Goal: Task Accomplishment & Management: Complete application form

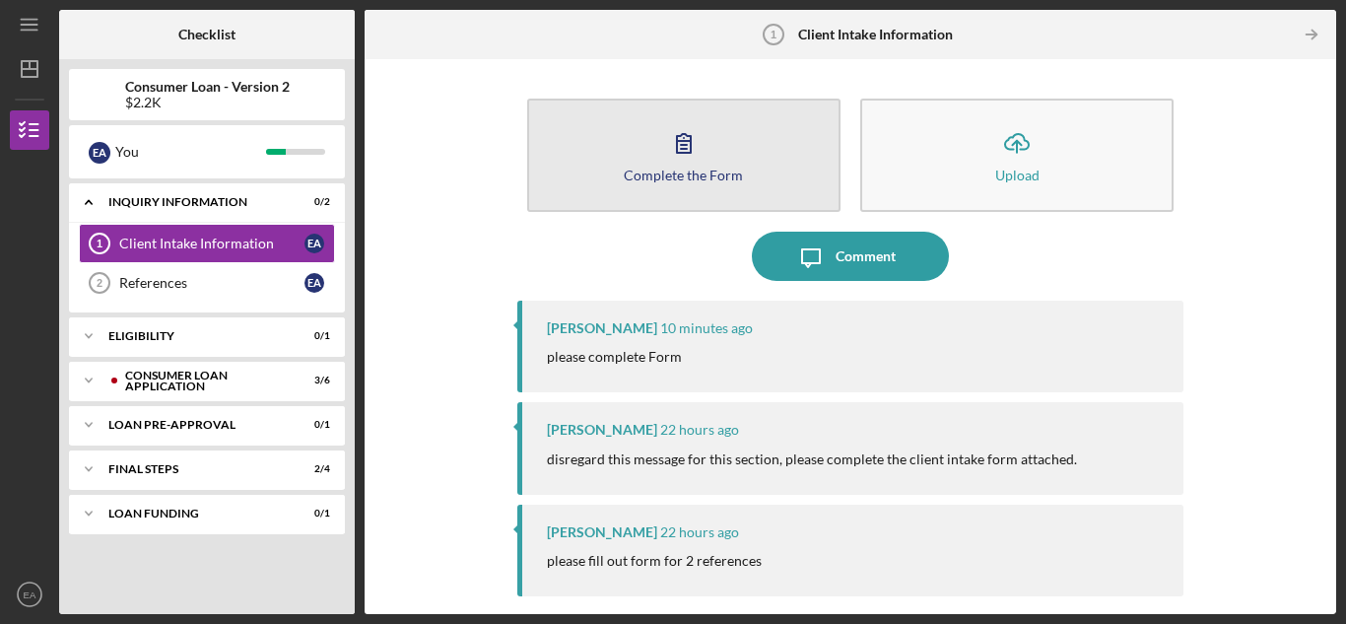
click at [665, 150] on icon "button" at bounding box center [683, 142] width 49 height 49
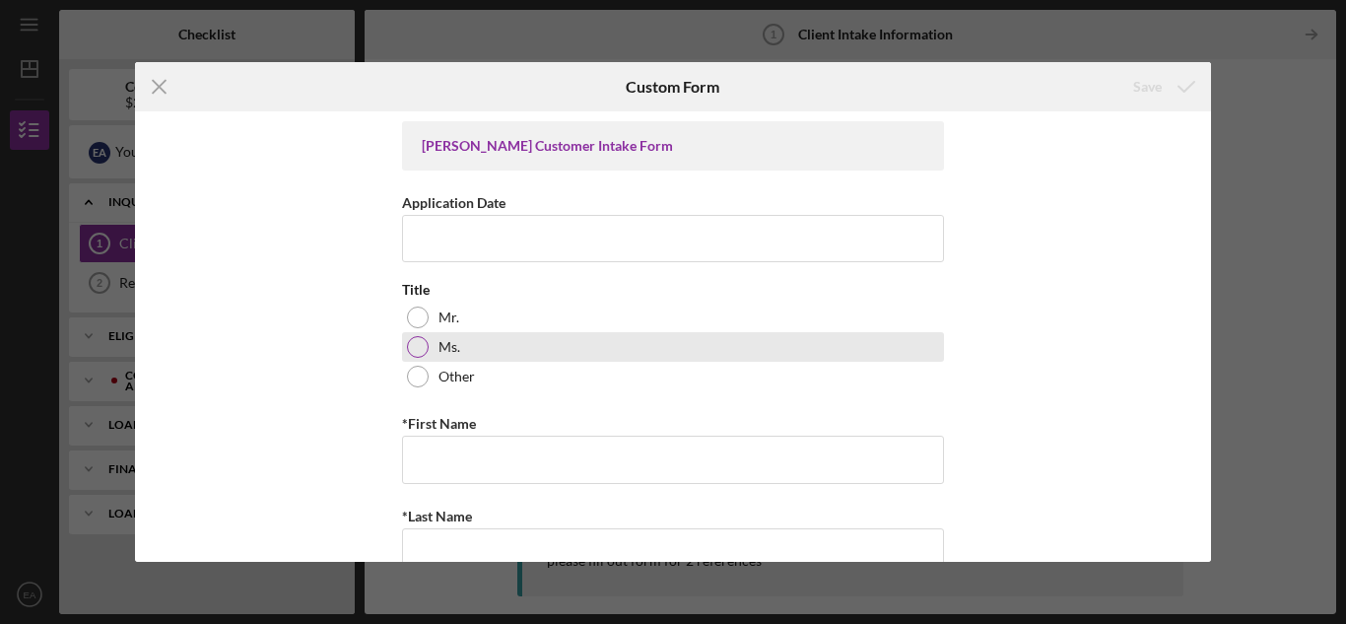
click at [414, 342] on div at bounding box center [418, 347] width 22 height 22
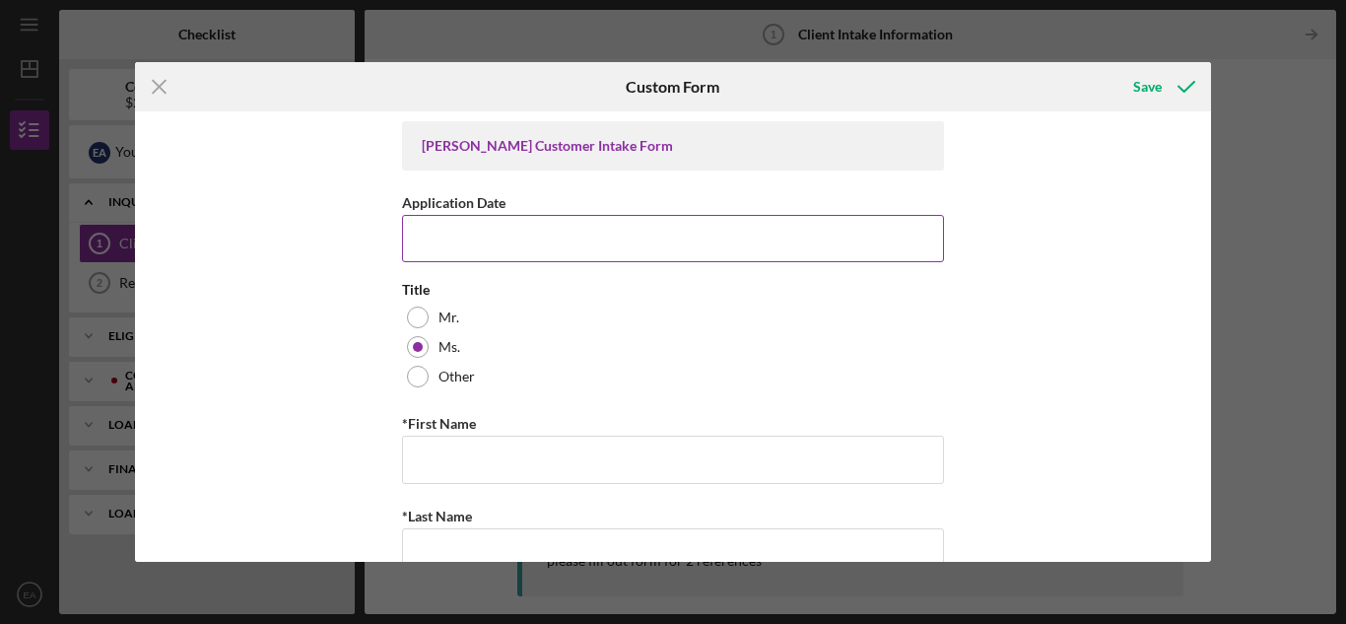
click at [424, 237] on input "Application Date" at bounding box center [673, 238] width 542 height 47
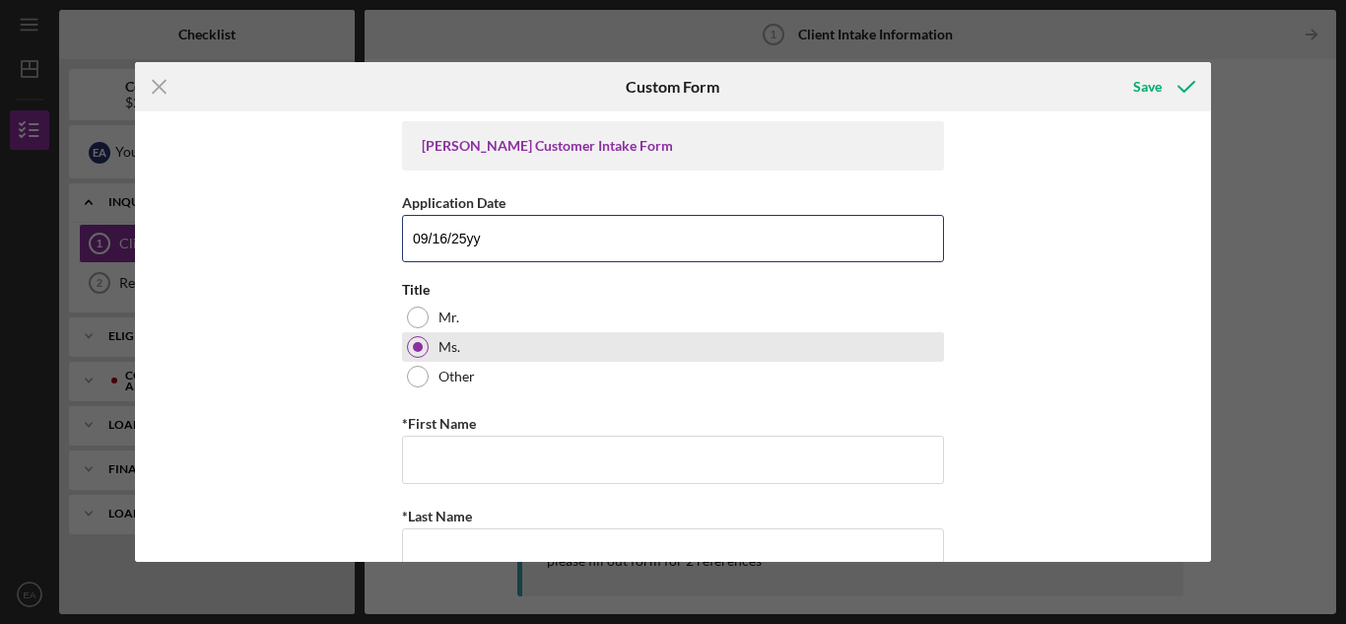
scroll to position [99, 0]
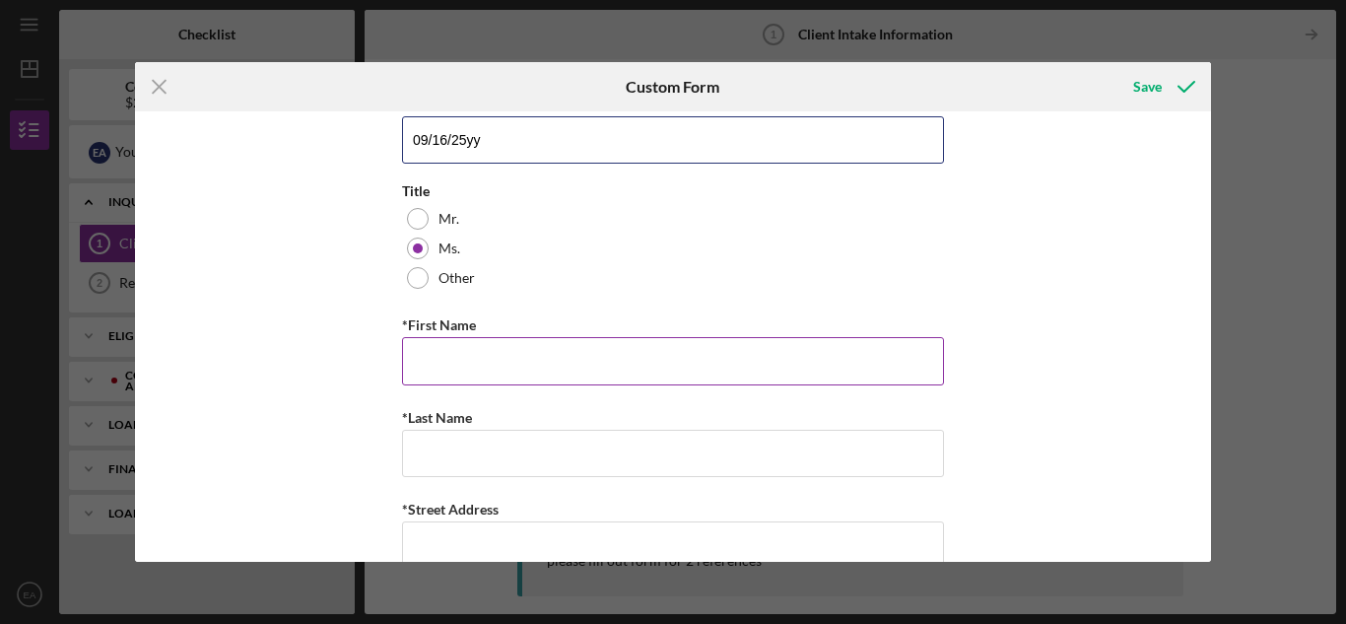
type input "09/16/25yy"
click at [417, 366] on input "*First Name" at bounding box center [673, 360] width 542 height 47
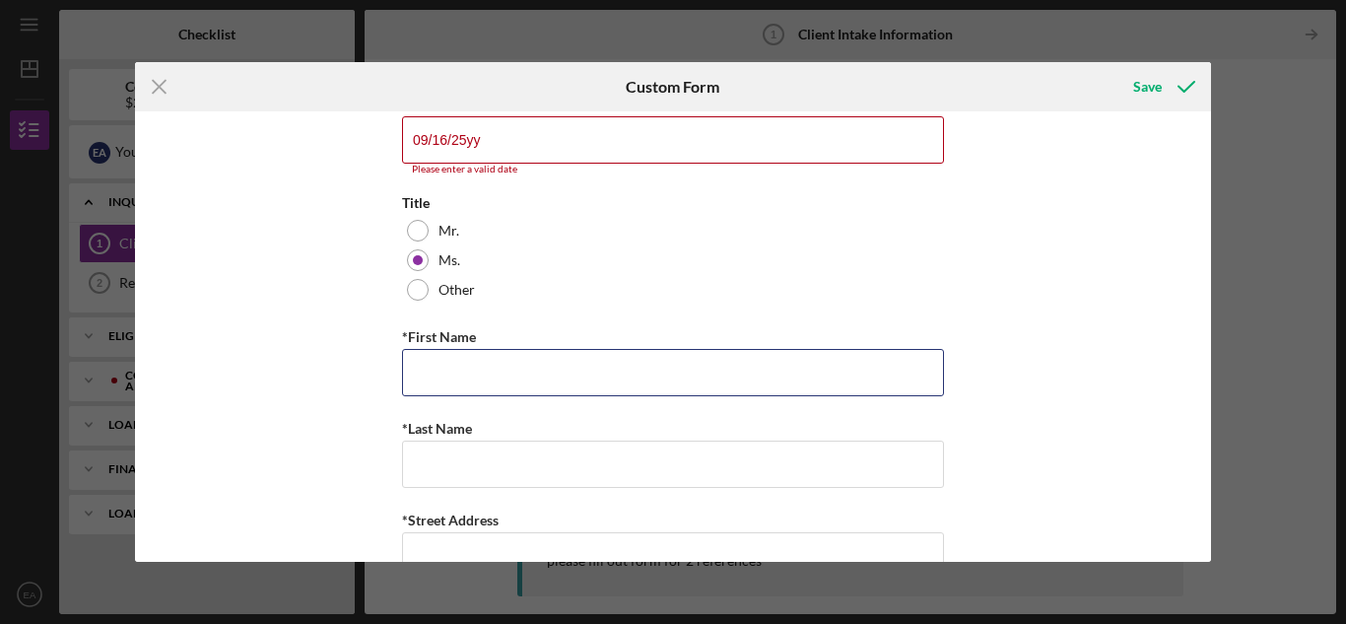
type input "Ester"
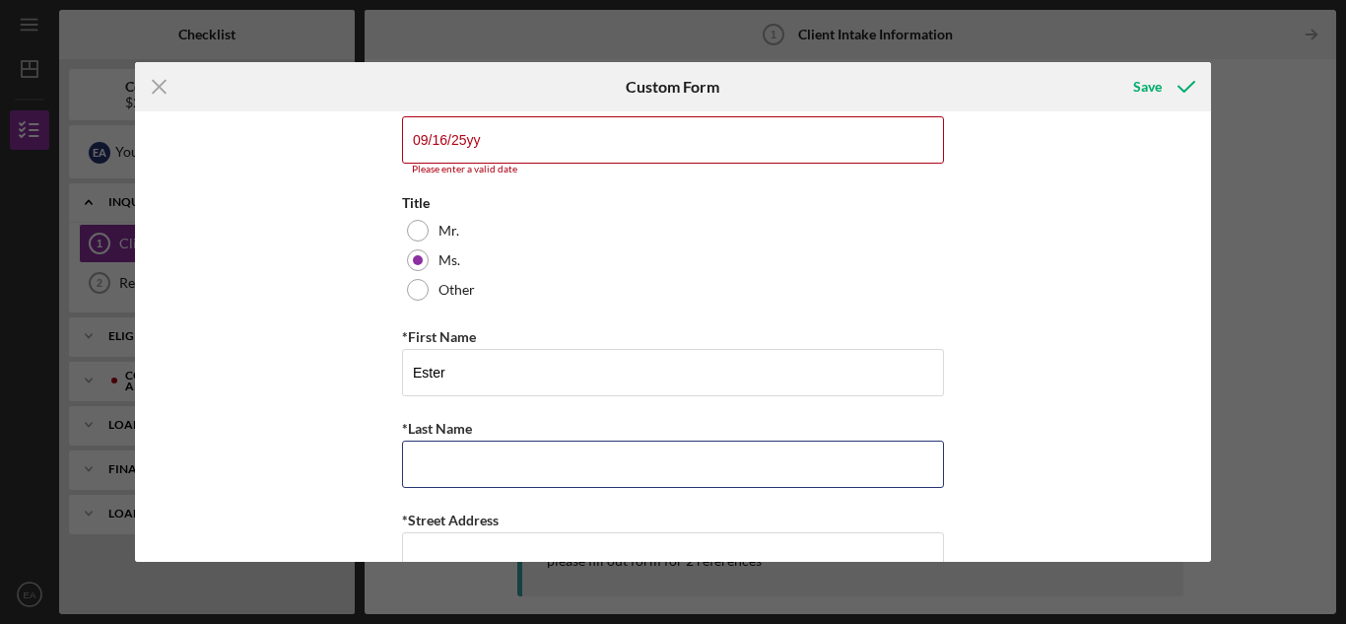
type input "[PERSON_NAME]"
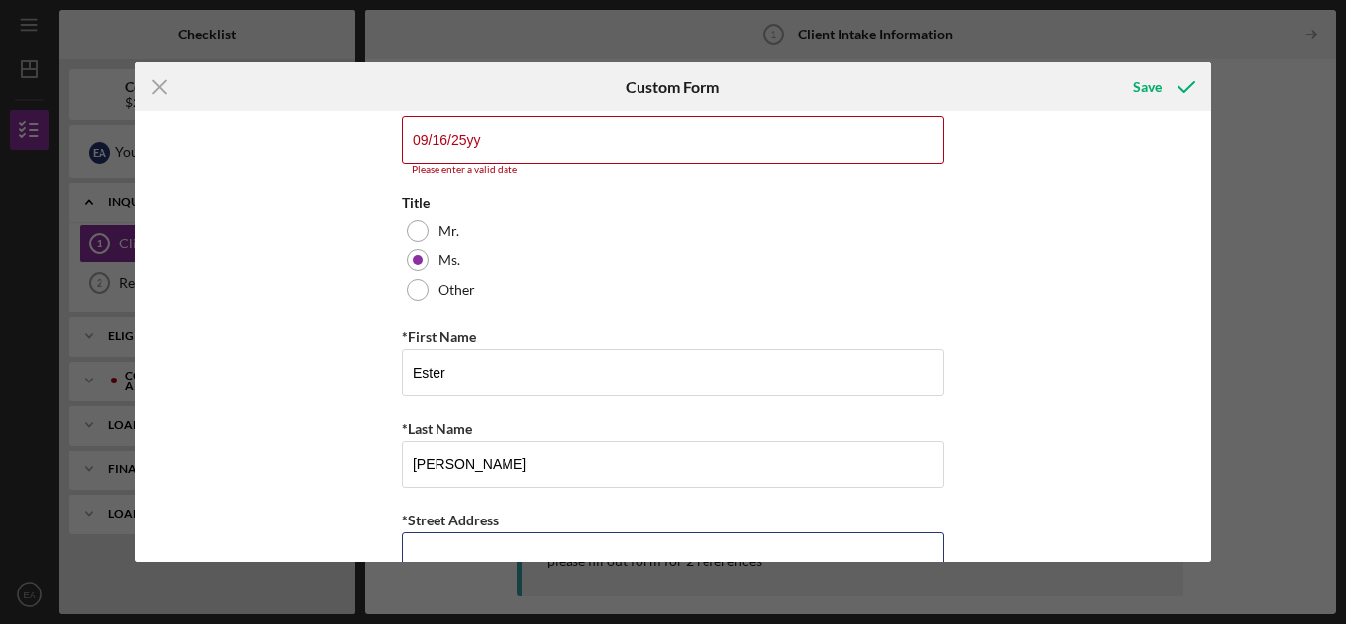
type input "1524 [PERSON_NAME] Dr."
type input "Rantoul"
type input "[US_STATE]"
type input "61,866"
type input "[US_STATE]"
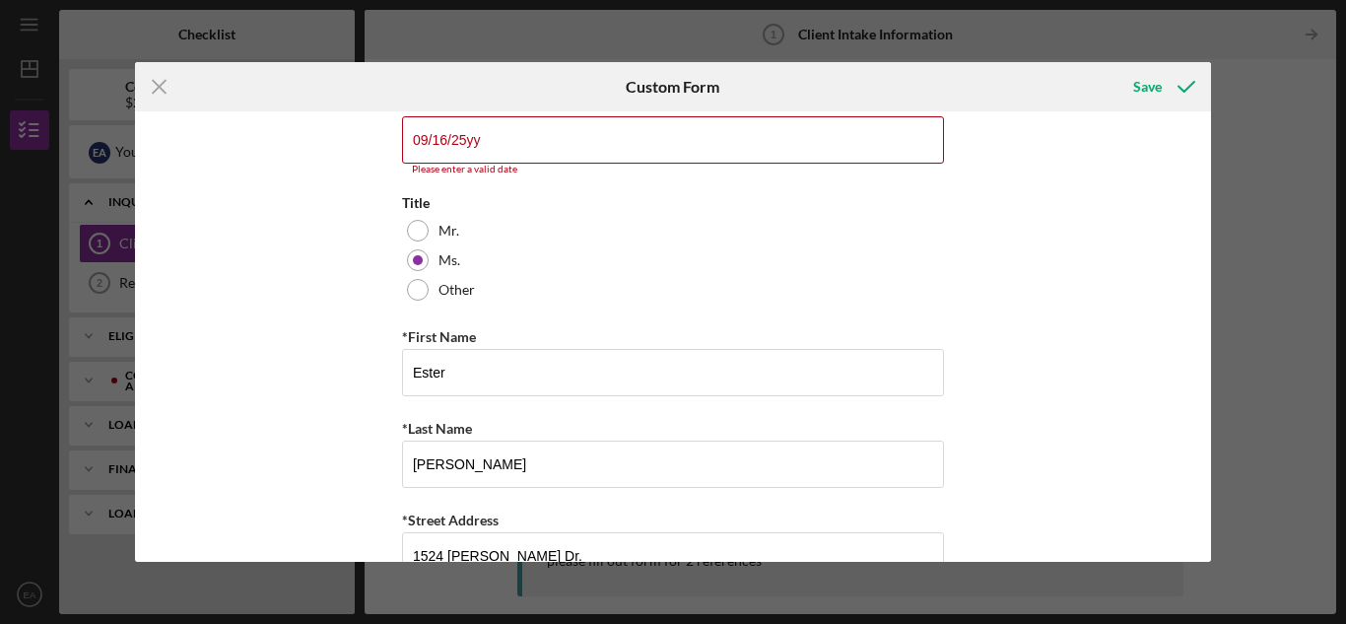
type input "[PHONE_NUMBER]"
type input "[EMAIL_ADDRESS][DOMAIN_NAME]"
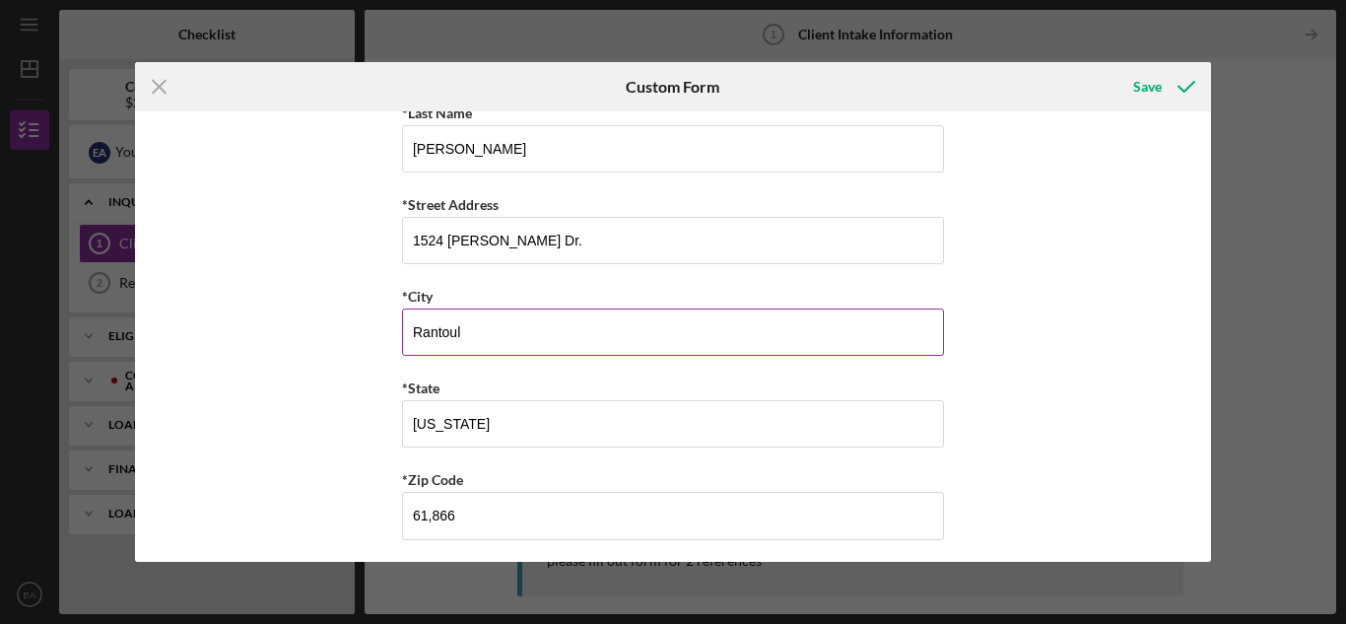
scroll to position [493, 0]
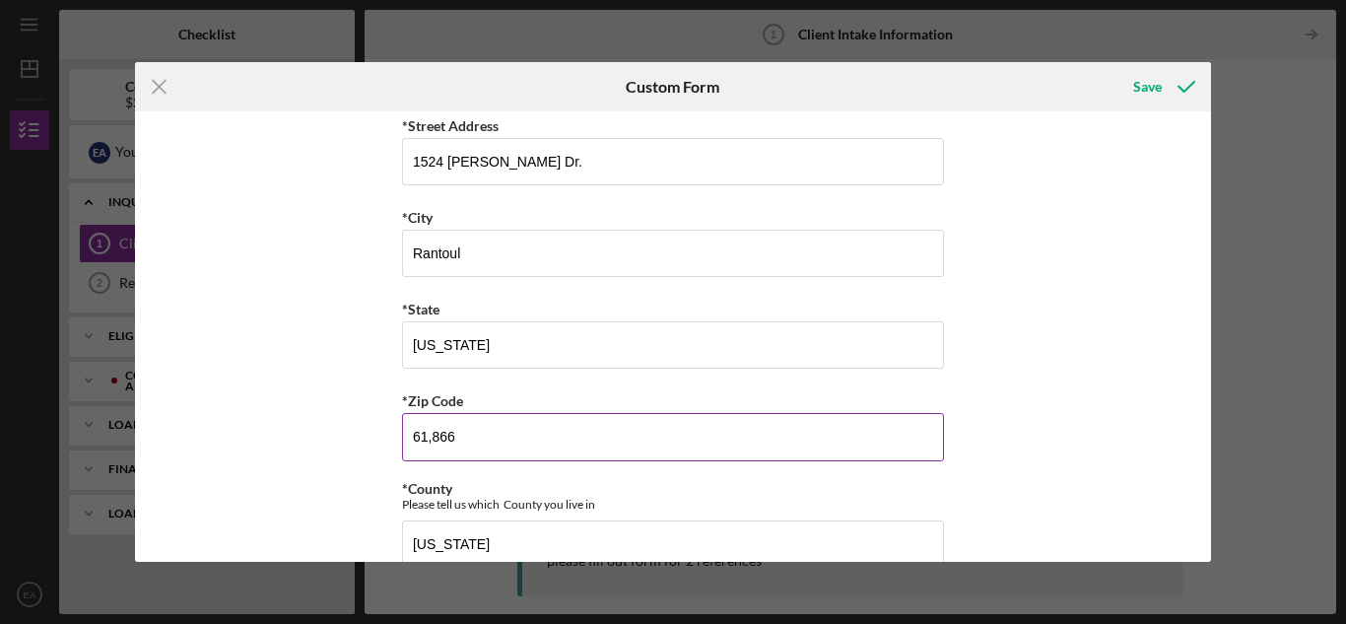
click at [460, 441] on input "61,866" at bounding box center [673, 436] width 542 height 47
type input "61,866"
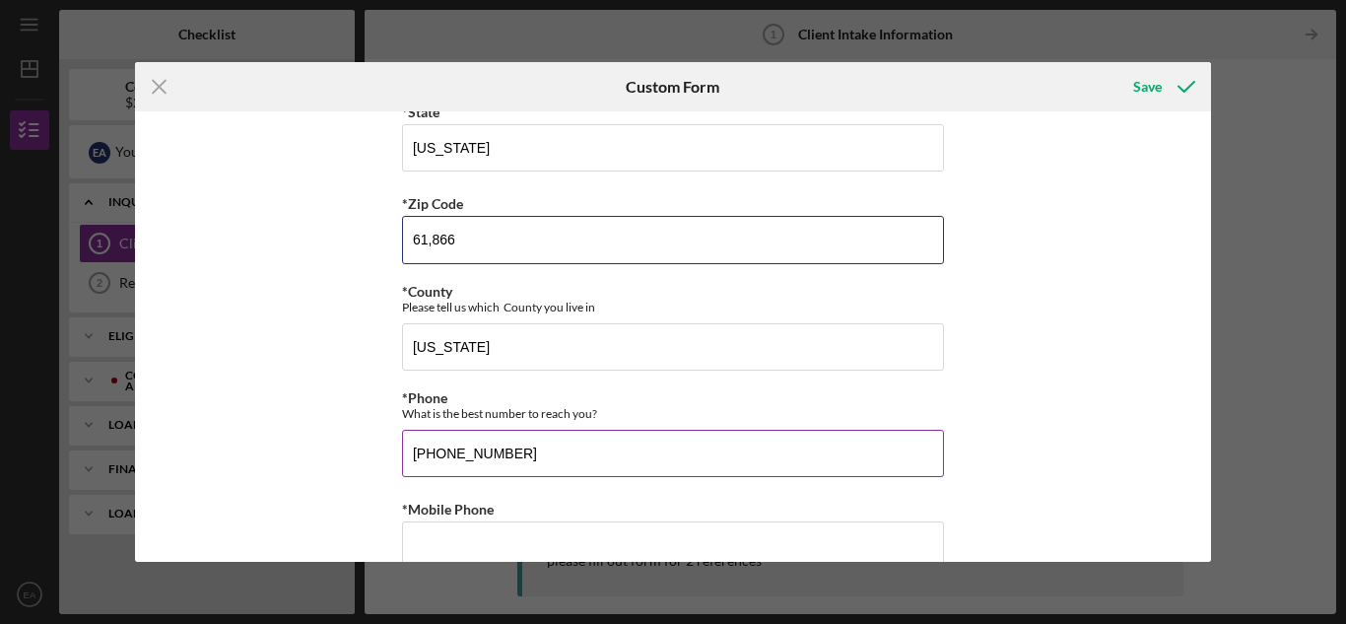
scroll to position [788, 0]
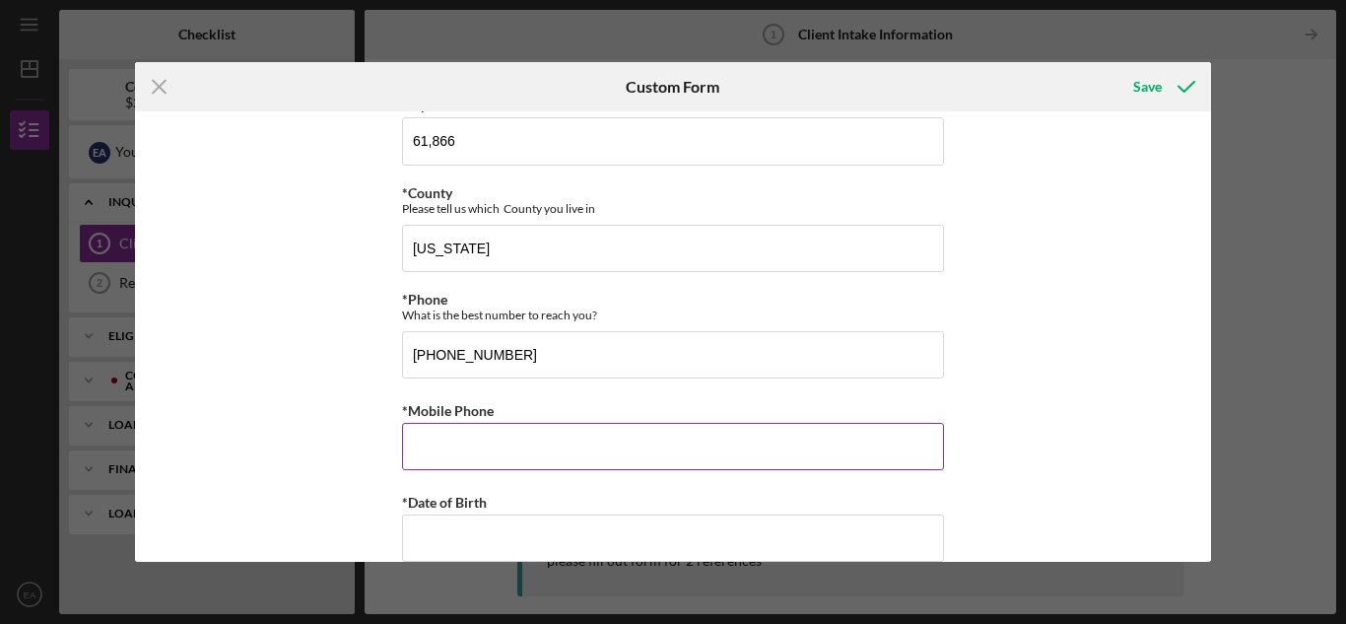
click at [428, 449] on input "*Mobile Phone" at bounding box center [673, 446] width 542 height 47
type input "[PHONE_NUMBER]"
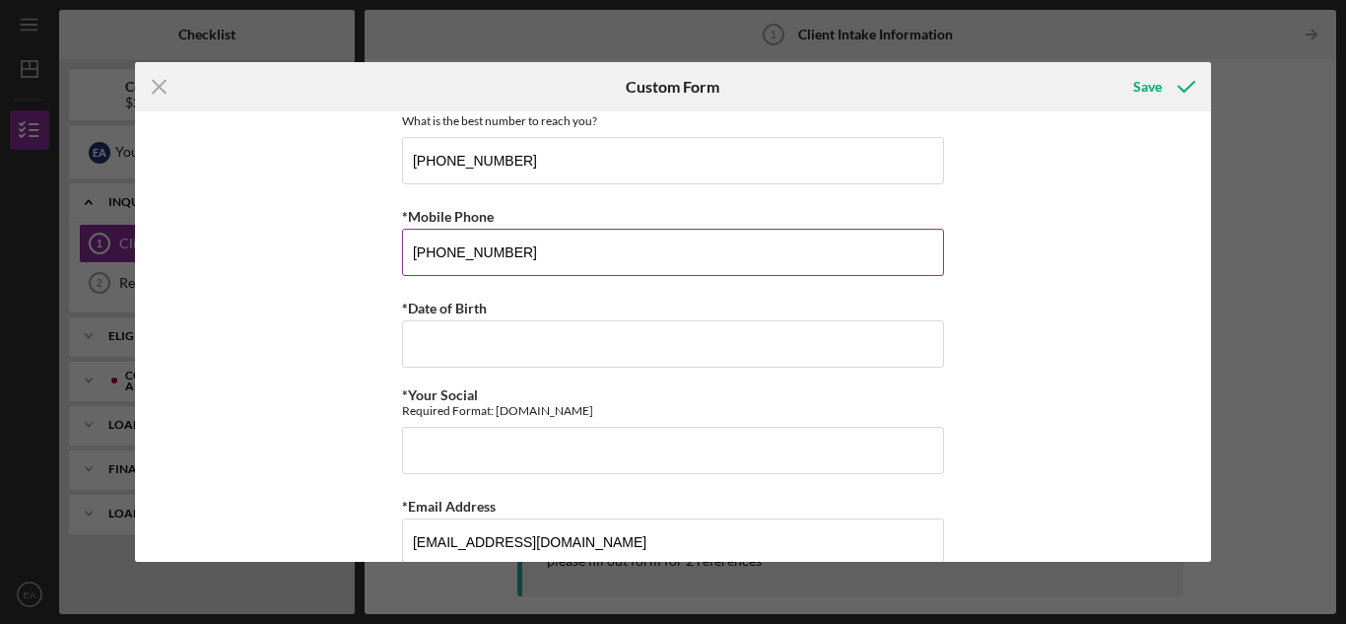
scroll to position [985, 0]
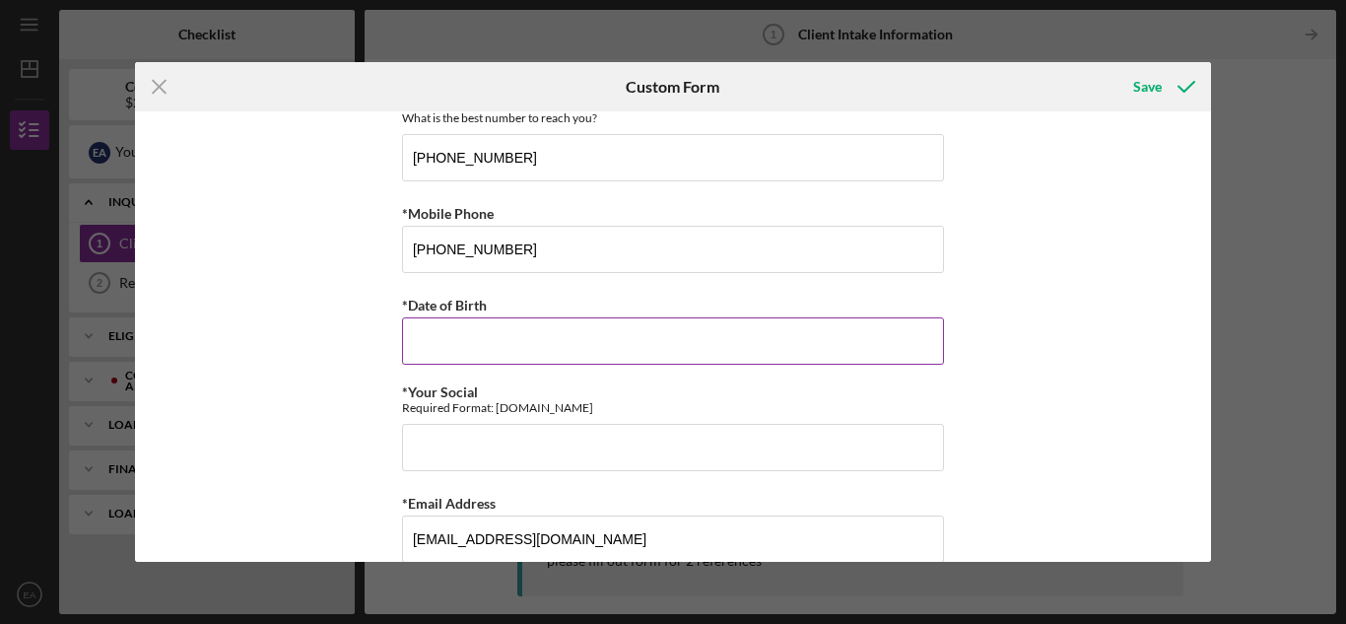
click at [437, 347] on input "*Date of Birth" at bounding box center [673, 340] width 542 height 47
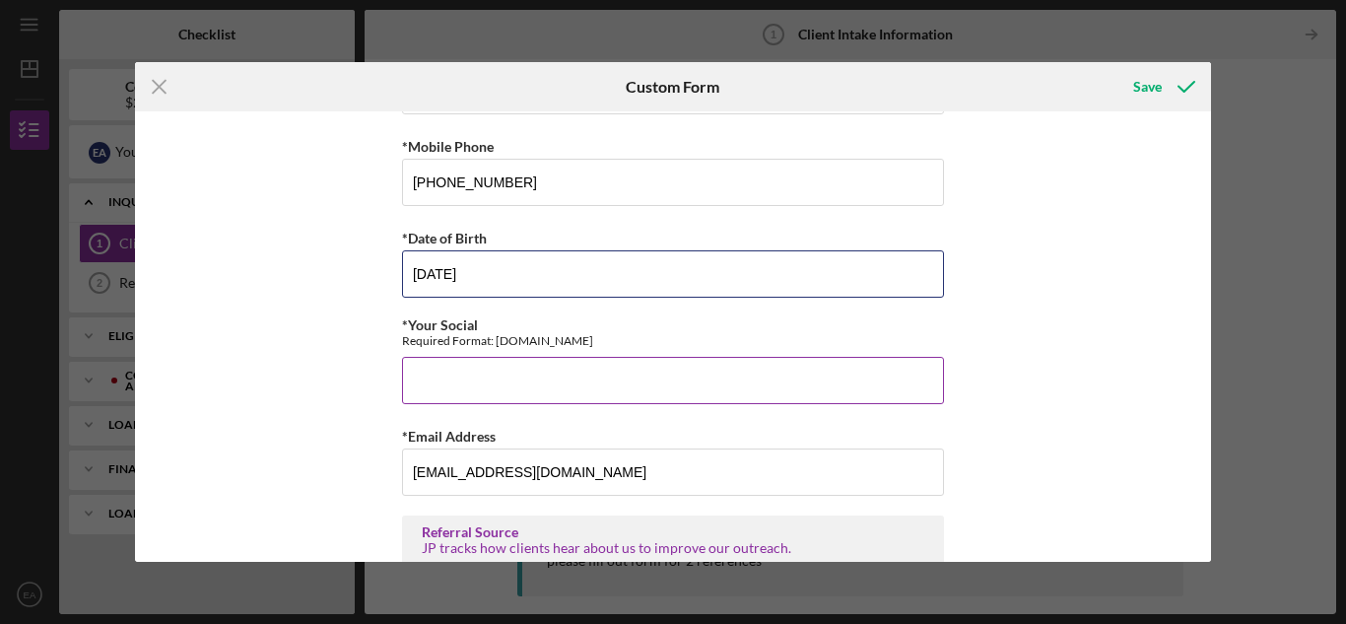
scroll to position [1084, 0]
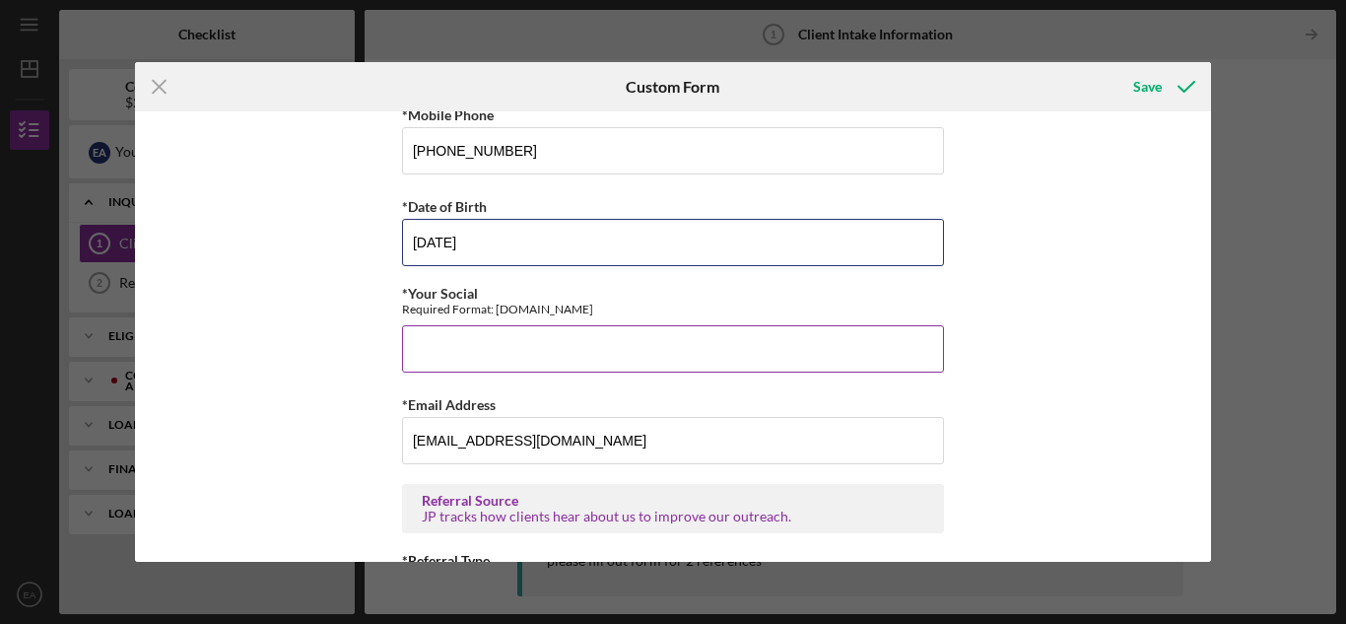
type input "[DATE]"
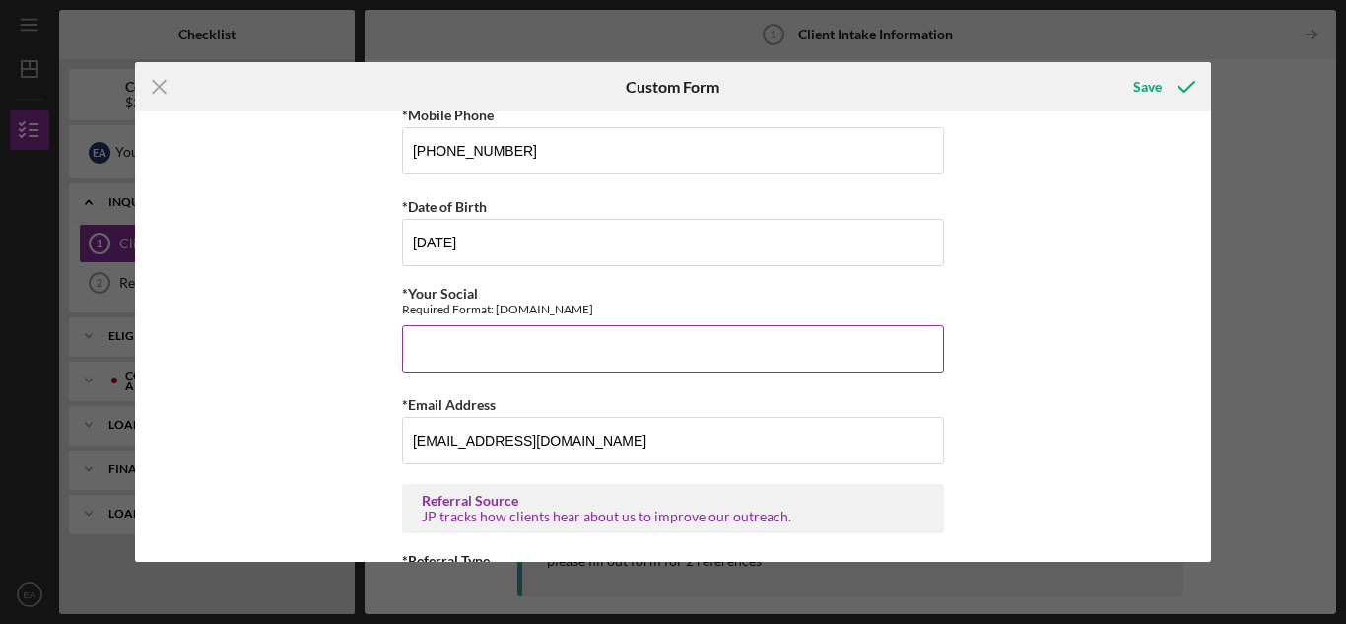
click at [416, 350] on input "*Your Social" at bounding box center [673, 348] width 542 height 47
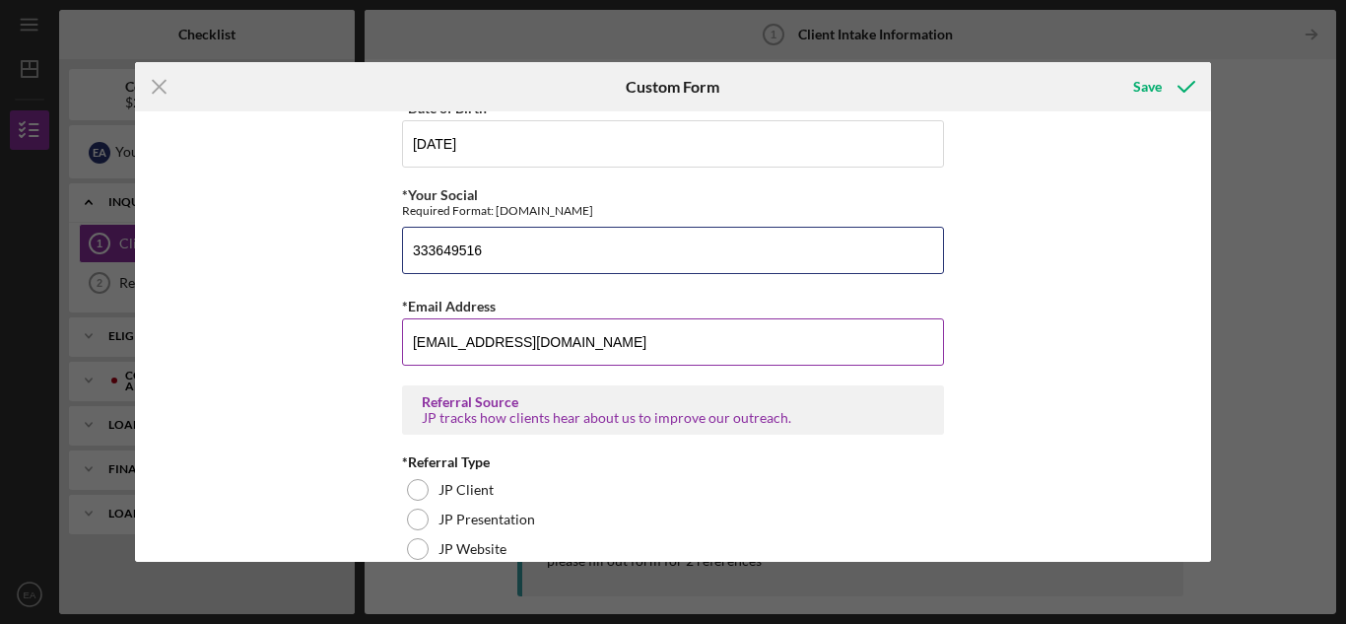
scroll to position [1281, 0]
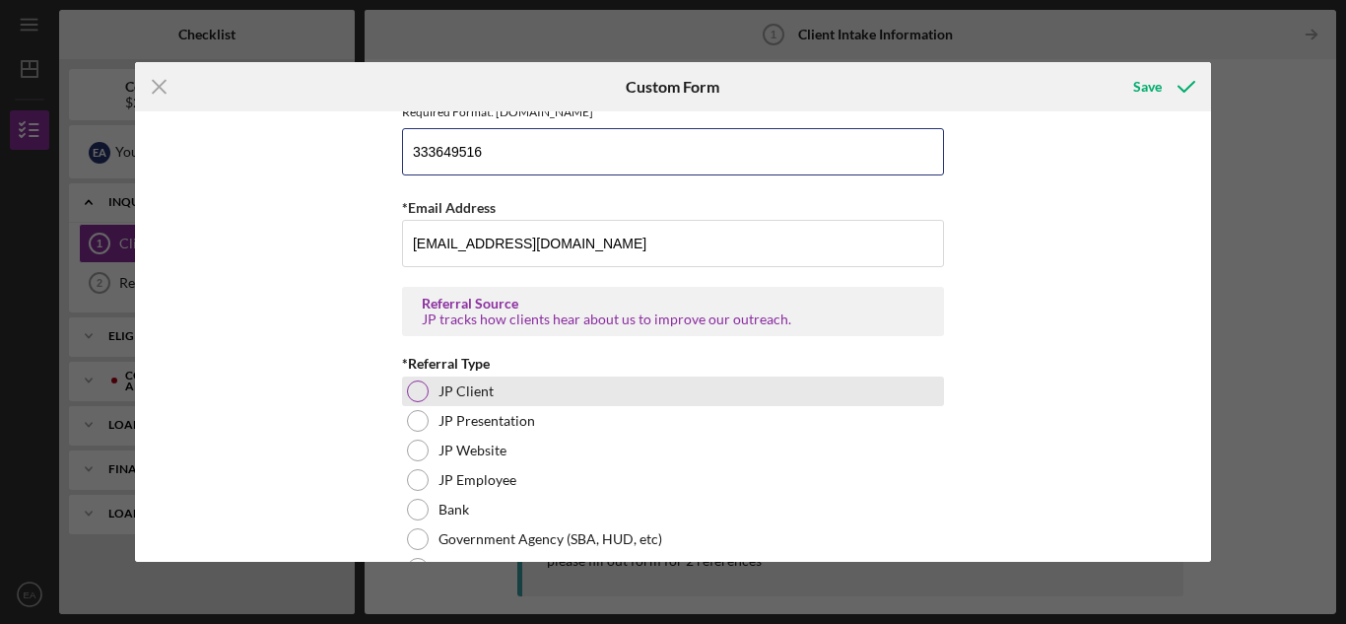
type input "333649516"
click at [414, 389] on div at bounding box center [418, 391] width 22 height 22
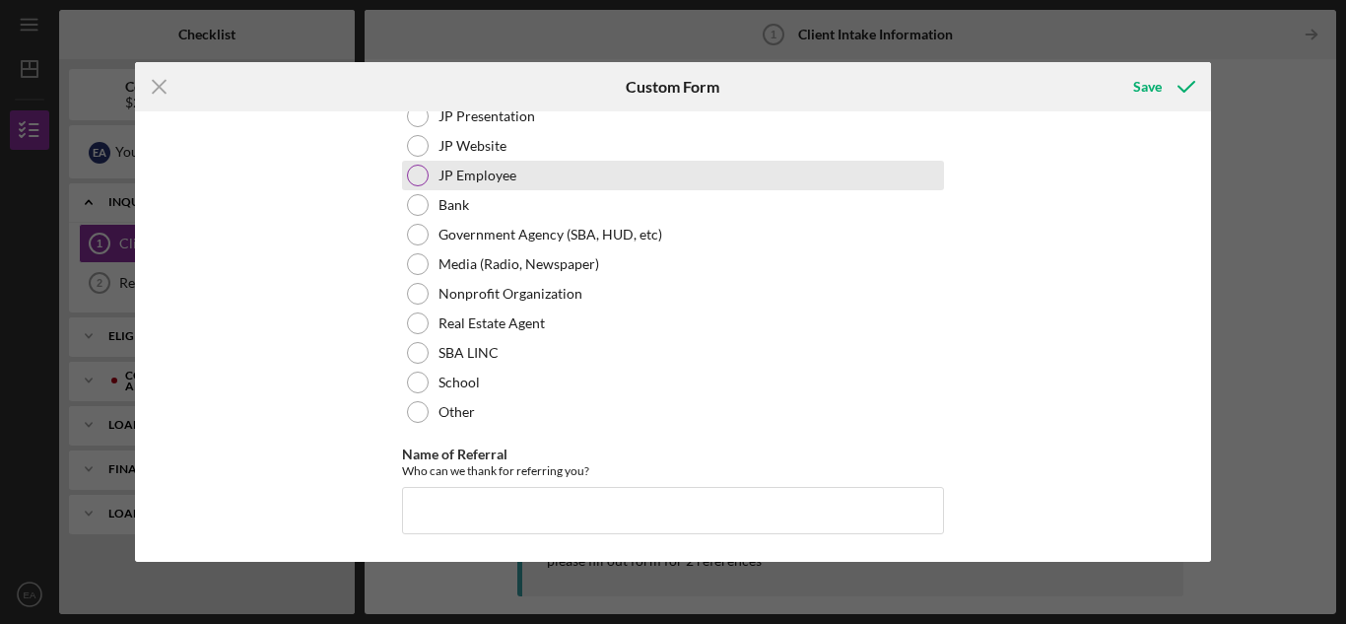
scroll to position [1587, 0]
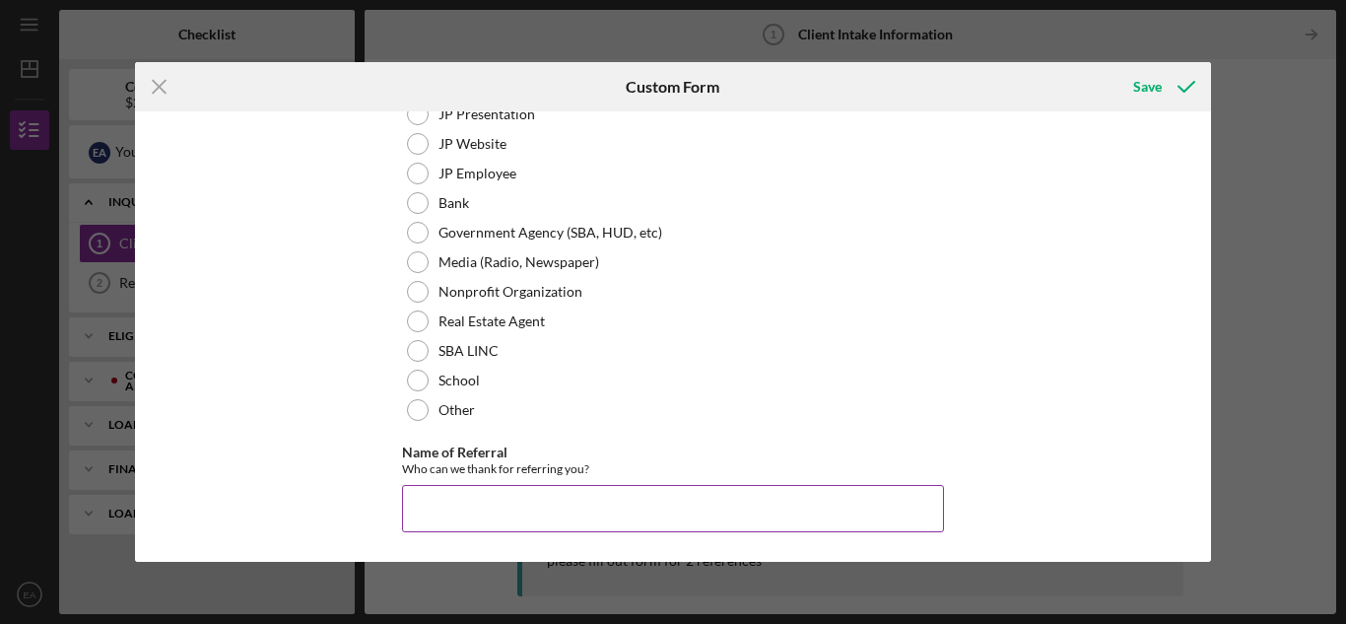
click at [430, 505] on input "Name of Referral" at bounding box center [673, 508] width 542 height 47
click at [503, 511] on input "found on the enternet" at bounding box center [673, 508] width 542 height 47
click at [491, 513] on input "found on the enternet" at bounding box center [673, 508] width 542 height 47
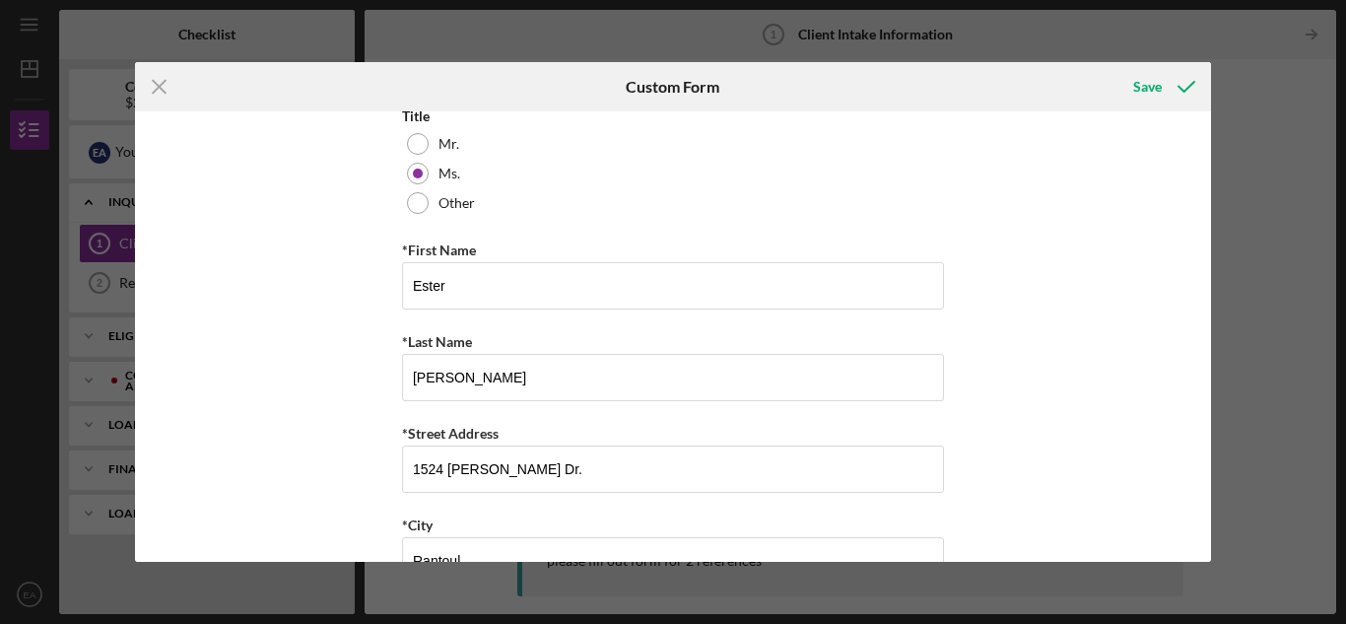
scroll to position [0, 0]
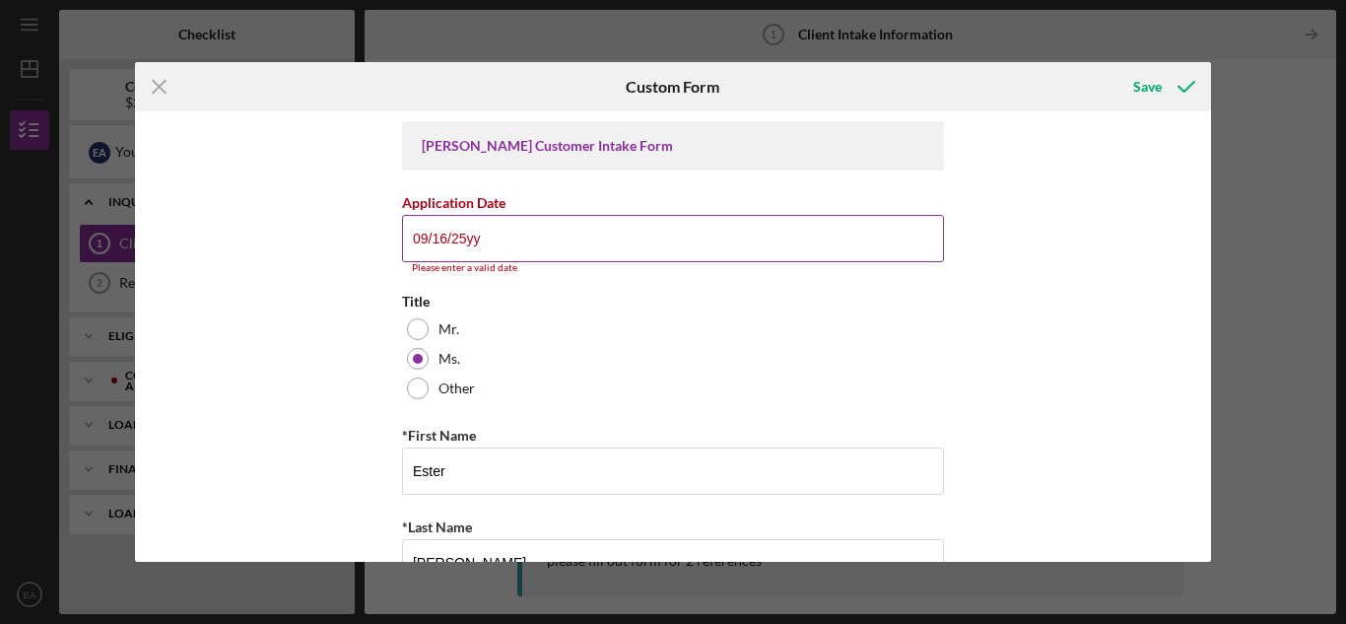
type input "found on the internet"
click at [516, 247] on input "09/16/25yy" at bounding box center [673, 238] width 542 height 47
click at [487, 239] on input "09/16/25yy" at bounding box center [673, 238] width 542 height 47
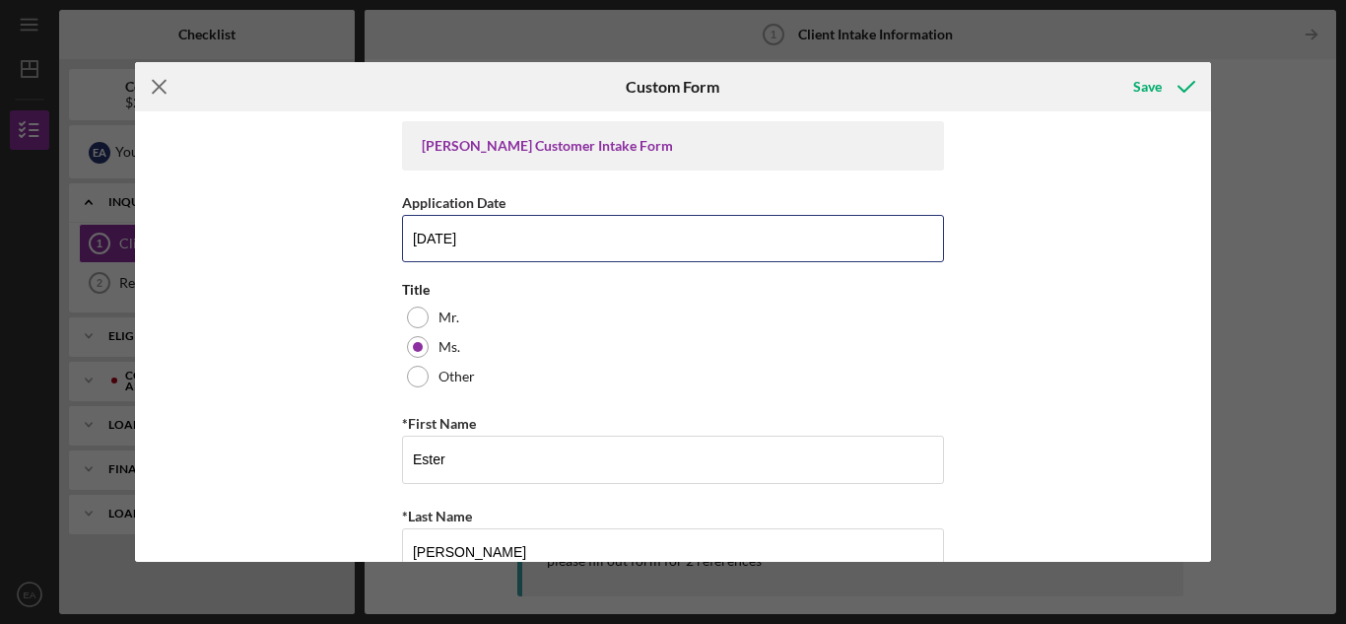
type input "[DATE]"
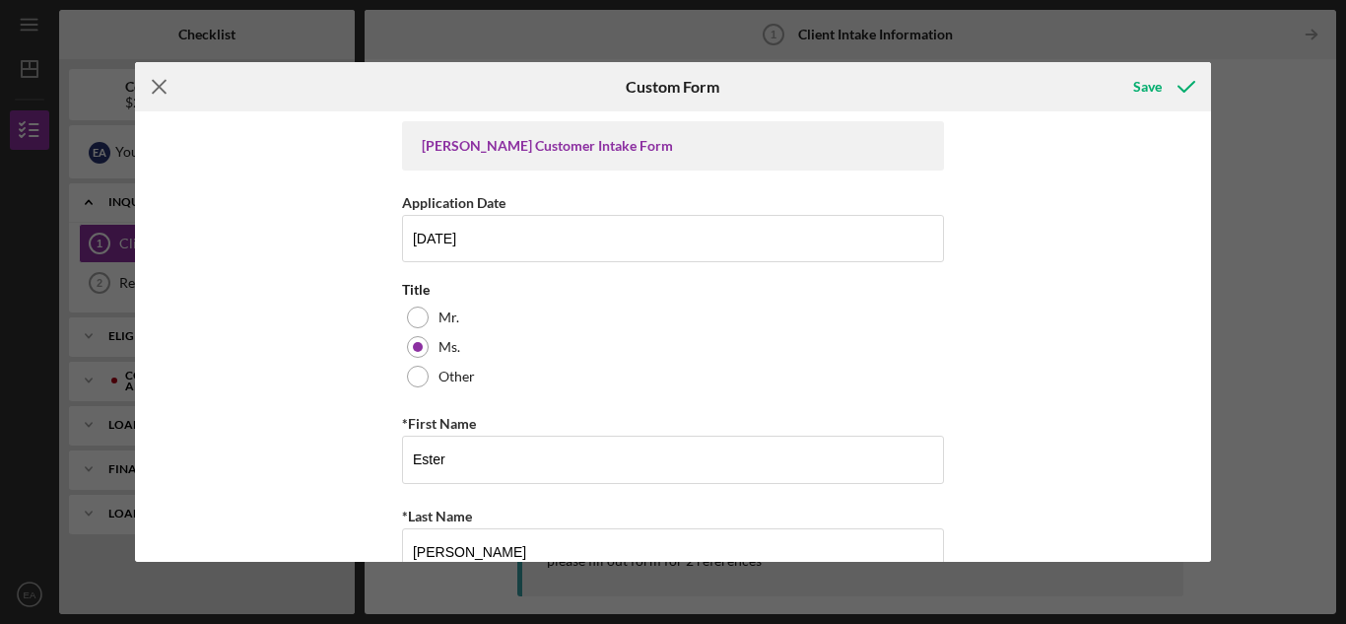
click at [151, 81] on icon "Icon/Menu Close" at bounding box center [159, 86] width 49 height 49
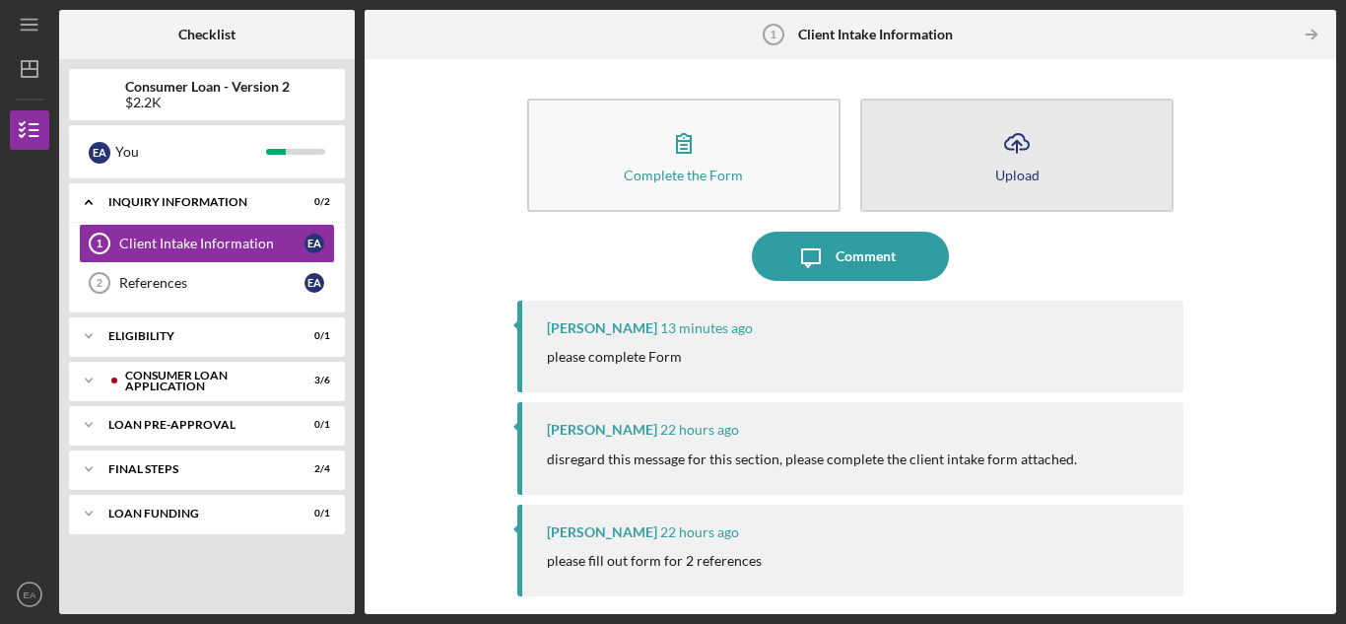
click at [1040, 168] on button "Icon/Upload Upload" at bounding box center [1016, 155] width 313 height 113
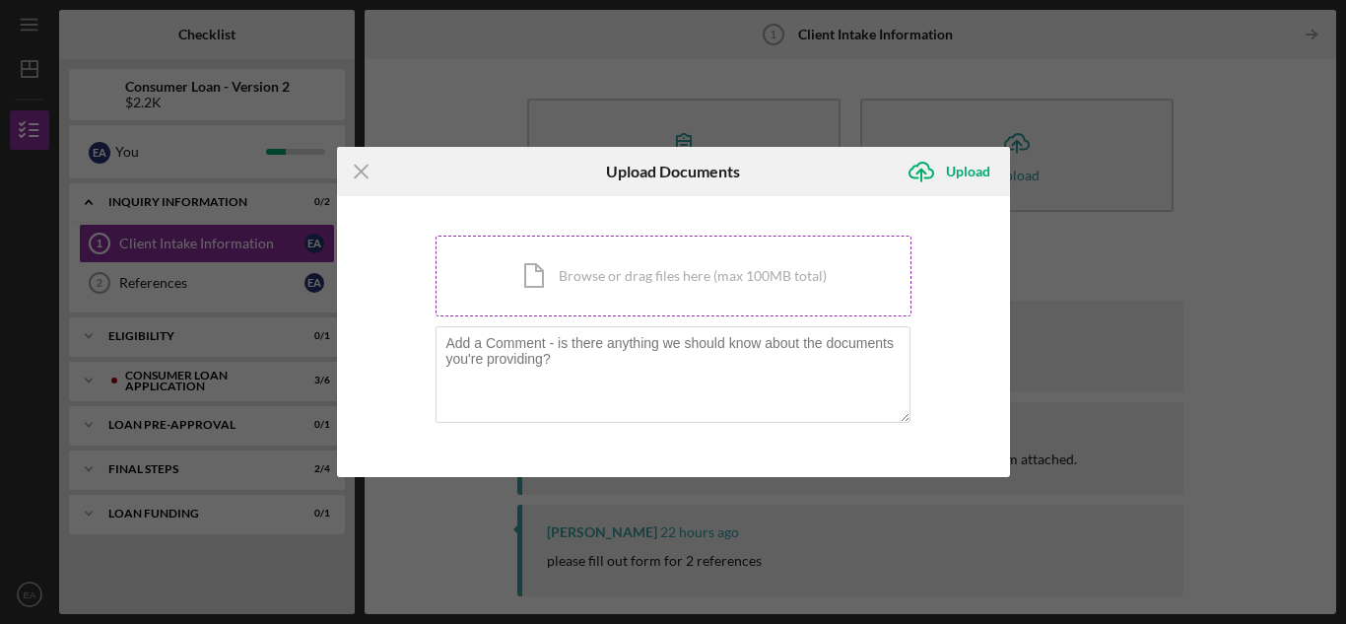
click at [563, 281] on div "Icon/Document Browse or drag files here (max 100MB total) Tap to choose files o…" at bounding box center [674, 276] width 476 height 81
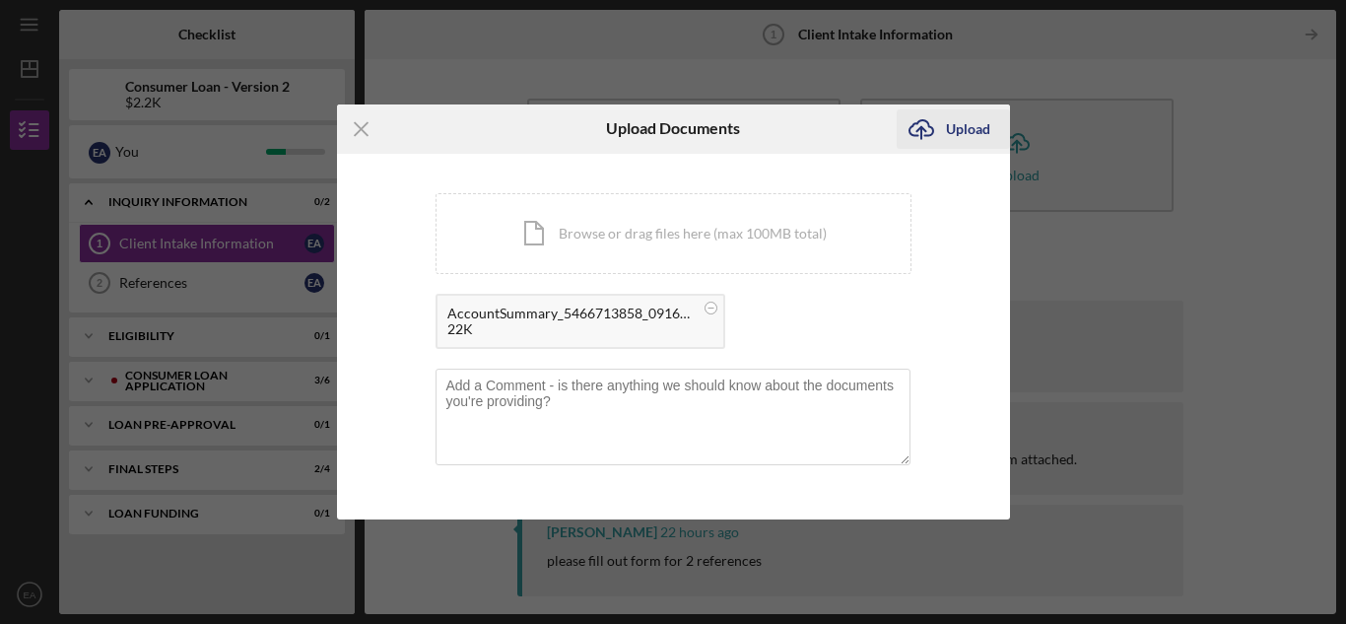
click at [972, 133] on div "Upload" at bounding box center [968, 128] width 44 height 39
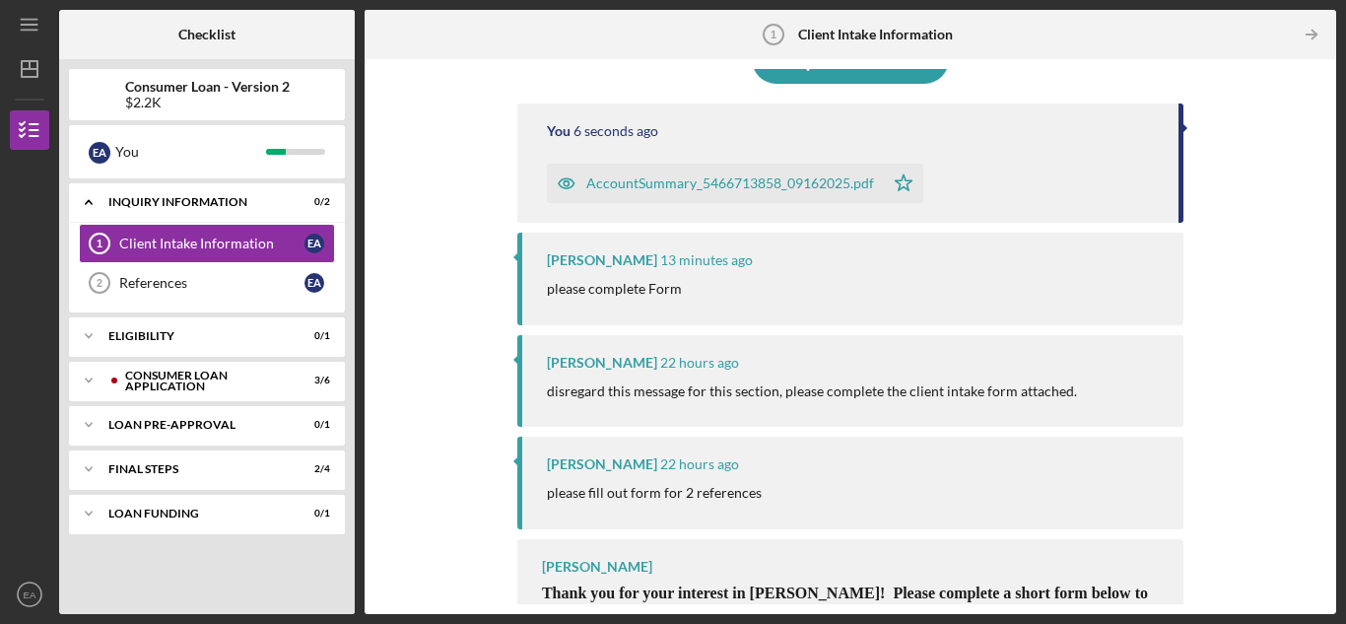
scroll to position [231, 0]
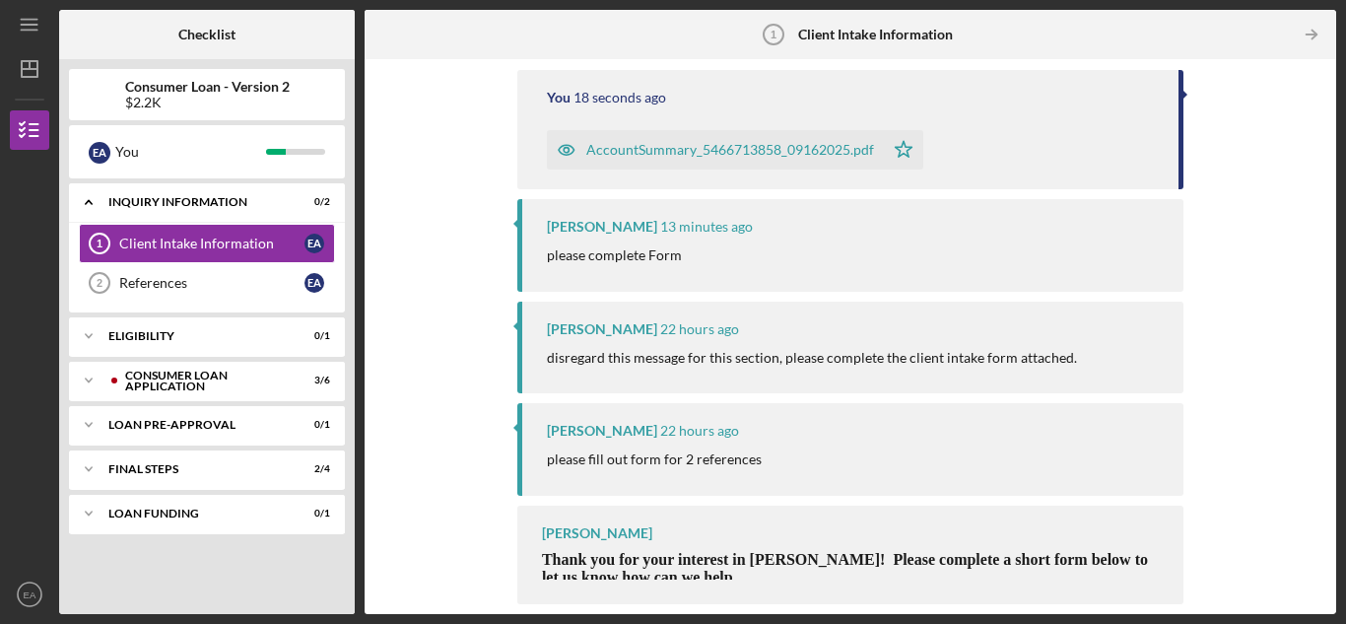
click at [729, 240] on div "[PERSON_NAME] 13 minutes ago please complete Form" at bounding box center [850, 245] width 666 height 92
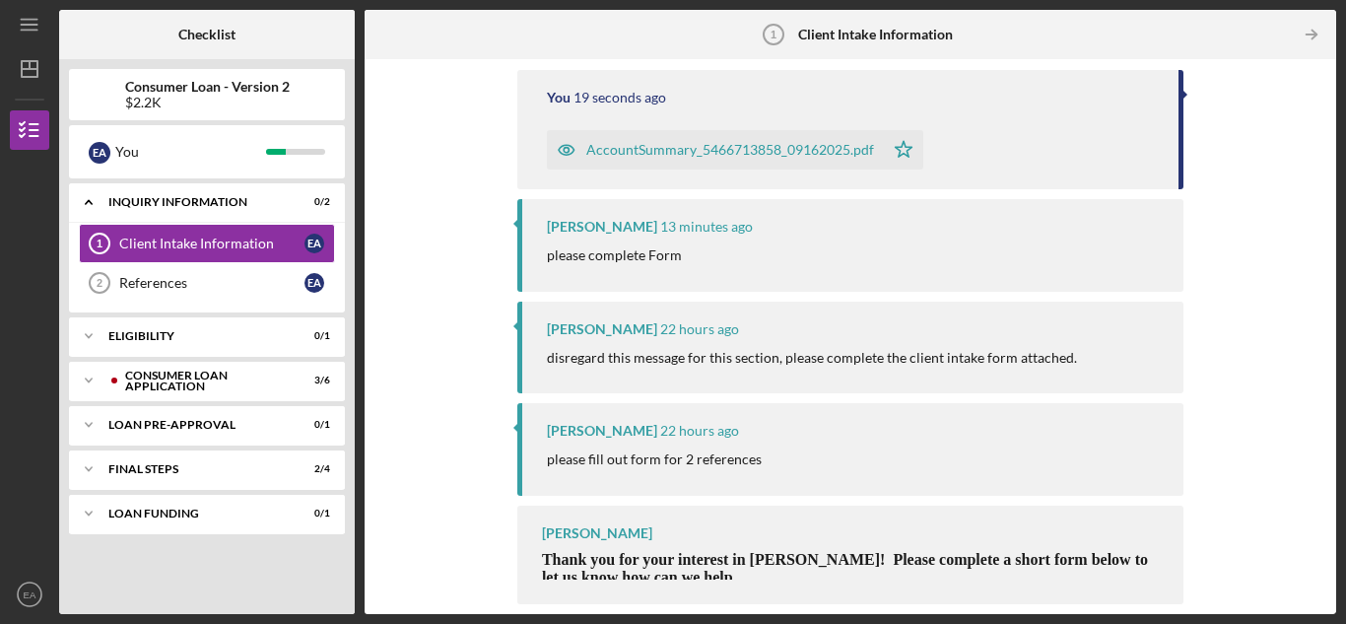
click at [729, 240] on div "[PERSON_NAME] 13 minutes ago please complete Form" at bounding box center [850, 245] width 666 height 92
click at [774, 452] on div "please fill out form for 2 references" at bounding box center [855, 459] width 617 height 22
click at [1326, 600] on div "Complete the Form Form Icon/Upload Upload Icon/Message Comment You 41 seconds a…" at bounding box center [851, 336] width 972 height 555
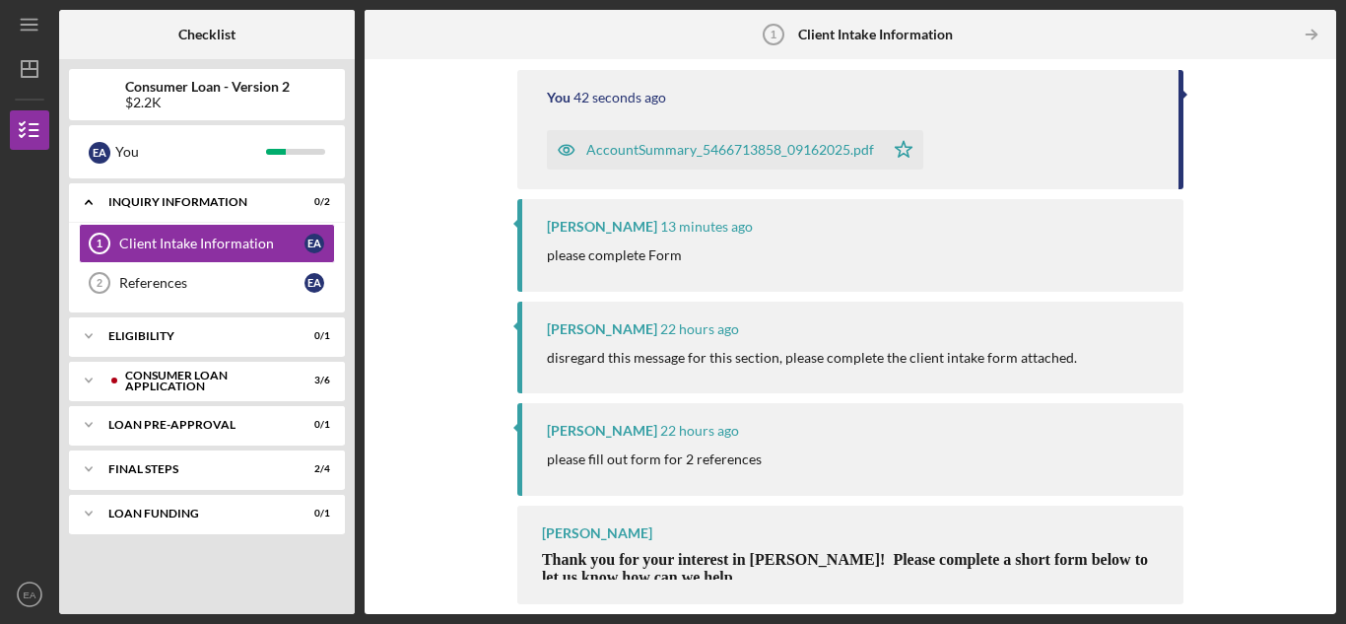
click at [1326, 600] on div "Complete the Form Form Icon/Upload Upload Icon/Message Comment You 42 seconds a…" at bounding box center [851, 336] width 972 height 555
click at [1326, 600] on div "Complete the Form Form Icon/Upload Upload Icon/Message Comment You 43 seconds a…" at bounding box center [851, 336] width 972 height 555
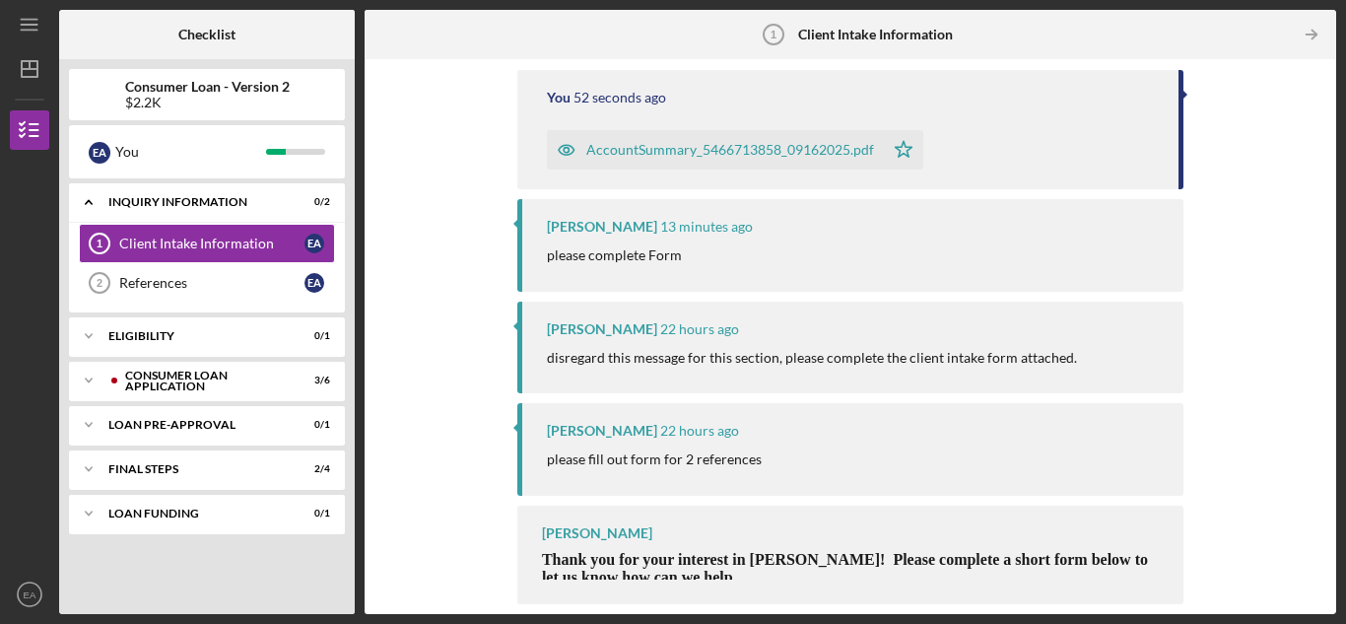
click at [707, 243] on div "[PERSON_NAME] 13 minutes ago please complete Form" at bounding box center [850, 245] width 666 height 92
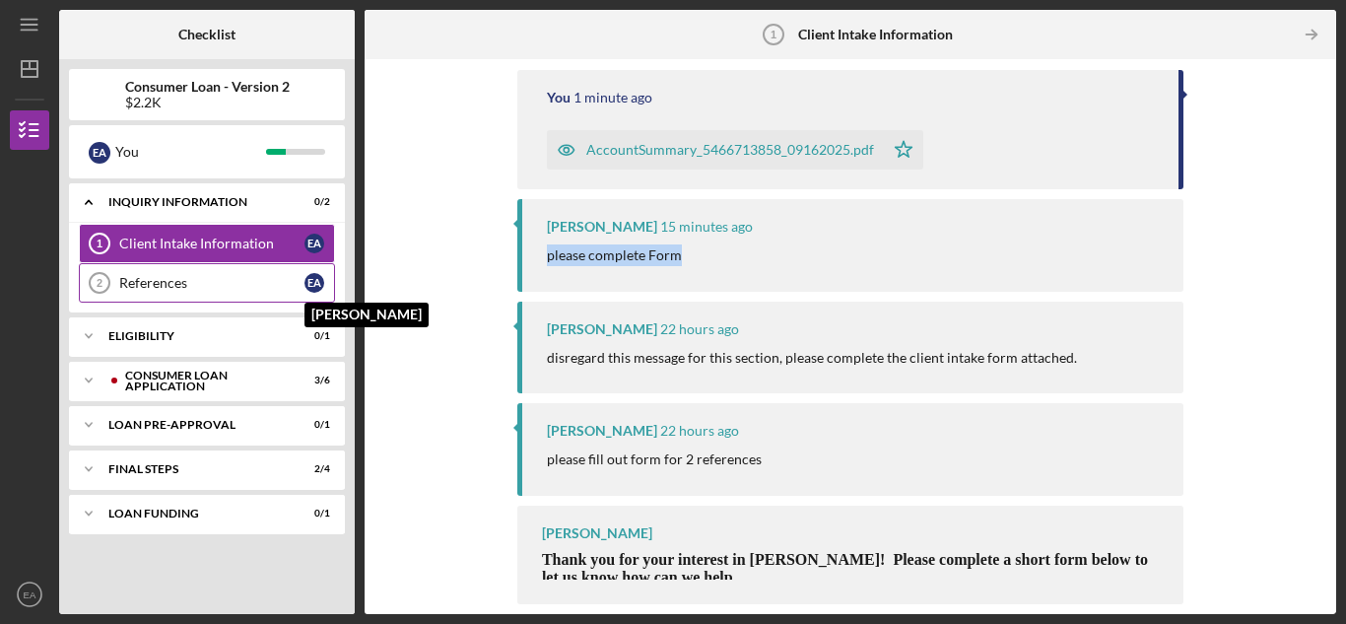
click at [309, 285] on div "E A" at bounding box center [314, 283] width 20 height 20
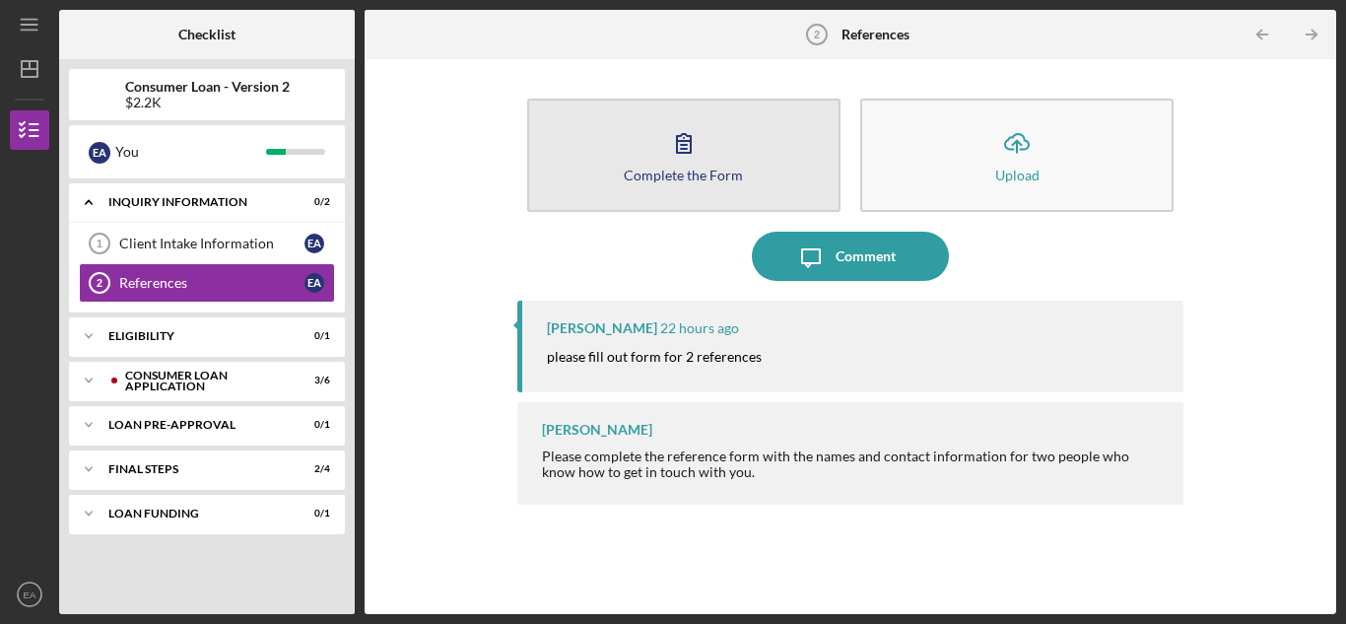
click at [690, 157] on icon "button" at bounding box center [683, 142] width 49 height 49
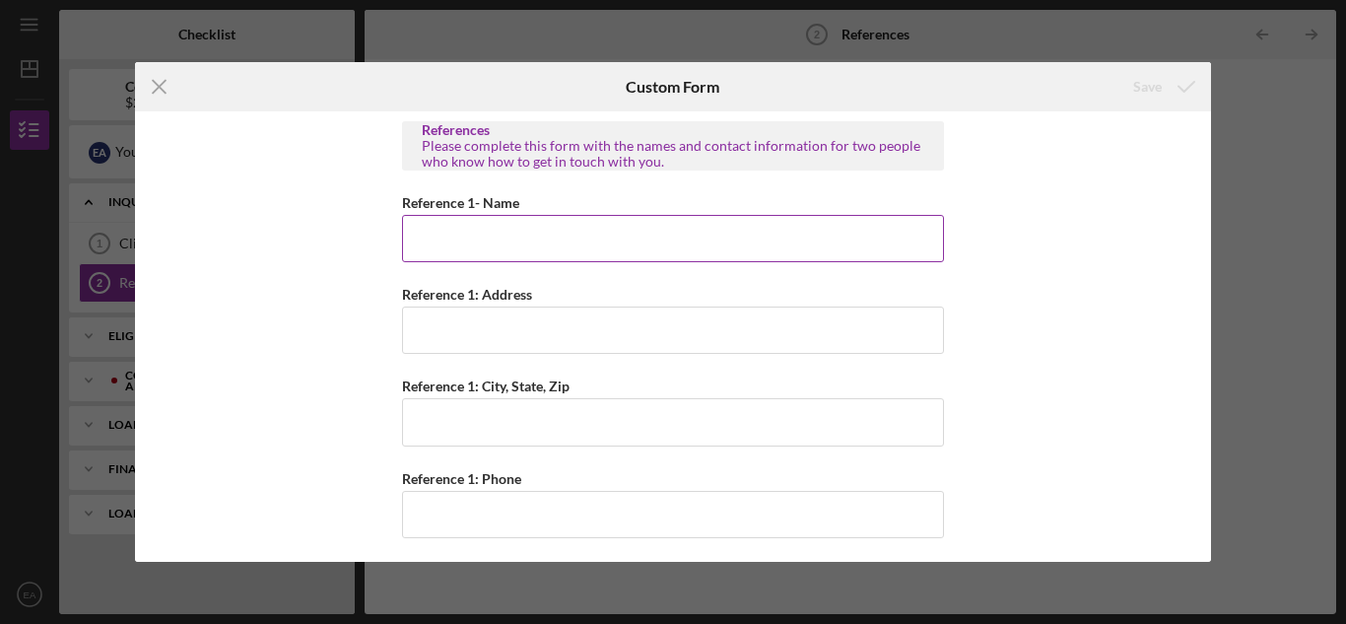
click at [427, 234] on input "Reference 1- Name" at bounding box center [673, 238] width 542 height 47
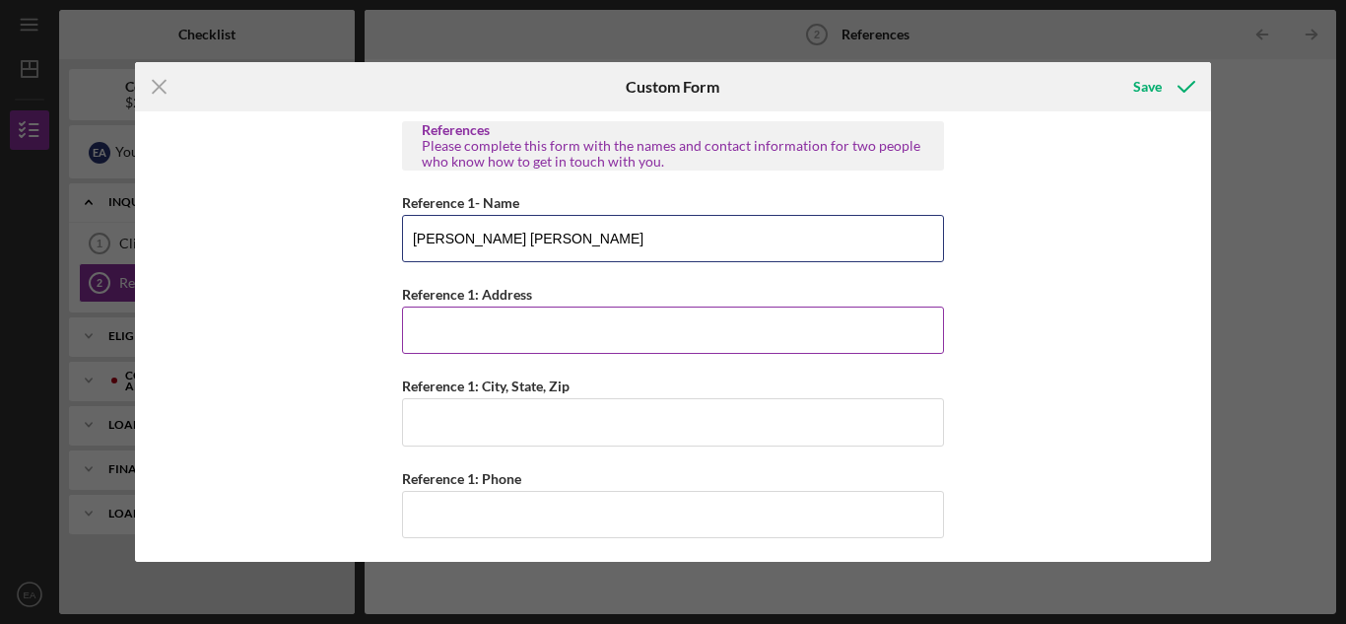
type input "[PERSON_NAME] [PERSON_NAME]"
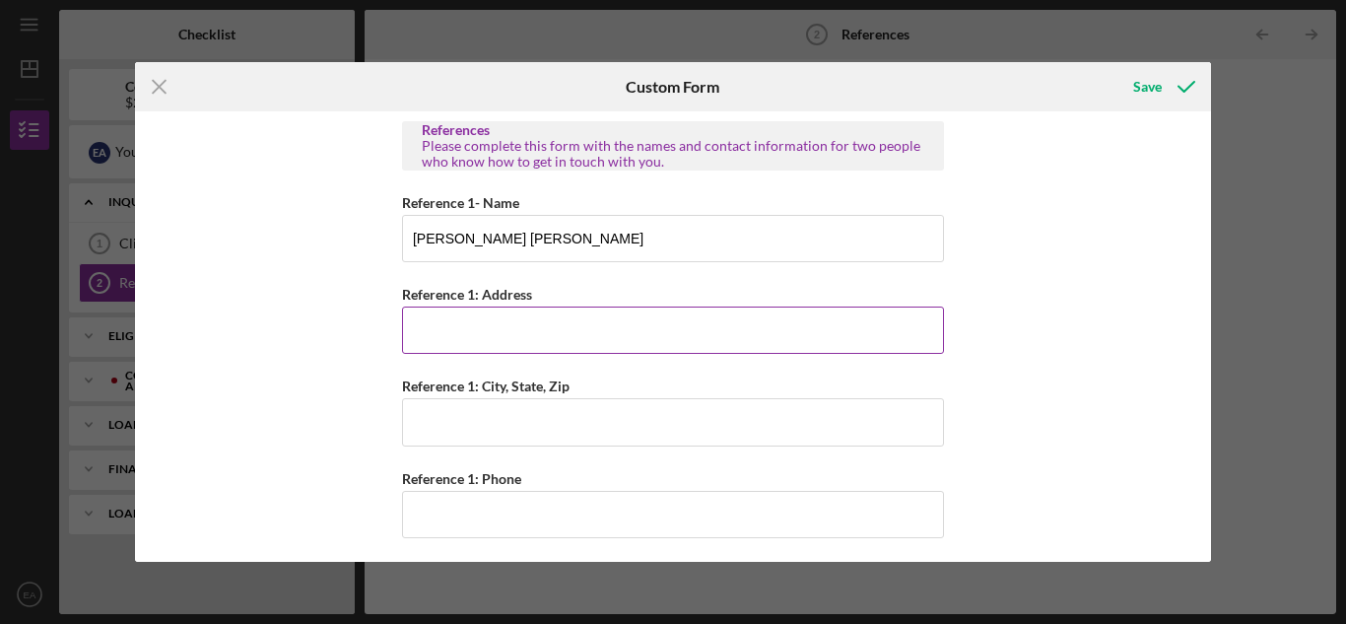
click at [453, 324] on input "Reference 1: Address" at bounding box center [673, 329] width 542 height 47
click at [417, 332] on input "Reference 1: Address" at bounding box center [673, 329] width 542 height 47
type input "1"
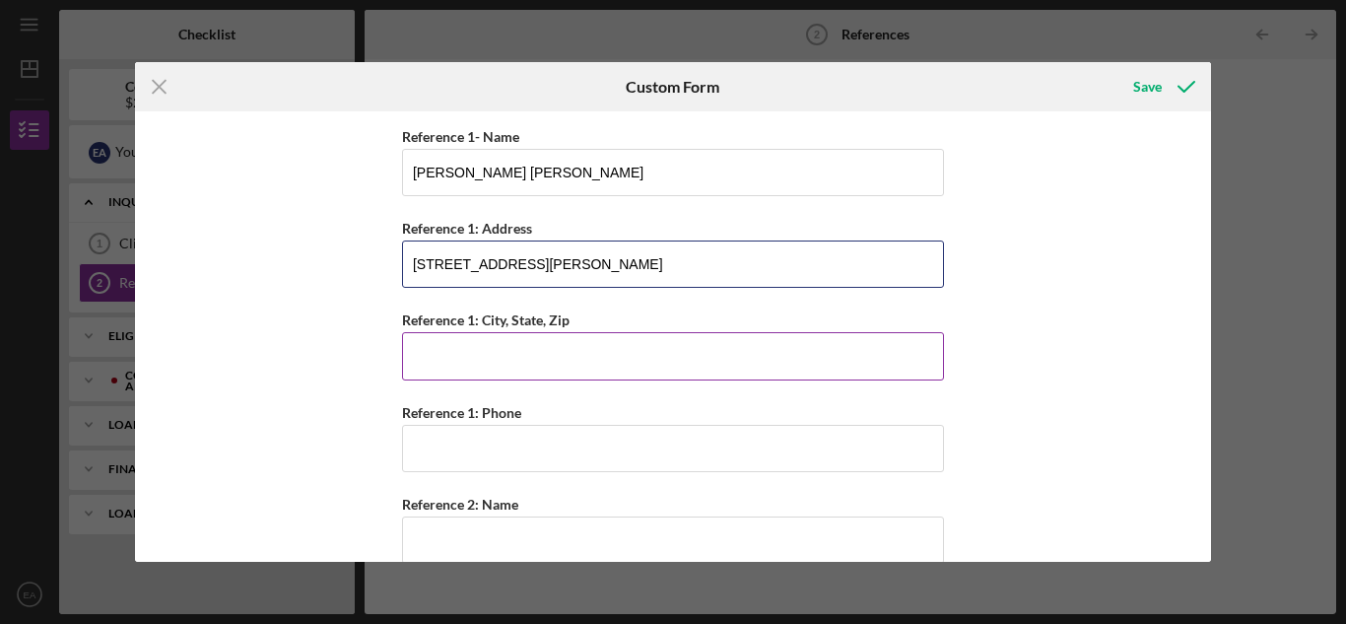
scroll to position [99, 0]
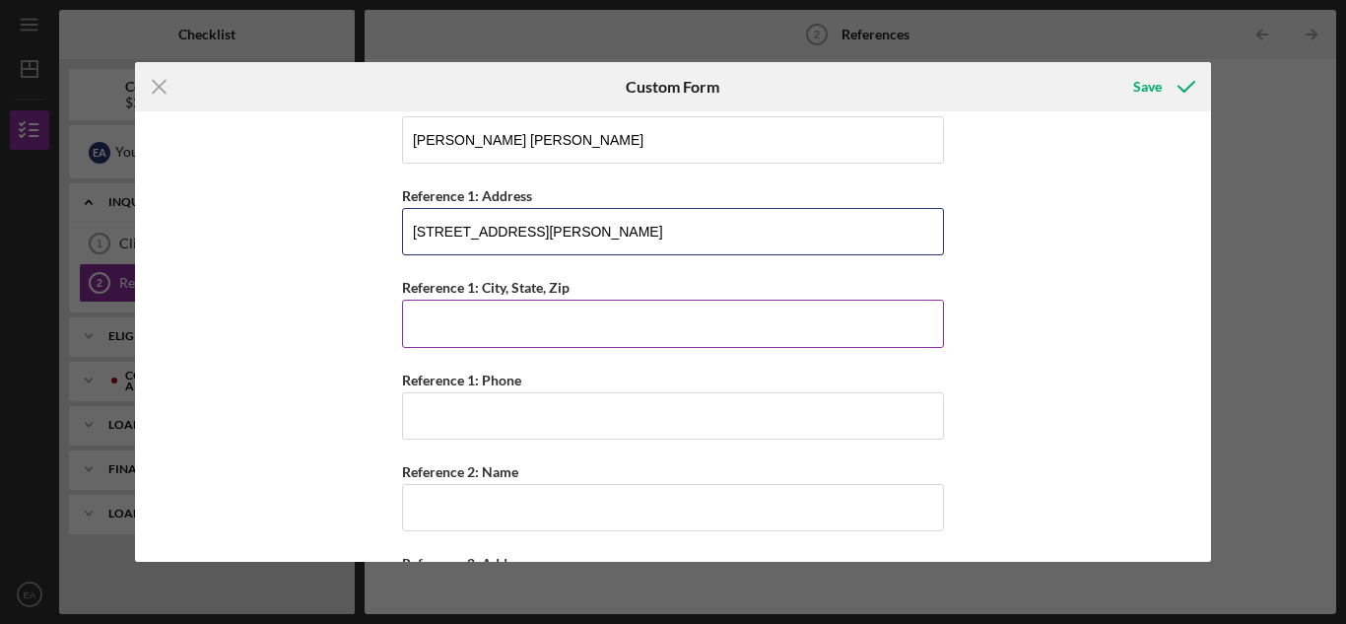
type input "[STREET_ADDRESS][PERSON_NAME]"
click at [441, 317] on input "Reference 1: City, State, Zip" at bounding box center [673, 323] width 542 height 47
type input "Rantoul"
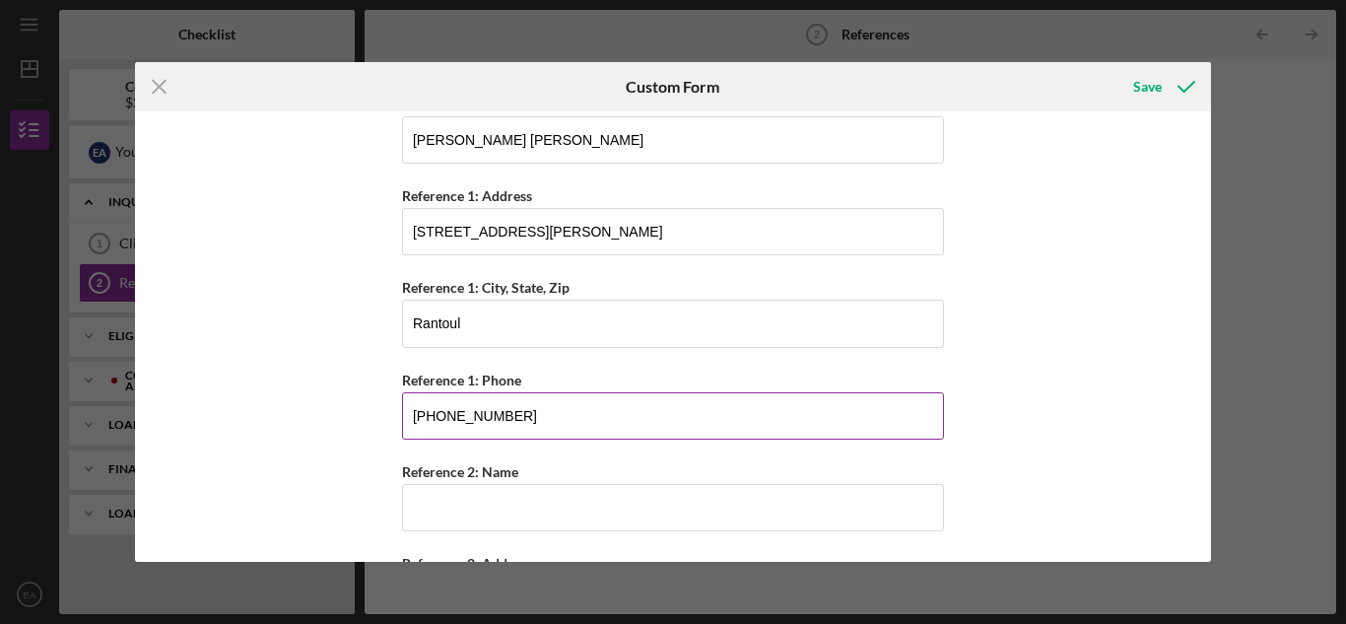
click at [527, 413] on input "[PHONE_NUMBER]" at bounding box center [673, 415] width 542 height 47
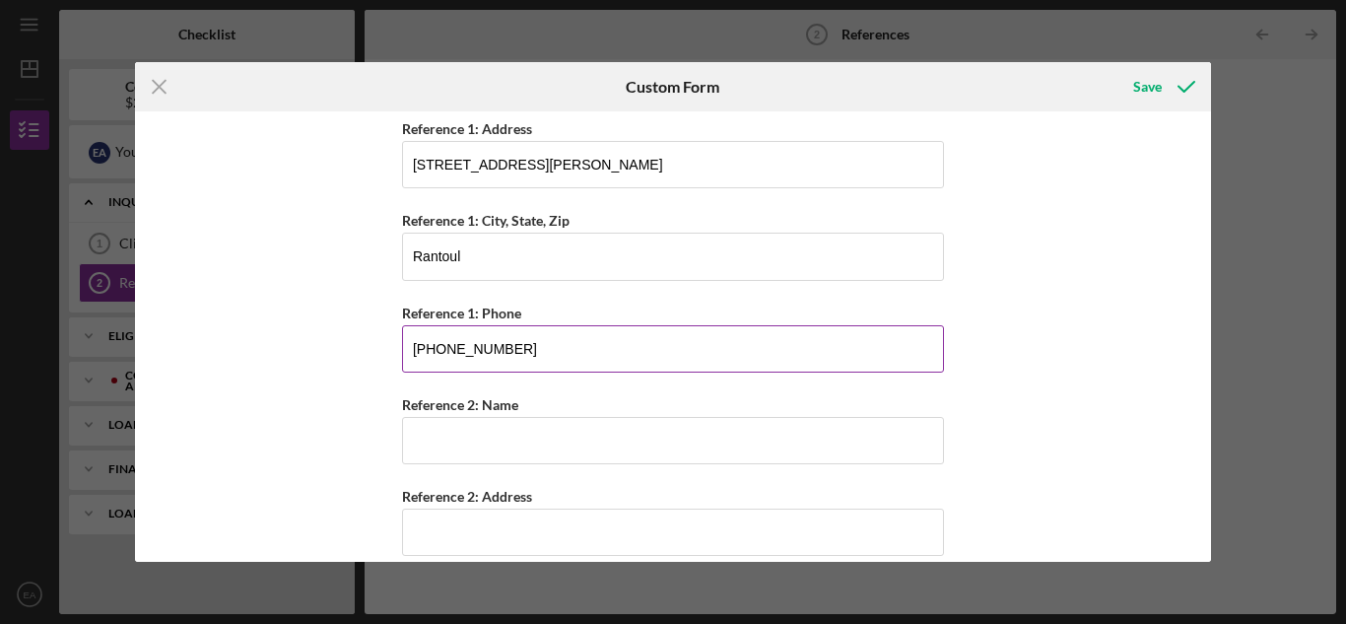
scroll to position [197, 0]
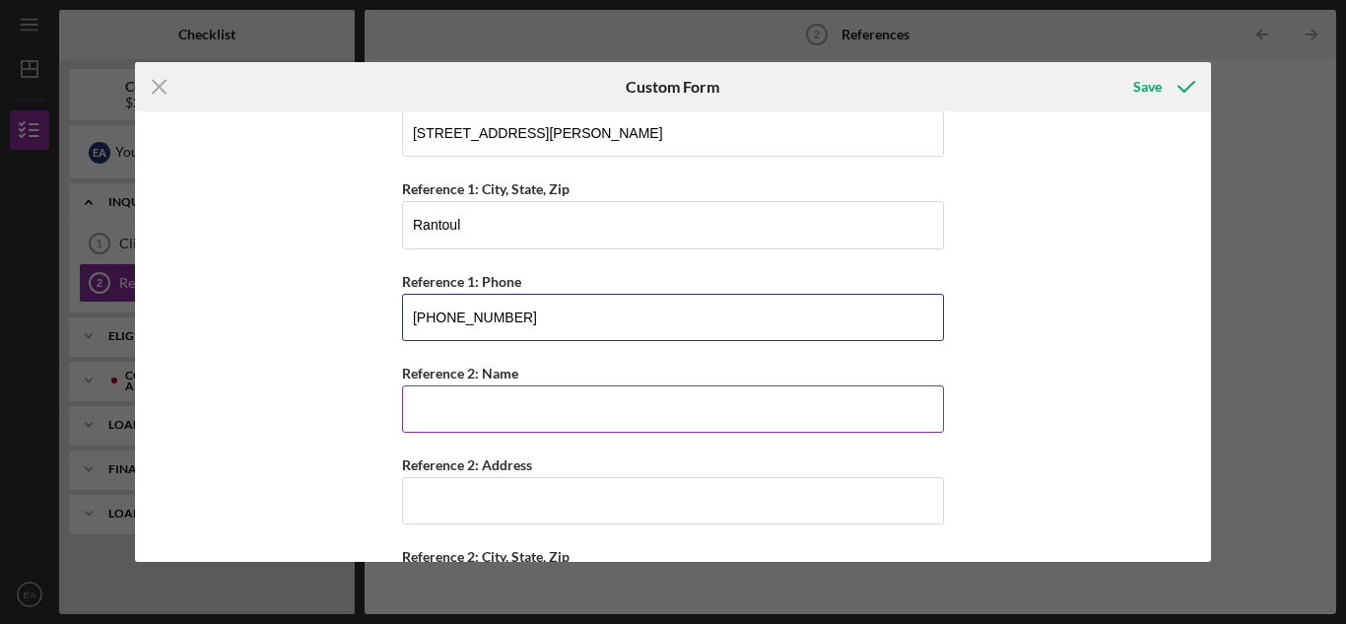
type input "[PHONE_NUMBER]"
click at [433, 414] on input "Reference 2: Name" at bounding box center [673, 408] width 542 height 47
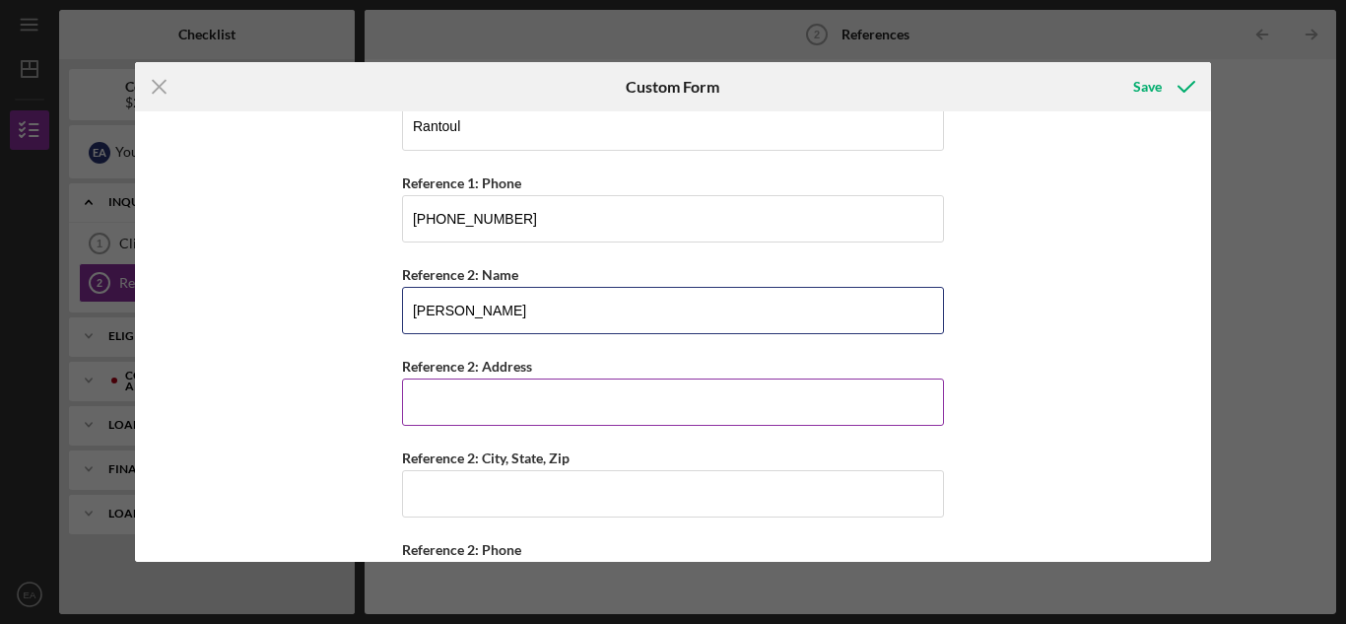
type input "[PERSON_NAME]"
click at [430, 399] on input "Reference 2: Address" at bounding box center [673, 401] width 542 height 47
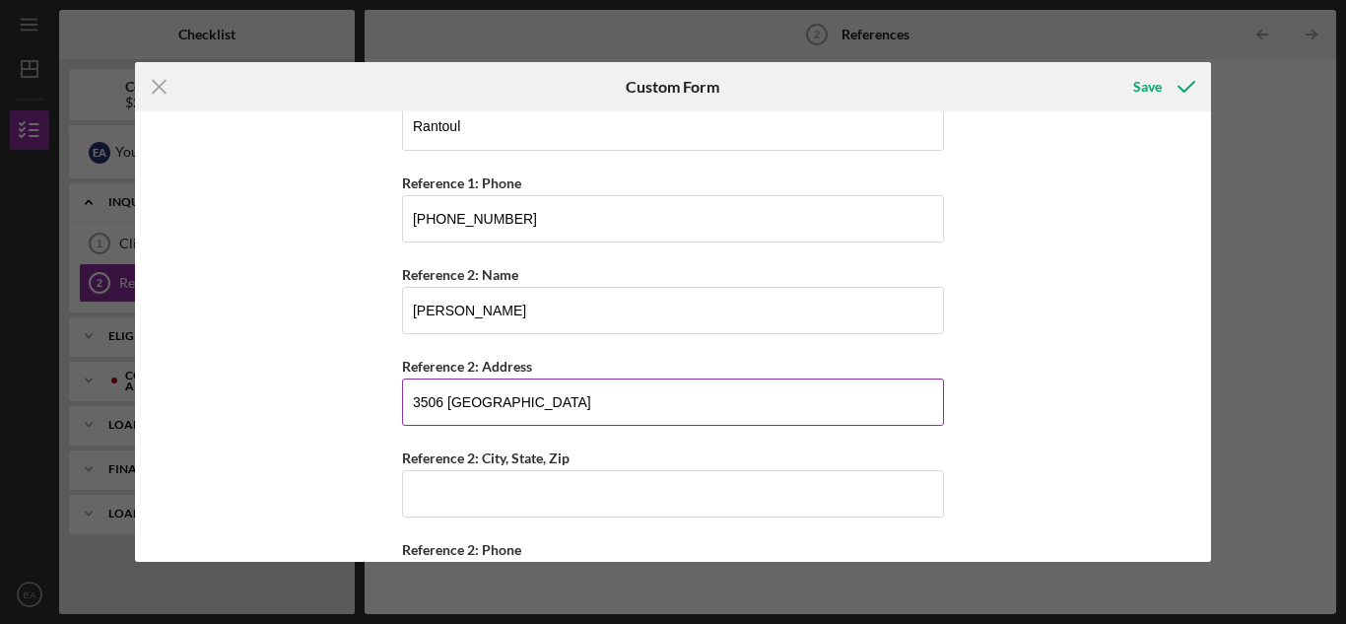
click at [454, 401] on input "3506 [GEOGRAPHIC_DATA]" at bounding box center [673, 401] width 542 height 47
drag, startPoint x: 454, startPoint y: 401, endPoint x: 723, endPoint y: 410, distance: 269.2
click at [723, 410] on input "3506 [GEOGRAPHIC_DATA]" at bounding box center [673, 401] width 542 height 47
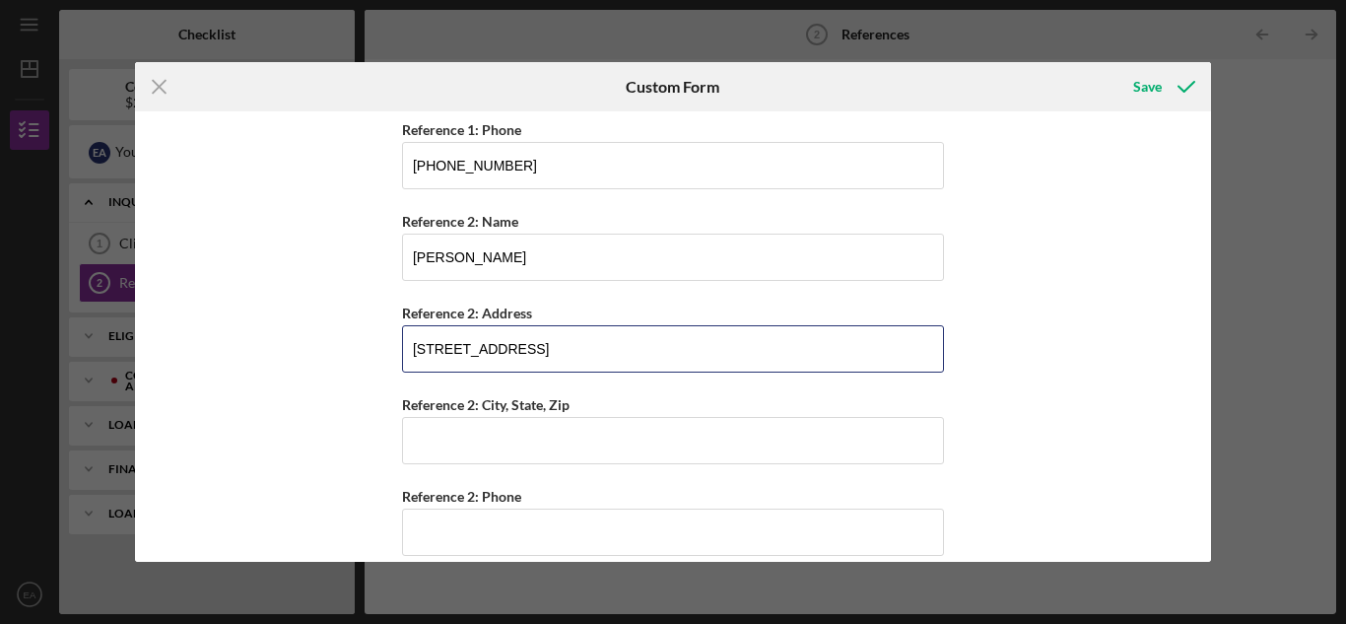
scroll to position [372, 0]
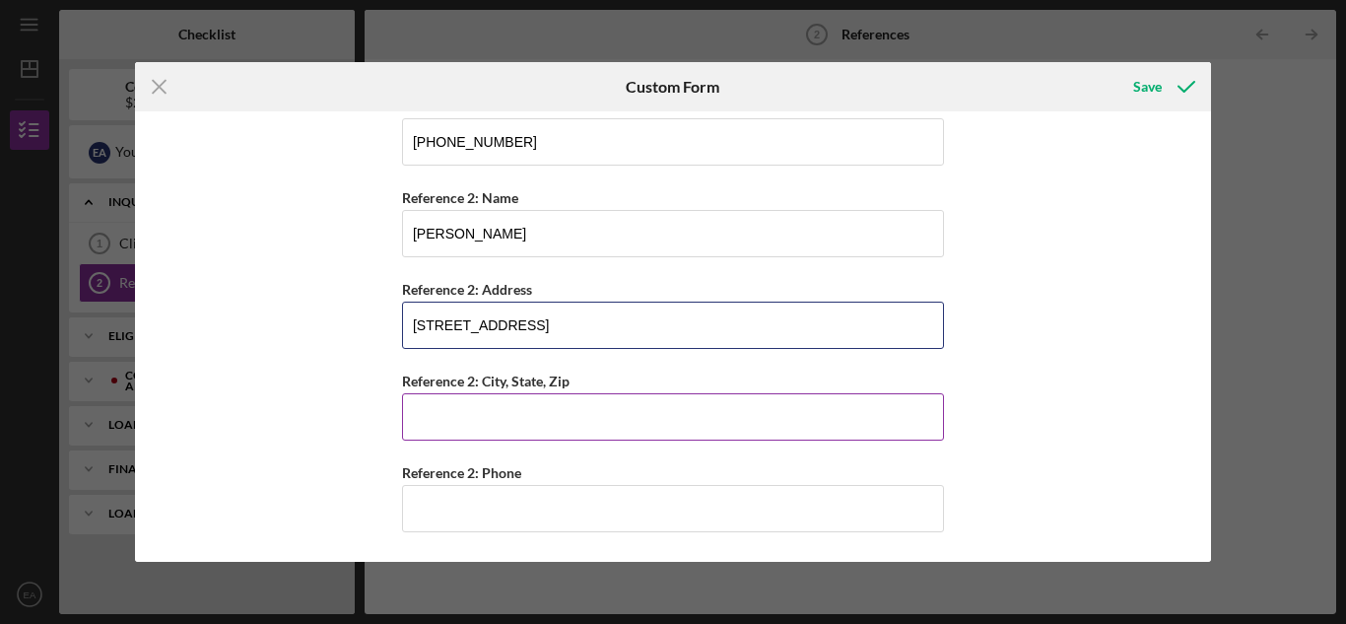
type input "[STREET_ADDRESS]"
click at [447, 420] on input "Reference 2: City, State, Zip" at bounding box center [673, 416] width 542 height 47
click at [542, 418] on input "Champaign" at bounding box center [673, 416] width 542 height 47
drag, startPoint x: 542, startPoint y: 418, endPoint x: 502, endPoint y: 389, distance: 49.5
click at [502, 389] on div "Reference 2: City, State, [GEOGRAPHIC_DATA]" at bounding box center [673, 405] width 542 height 72
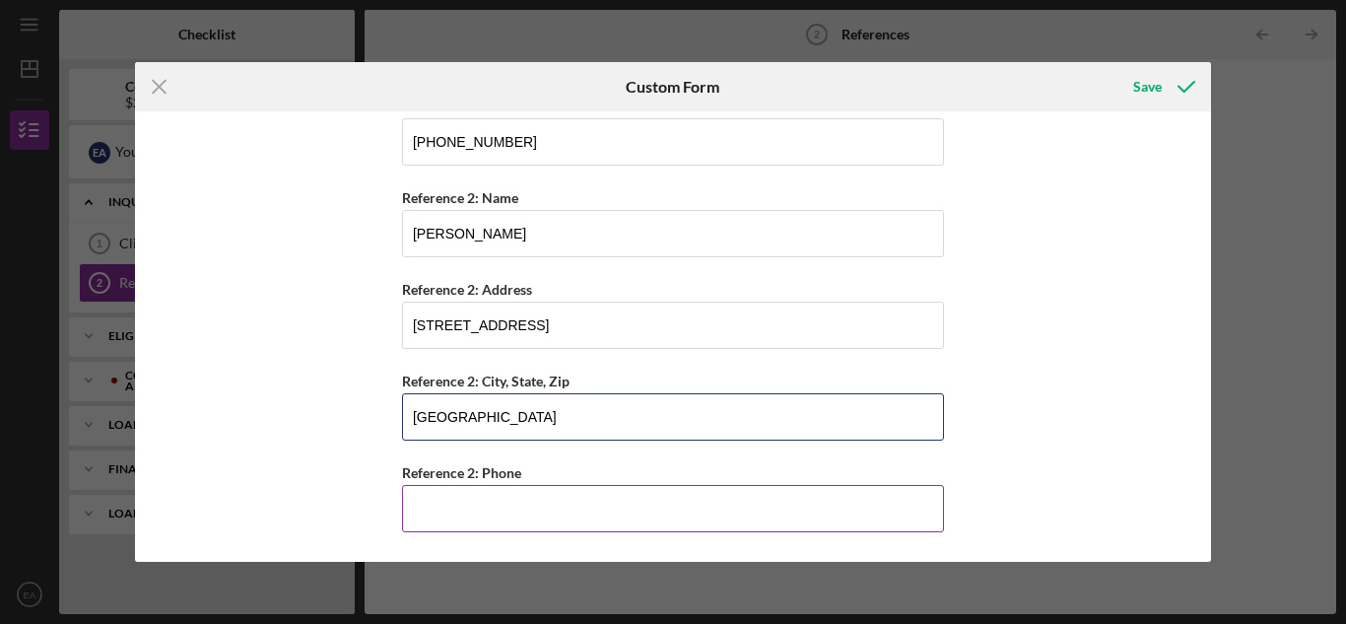
type input "[GEOGRAPHIC_DATA]"
click at [444, 506] on input "Reference 2: Phone" at bounding box center [673, 508] width 542 height 47
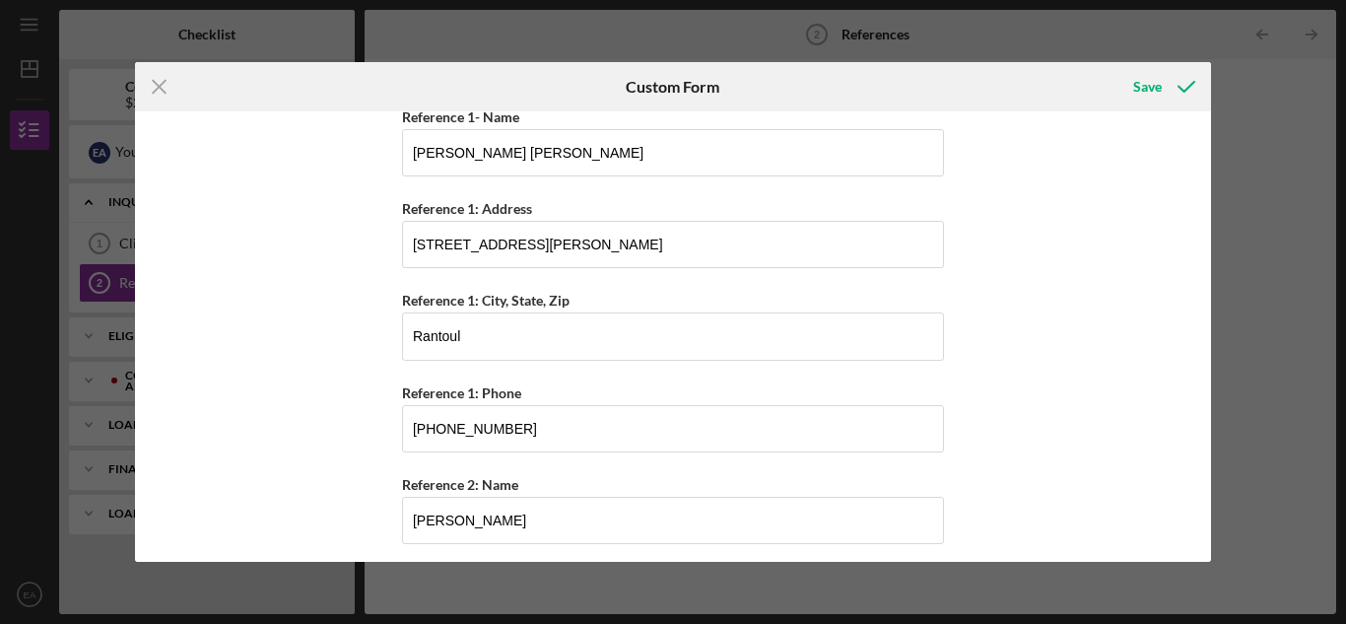
scroll to position [0, 0]
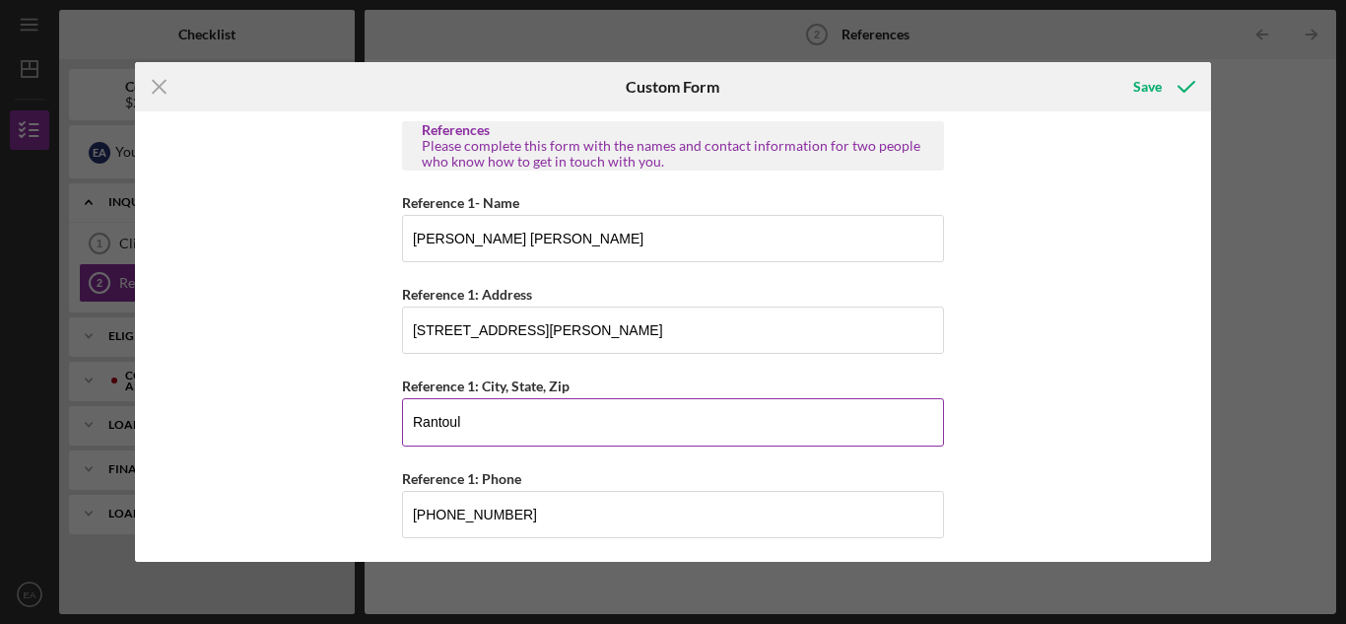
type input "[PHONE_NUMBER]"
click at [503, 425] on input "Rantoul" at bounding box center [673, 421] width 542 height 47
click at [498, 421] on input "Rantoul" at bounding box center [673, 421] width 542 height 47
type input "Rantoul IL. 61866"
click at [165, 89] on icon "Icon/Menu Close" at bounding box center [159, 86] width 49 height 49
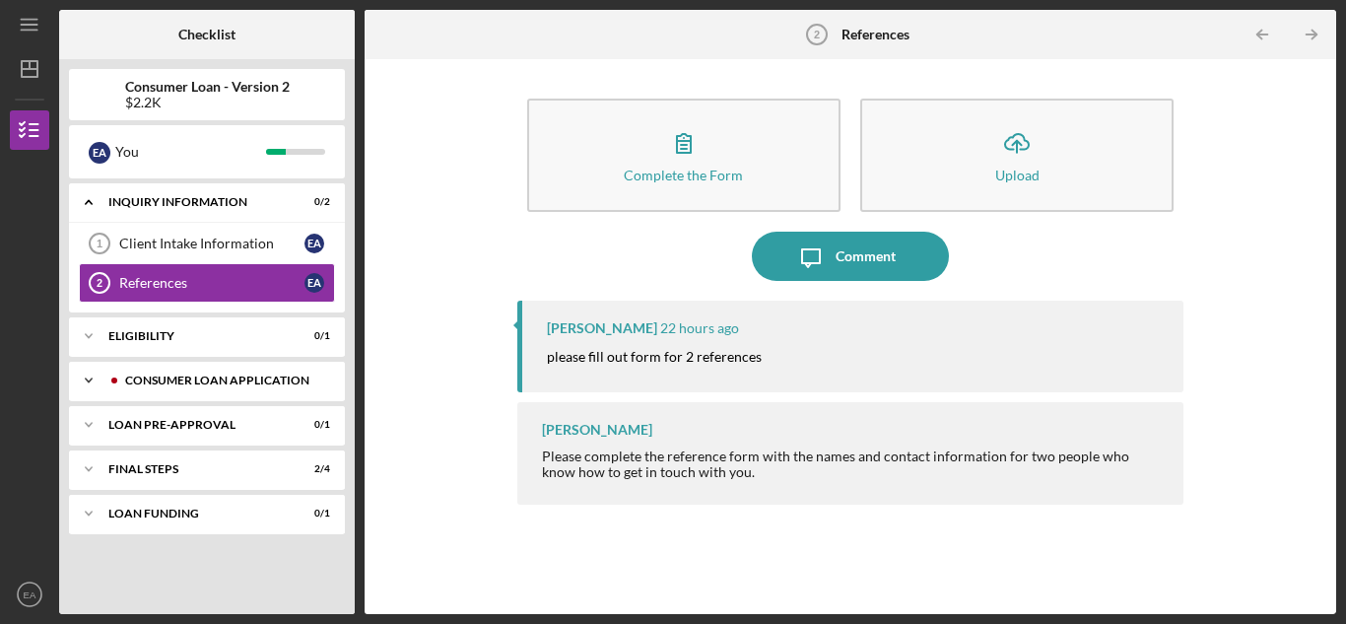
click at [315, 377] on div "Consumer Loan Application" at bounding box center [222, 380] width 195 height 12
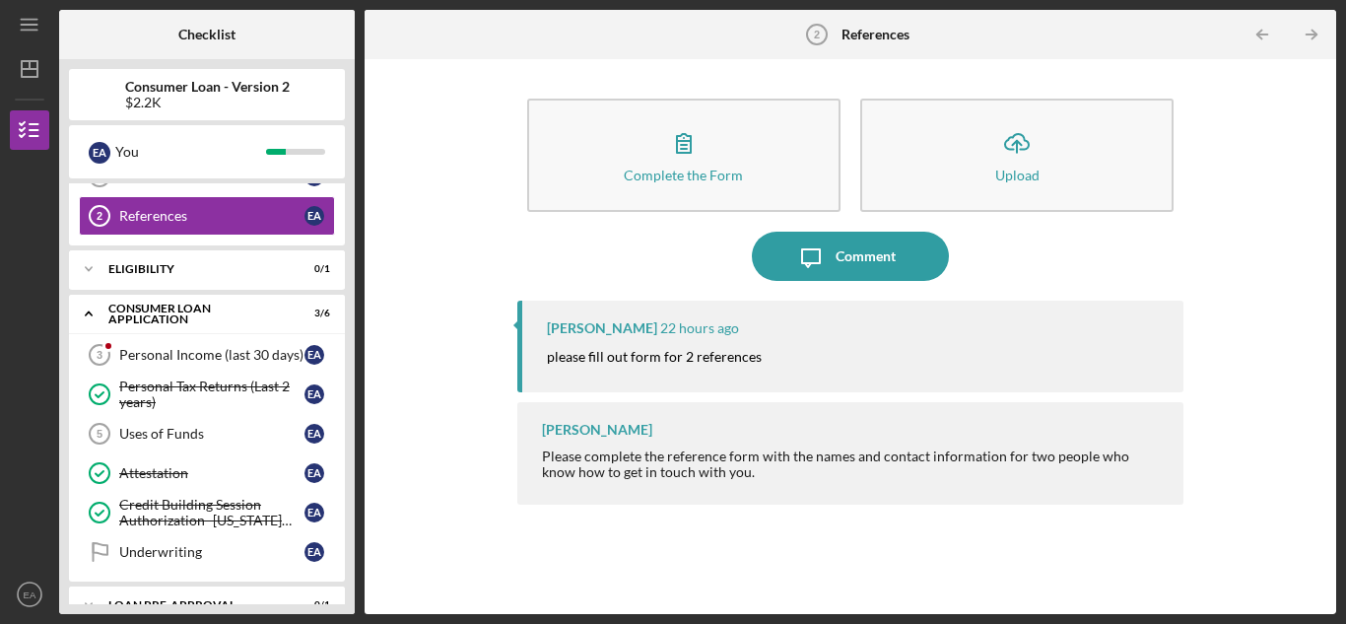
scroll to position [99, 0]
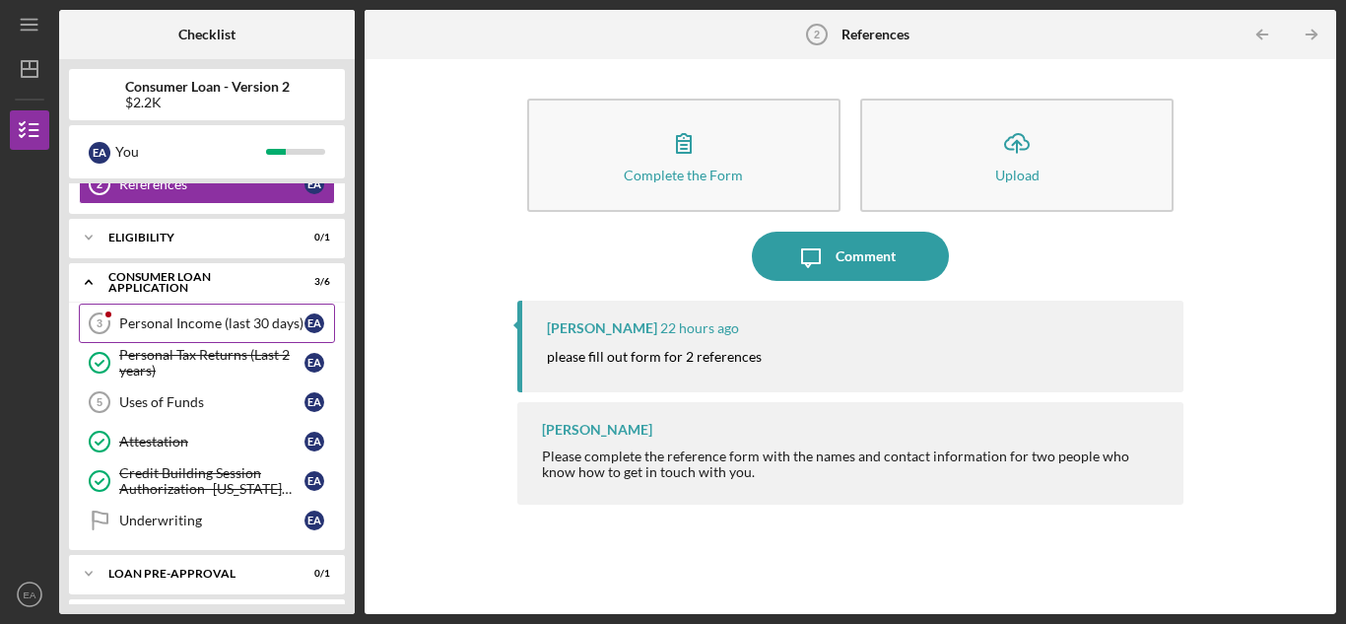
click at [287, 317] on div "Personal Income (last 30 days)" at bounding box center [211, 323] width 185 height 16
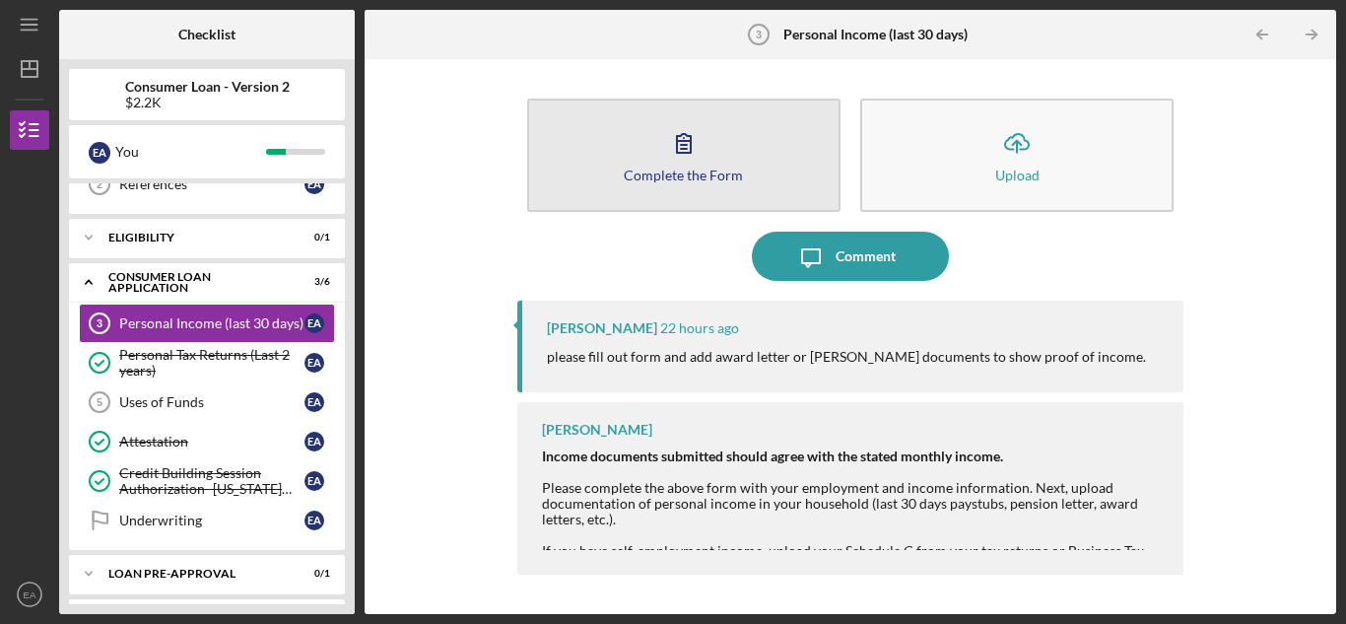
click at [688, 162] on icon "button" at bounding box center [683, 142] width 49 height 49
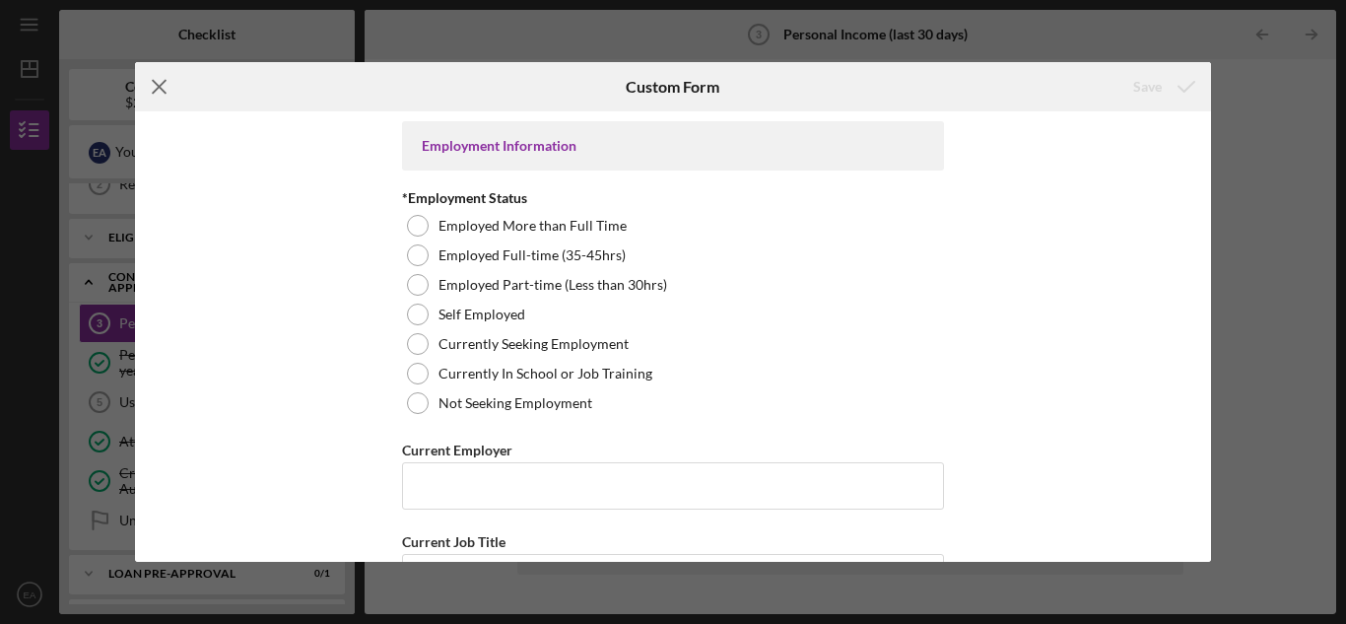
click at [155, 87] on icon "Icon/Menu Close" at bounding box center [159, 86] width 49 height 49
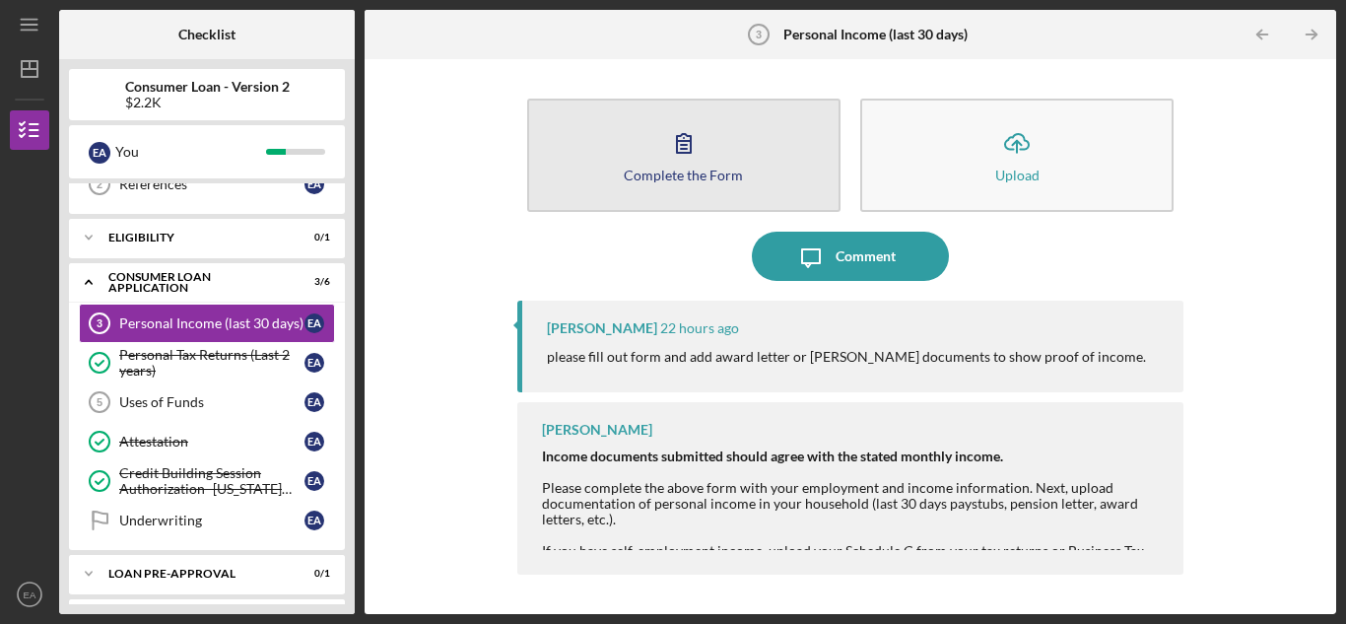
click at [741, 168] on button "Complete the Form Form" at bounding box center [683, 155] width 313 height 113
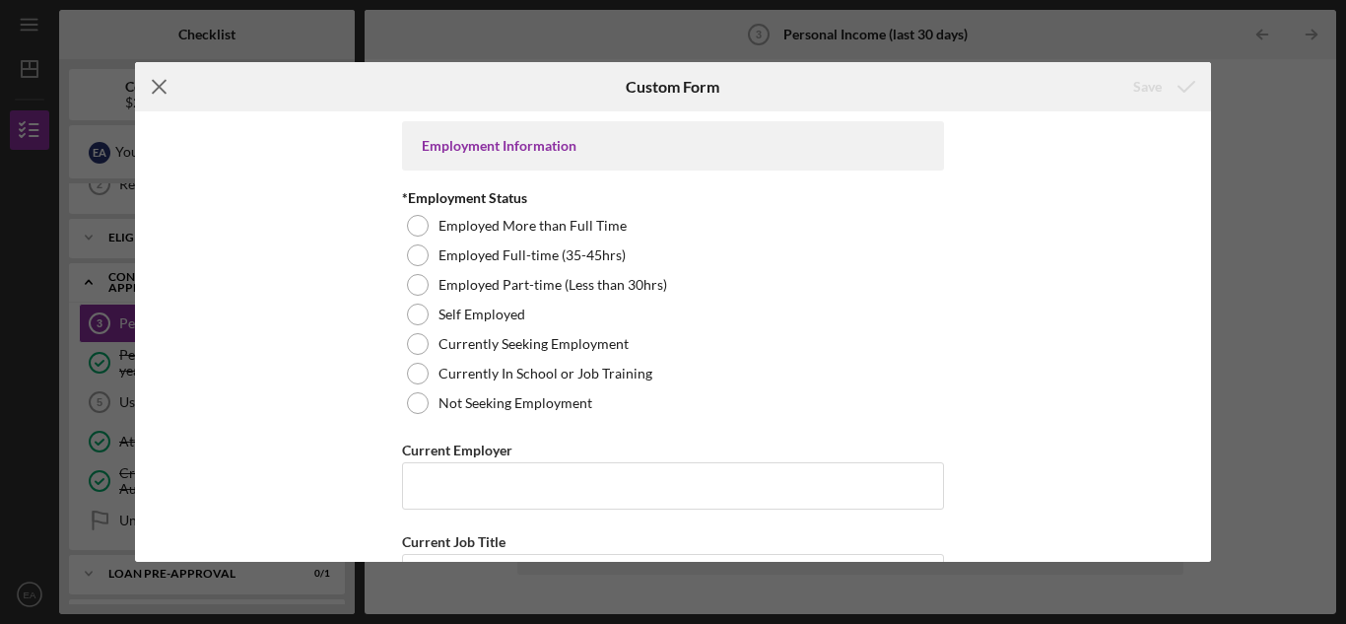
click at [164, 76] on icon "Icon/Menu Close" at bounding box center [159, 86] width 49 height 49
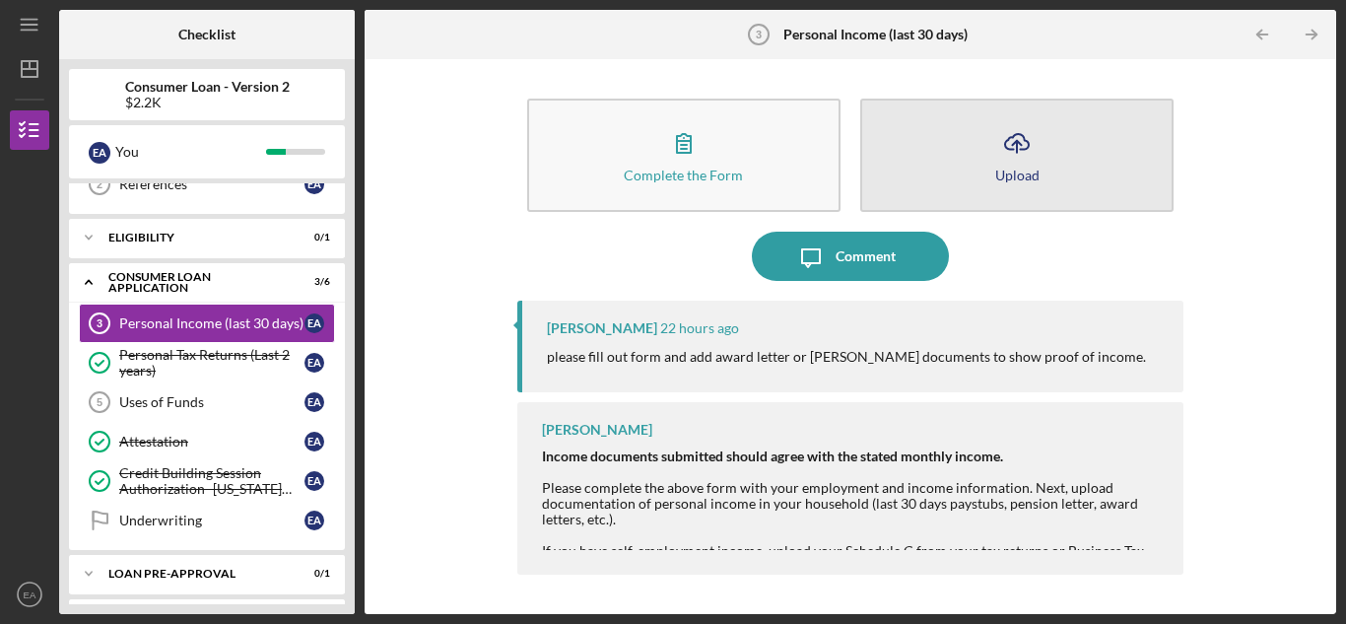
click at [1012, 163] on icon "Icon/Upload" at bounding box center [1016, 142] width 49 height 49
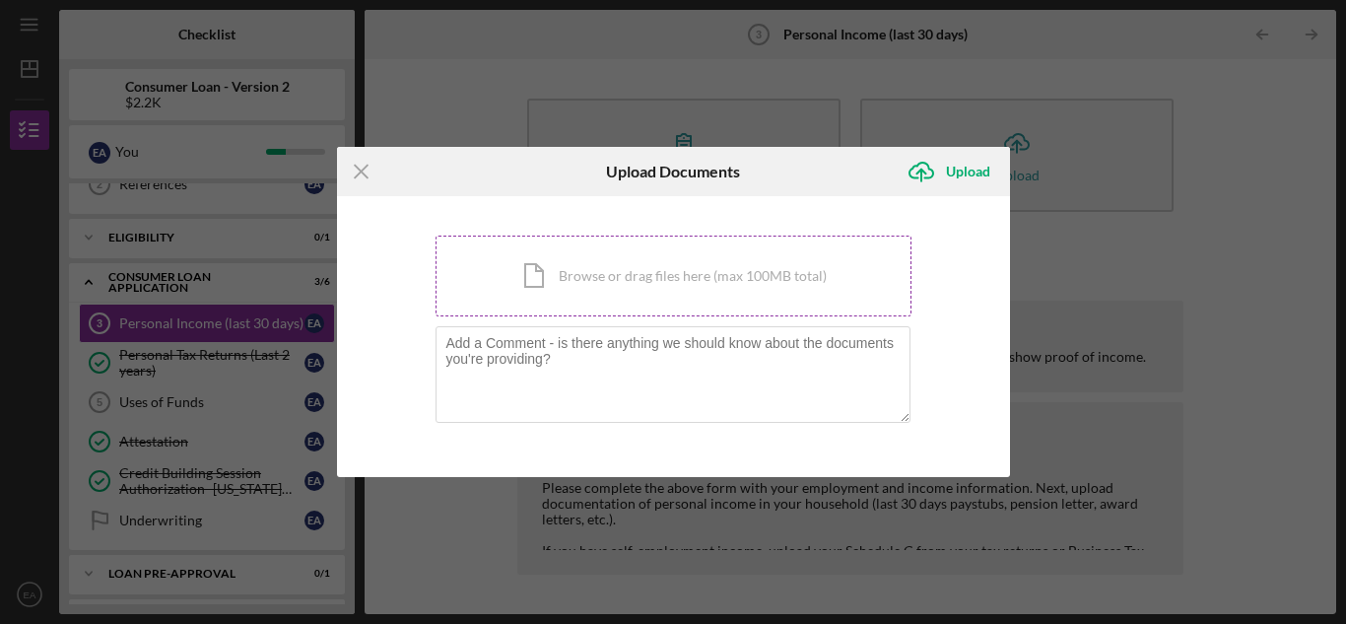
click at [655, 276] on div "Icon/Document Browse or drag files here (max 100MB total) Tap to choose files o…" at bounding box center [674, 276] width 476 height 81
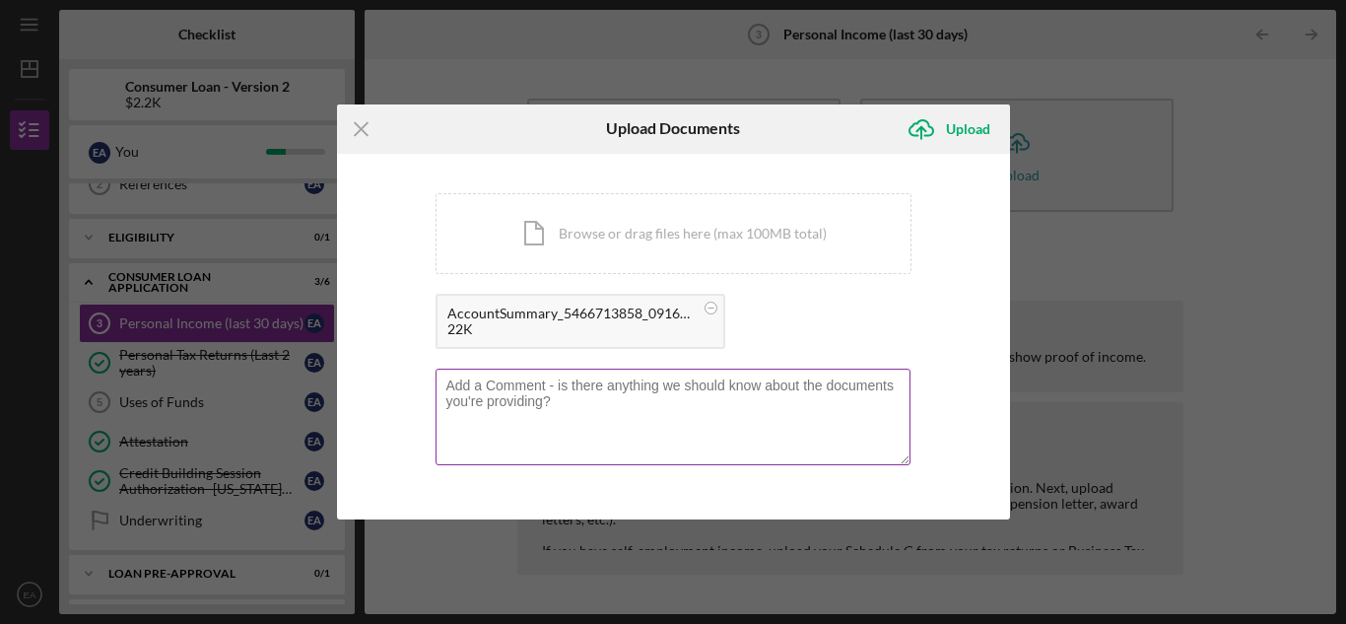
click at [566, 411] on textarea at bounding box center [673, 417] width 475 height 97
type textarea "This is from my furlough"
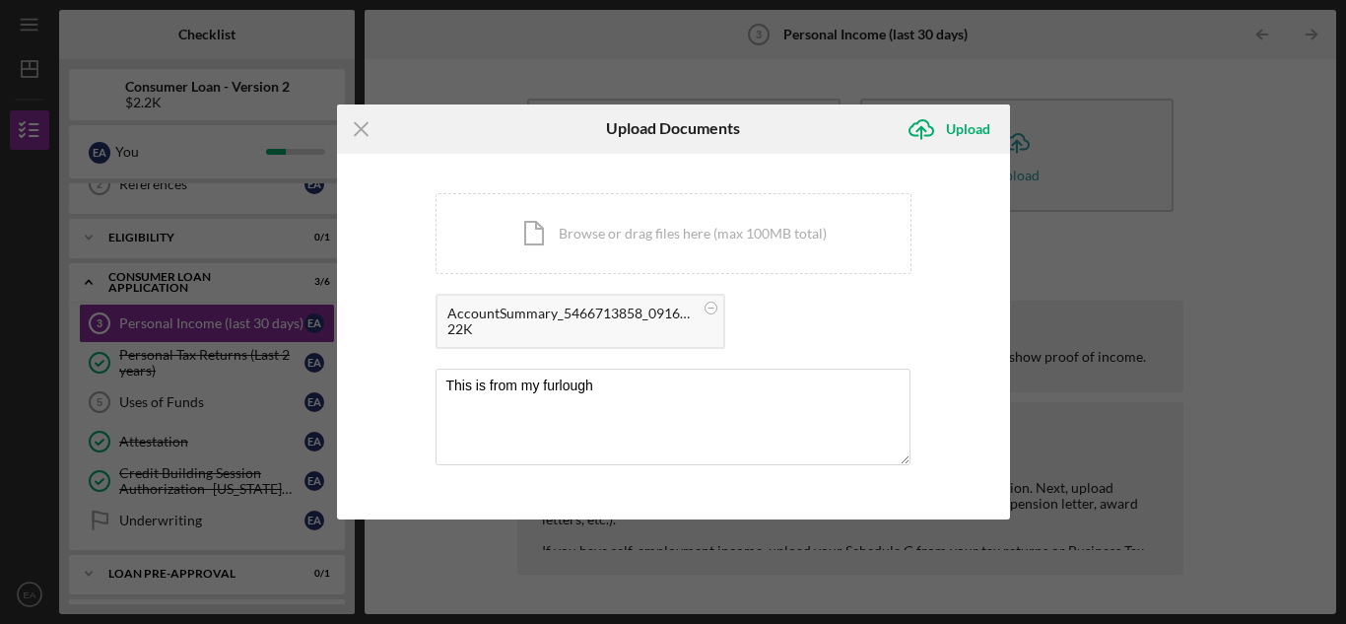
click at [364, 129] on icon "Icon/Menu Close" at bounding box center [361, 128] width 49 height 49
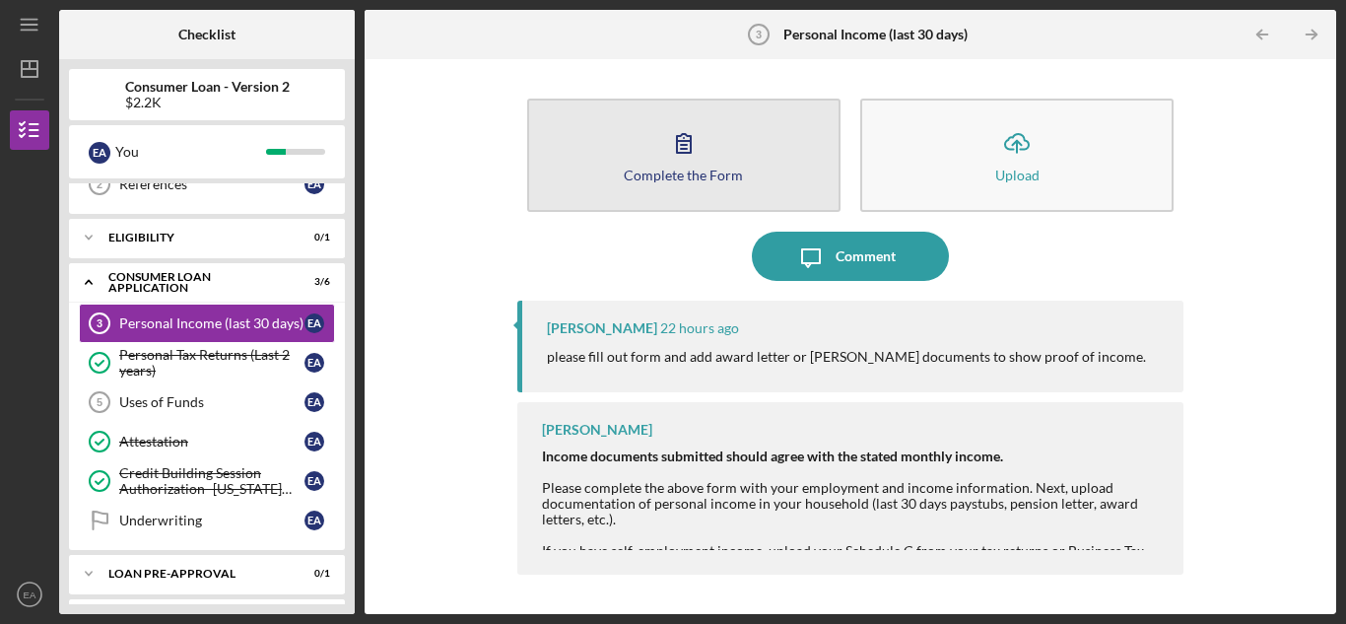
click at [639, 170] on div "Complete the Form" at bounding box center [683, 175] width 119 height 15
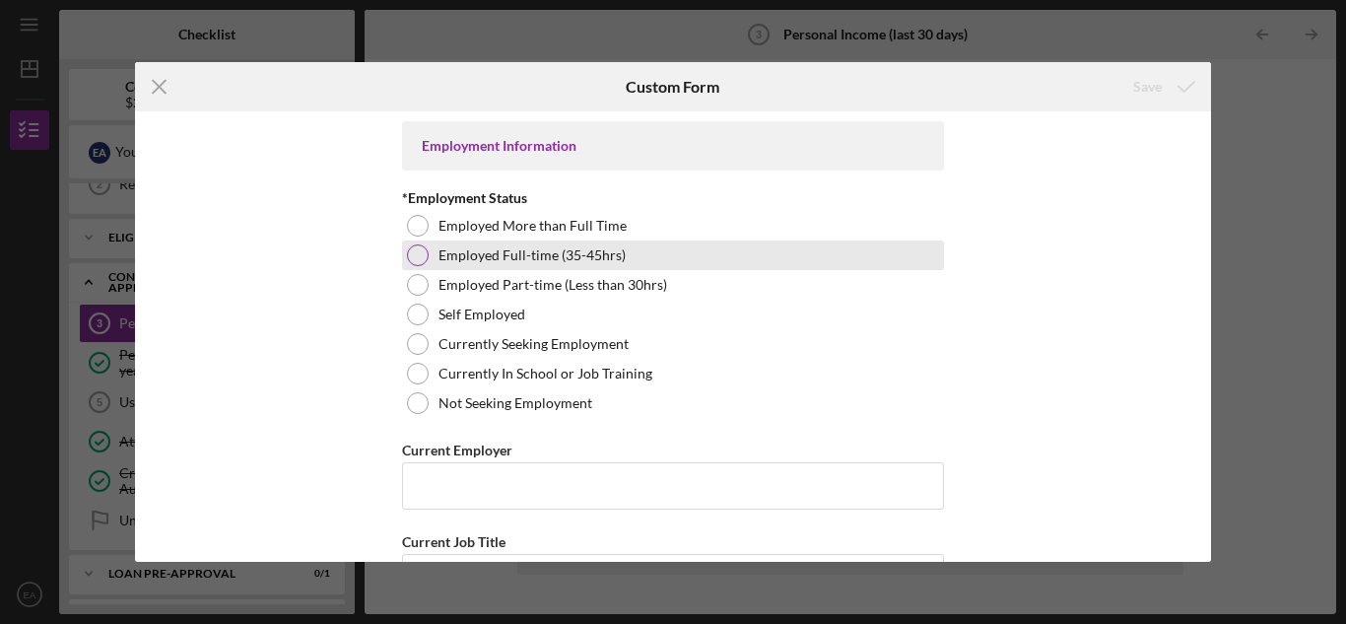
click at [418, 250] on div at bounding box center [418, 255] width 22 height 22
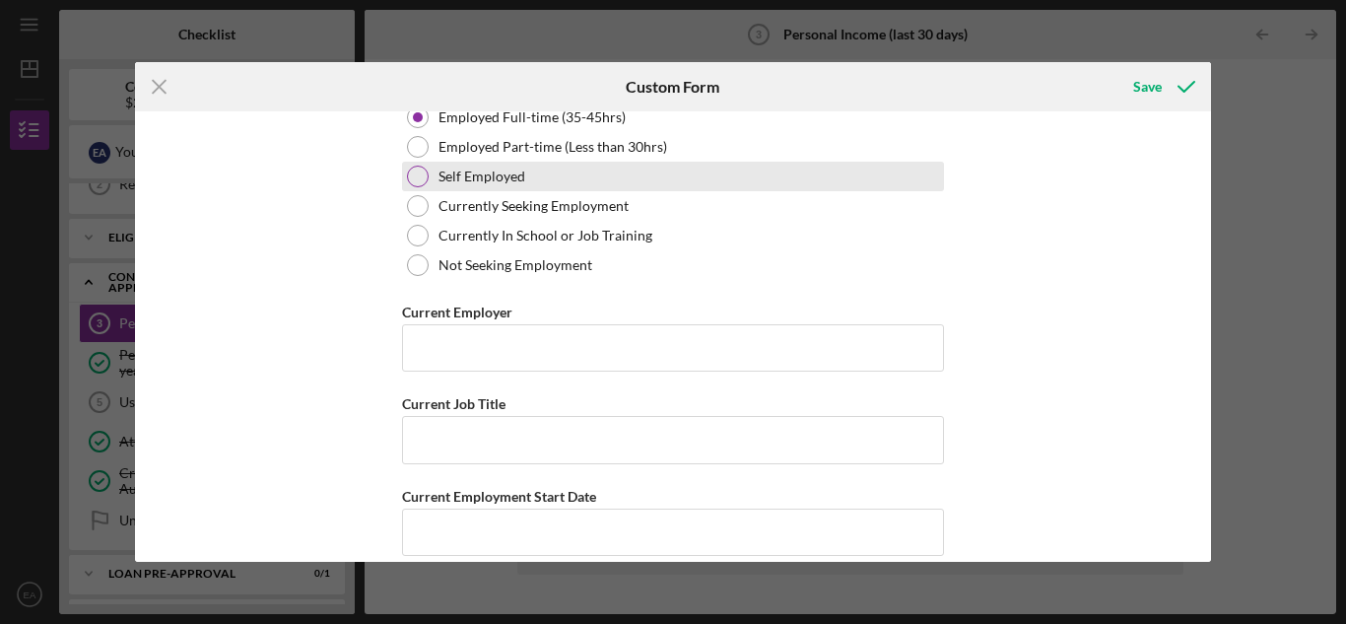
scroll to position [197, 0]
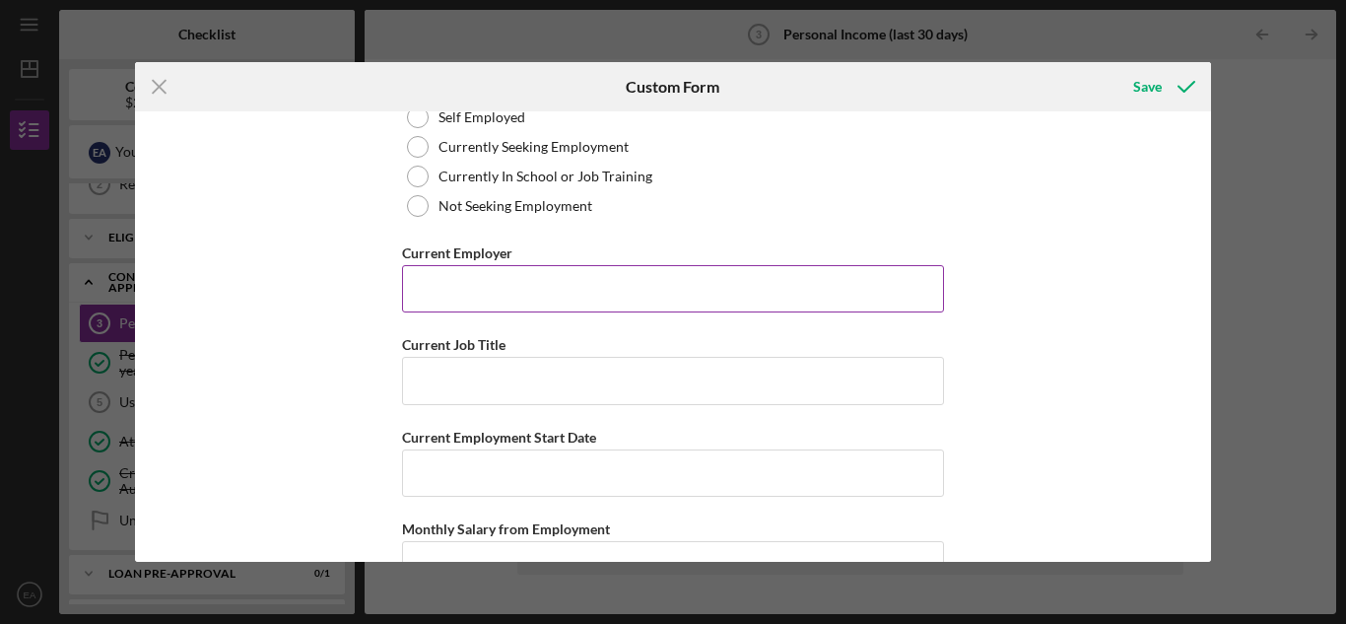
click at [449, 285] on input "Current Employer" at bounding box center [673, 288] width 542 height 47
type input "Exela Teachnolog"
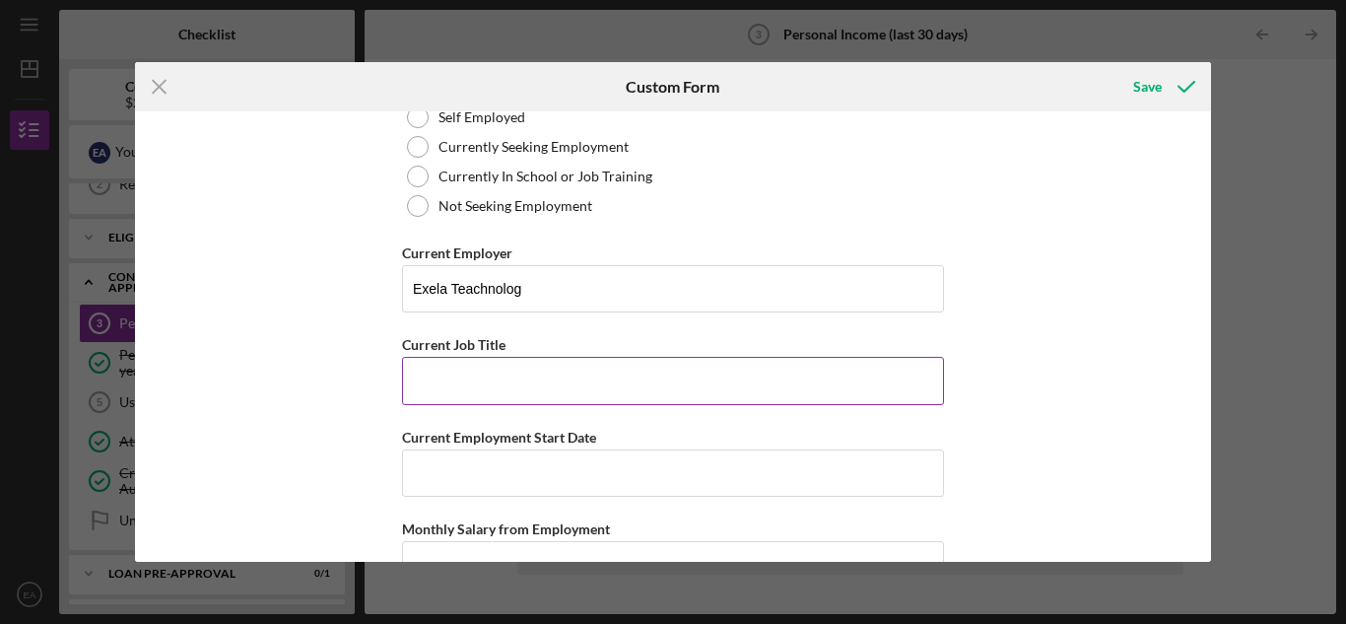
click at [436, 381] on input "Current Job Title" at bounding box center [673, 380] width 542 height 47
type input "laid off"
click at [499, 474] on input "Current Employment Start Date" at bounding box center [673, 472] width 542 height 47
type input "[DATE]"
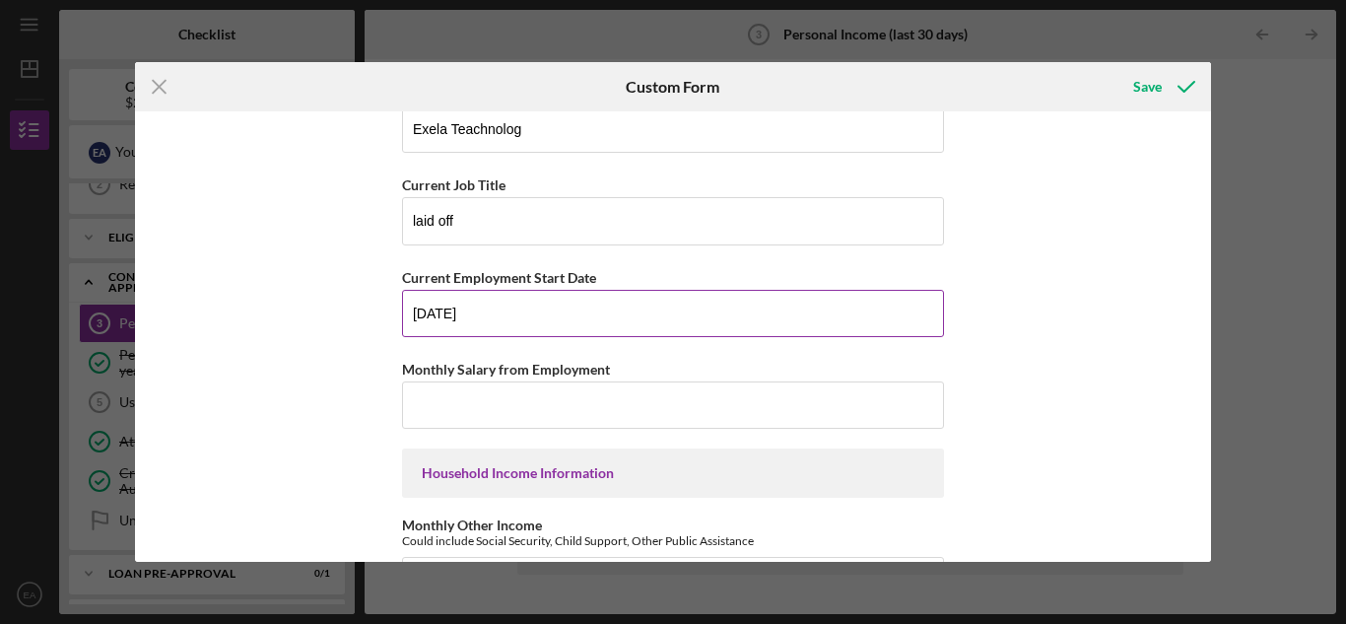
scroll to position [394, 0]
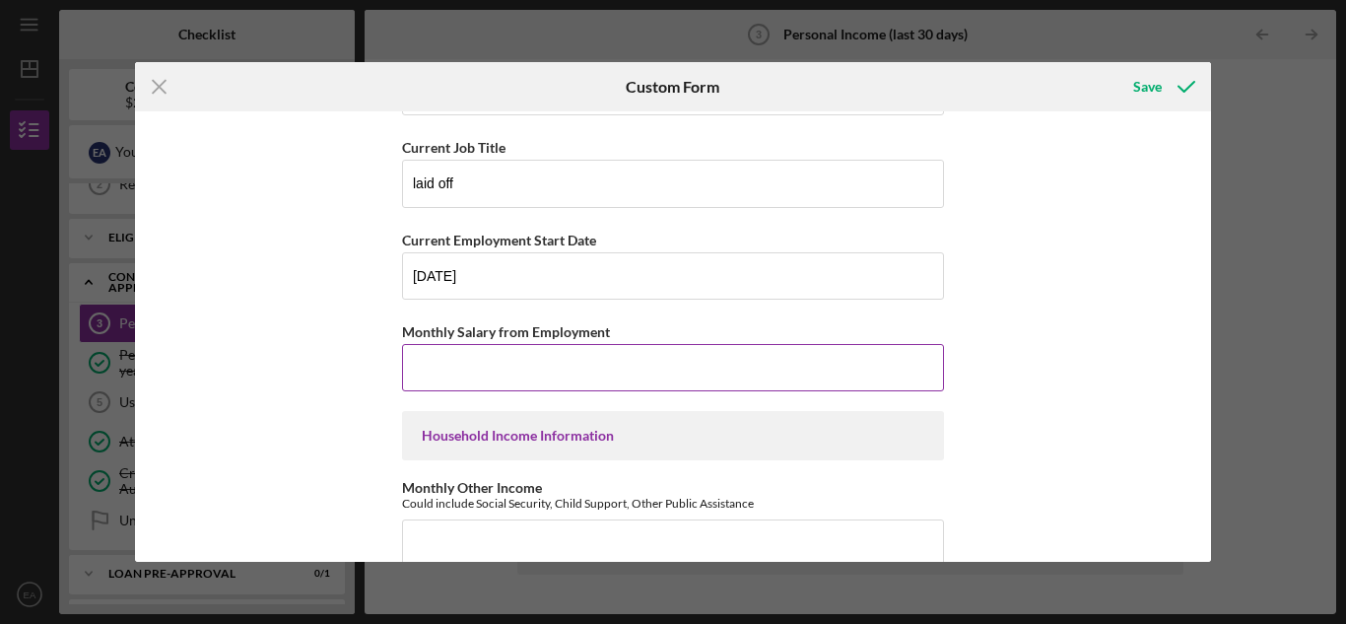
click at [440, 365] on input "Monthly Salary from Employment" at bounding box center [673, 367] width 542 height 47
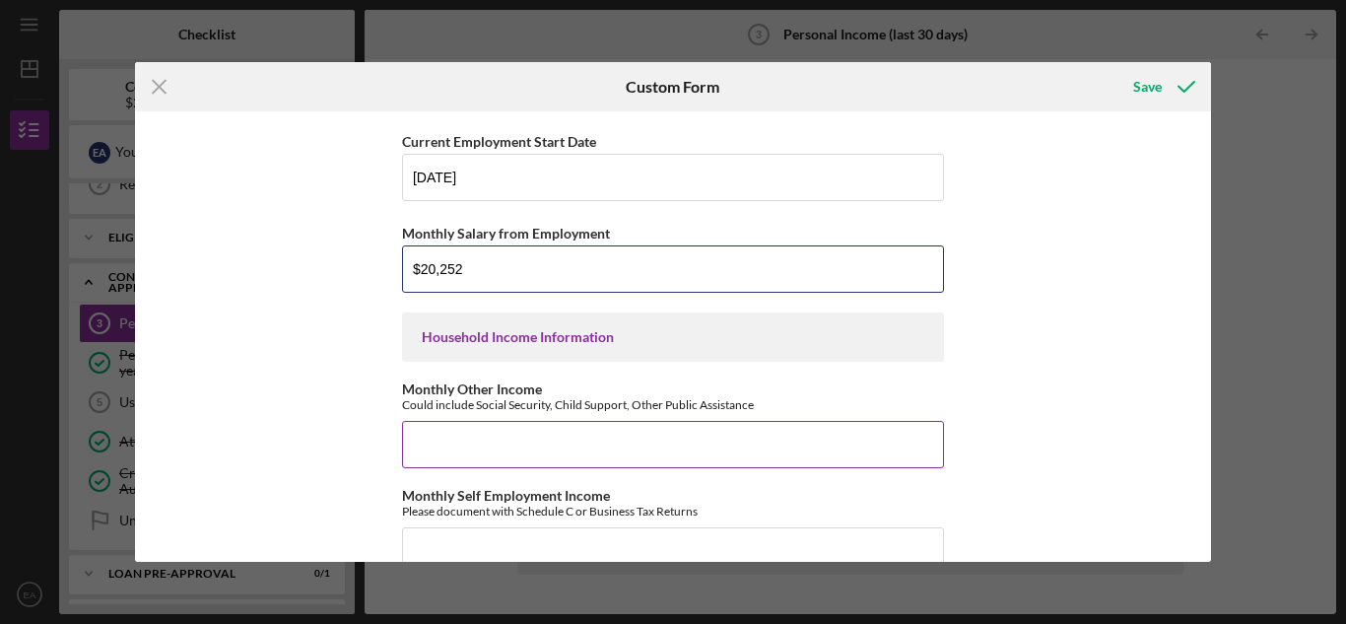
type input "$20,252"
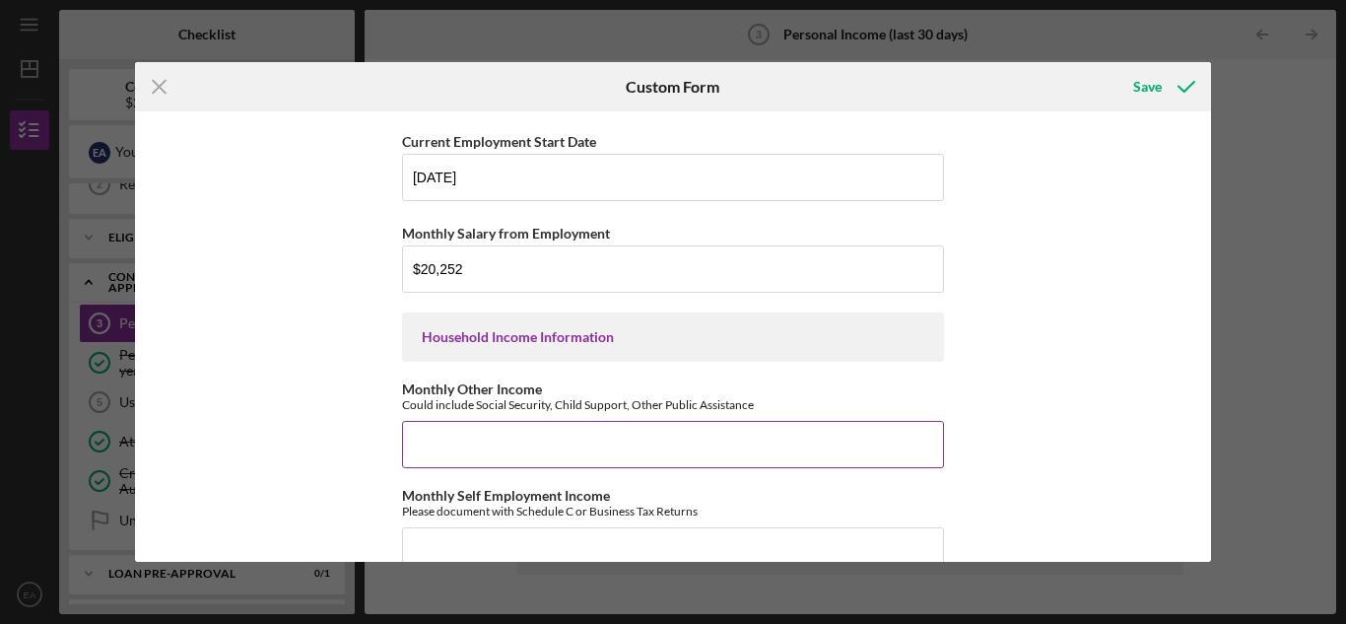
click at [432, 444] on input "Monthly Other Income" at bounding box center [673, 444] width 542 height 47
type input "$1,161"
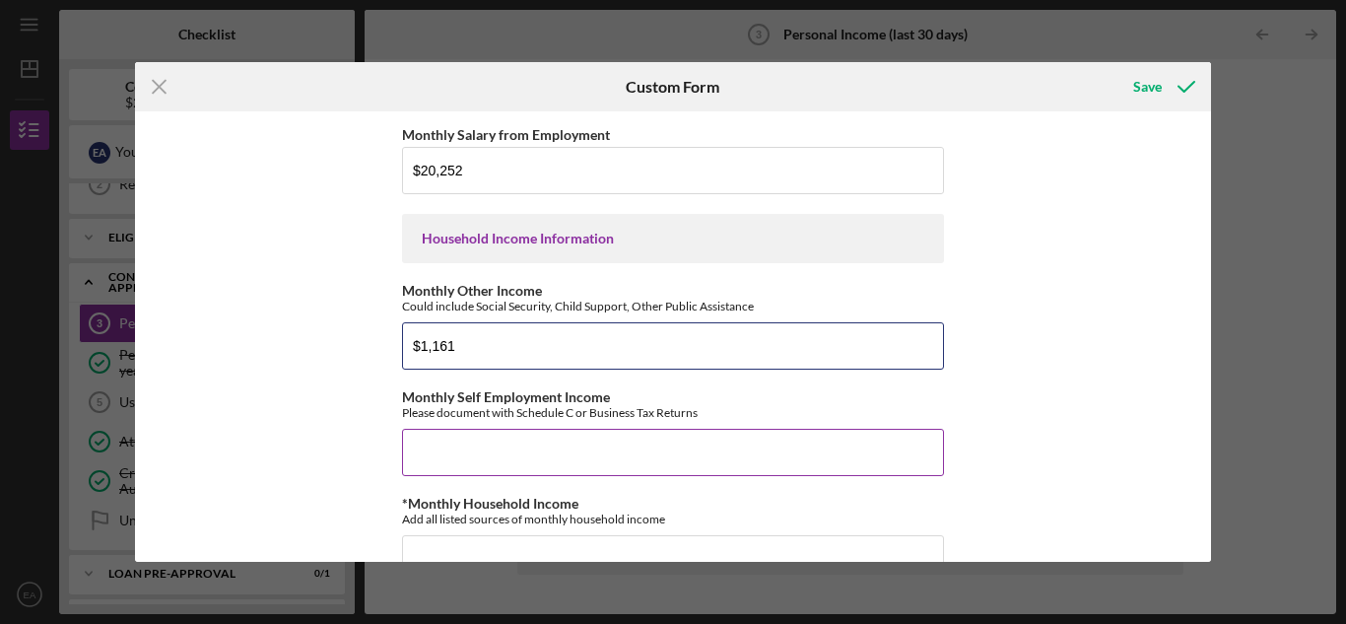
scroll to position [690, 0]
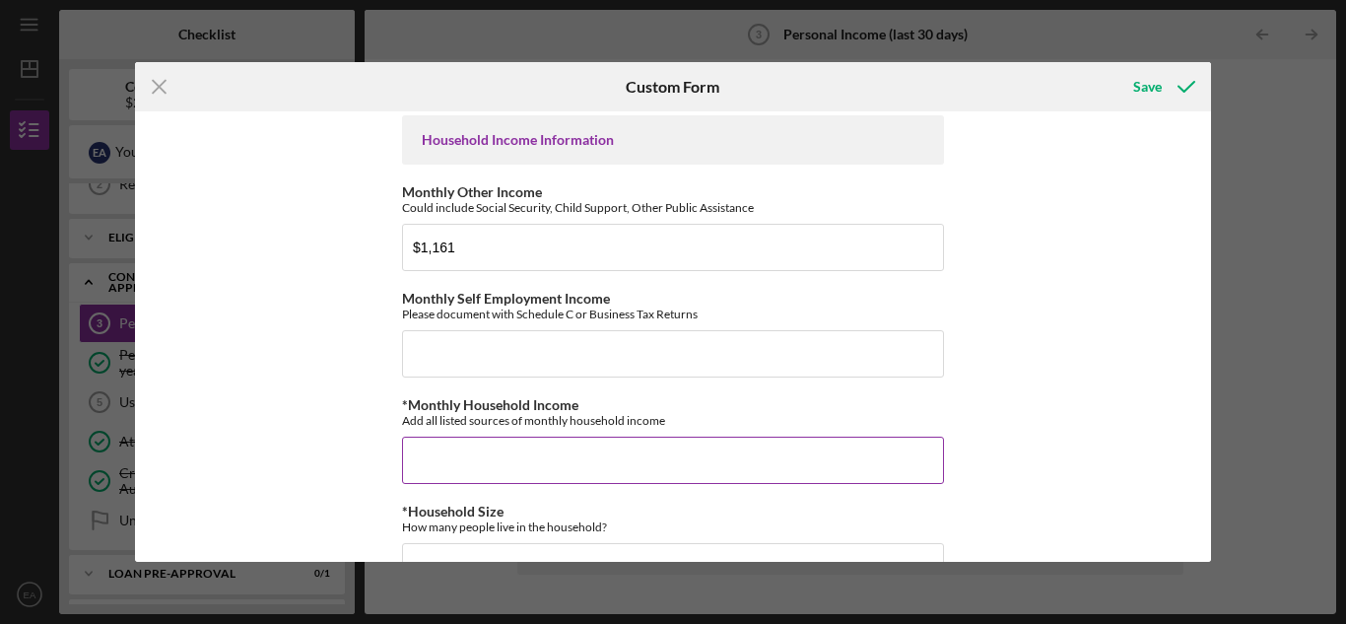
click at [440, 460] on input "*Monthly Household Income" at bounding box center [673, 460] width 542 height 47
click at [429, 458] on input "*Monthly Household Income" at bounding box center [673, 460] width 542 height 47
click at [426, 460] on input "*Monthly Household Income" at bounding box center [673, 460] width 542 height 47
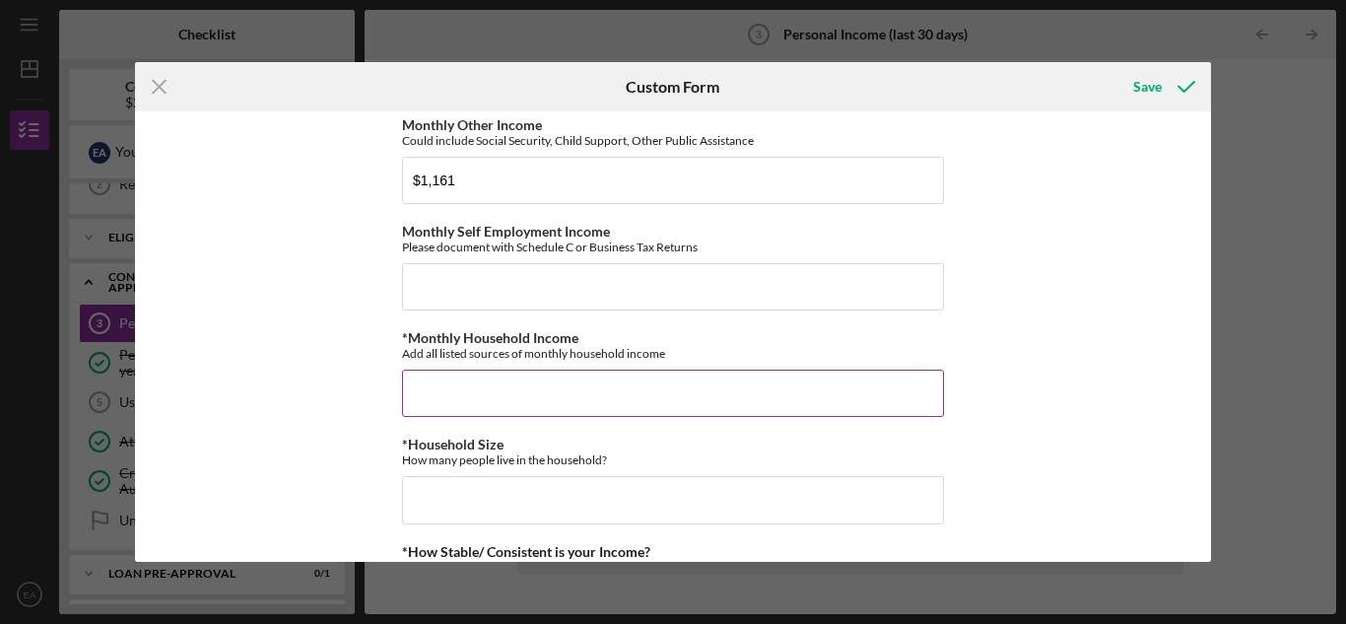
scroll to position [788, 0]
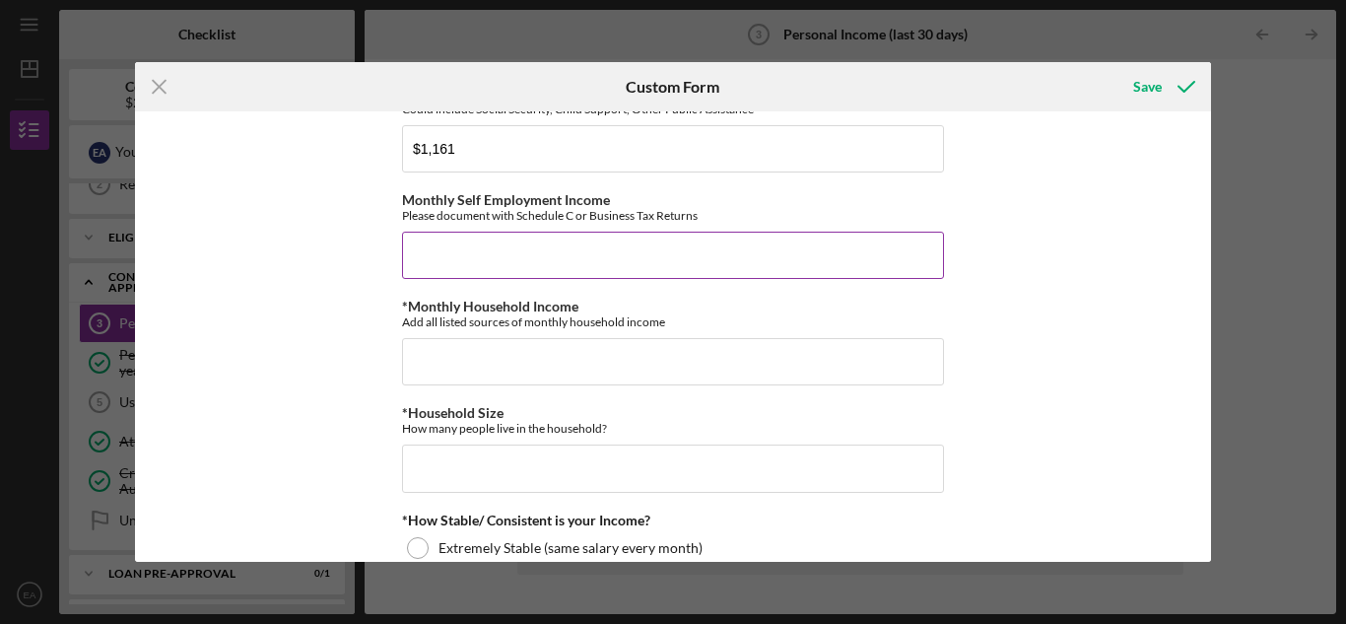
click at [432, 261] on input "Monthly Self Employment Income" at bounding box center [673, 255] width 542 height 47
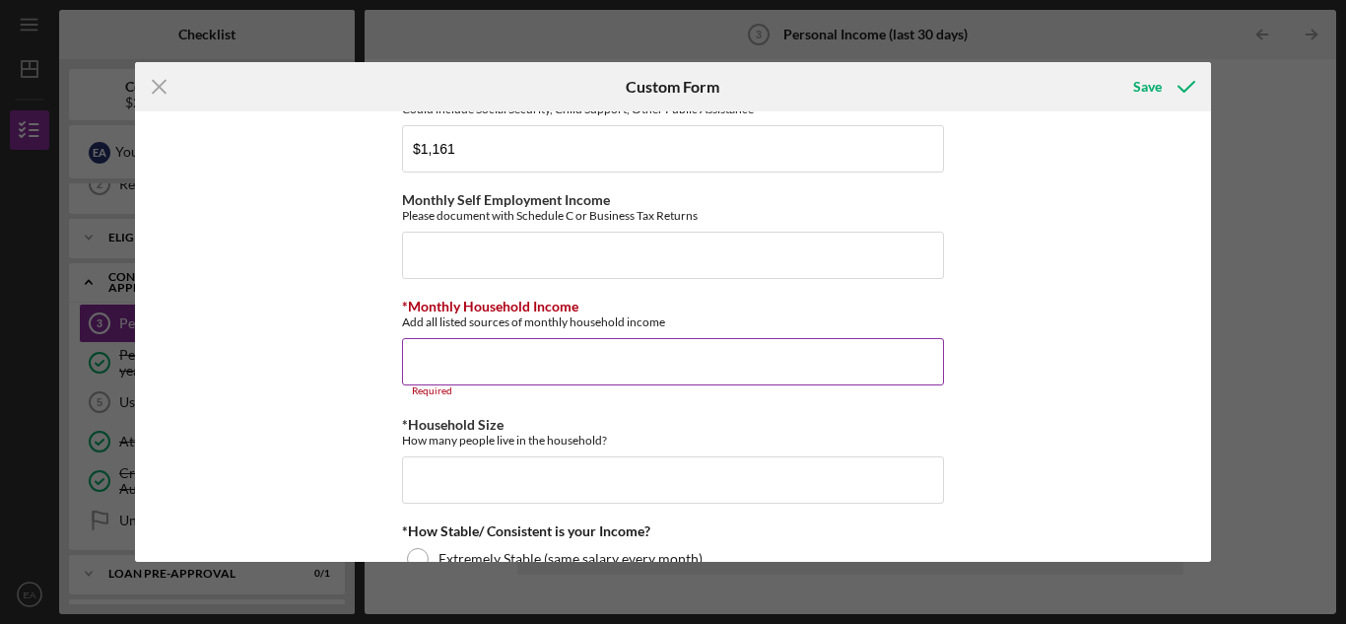
click at [449, 370] on input "*Monthly Household Income" at bounding box center [673, 361] width 542 height 47
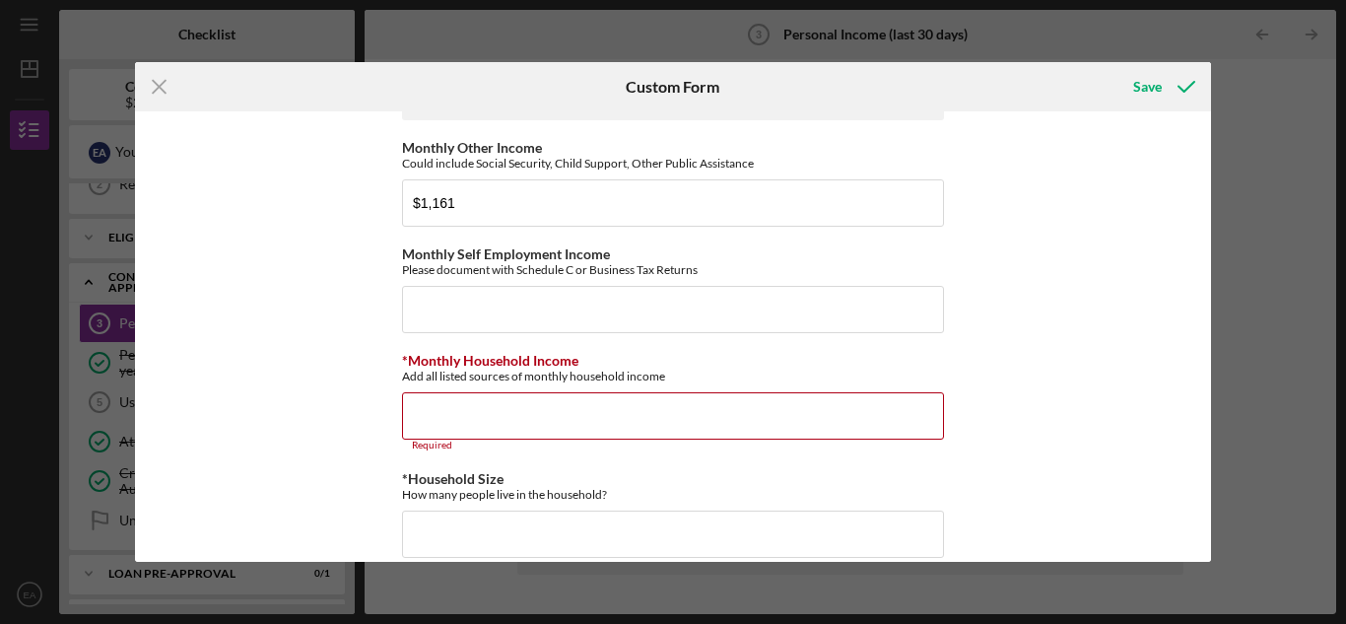
scroll to position [690, 0]
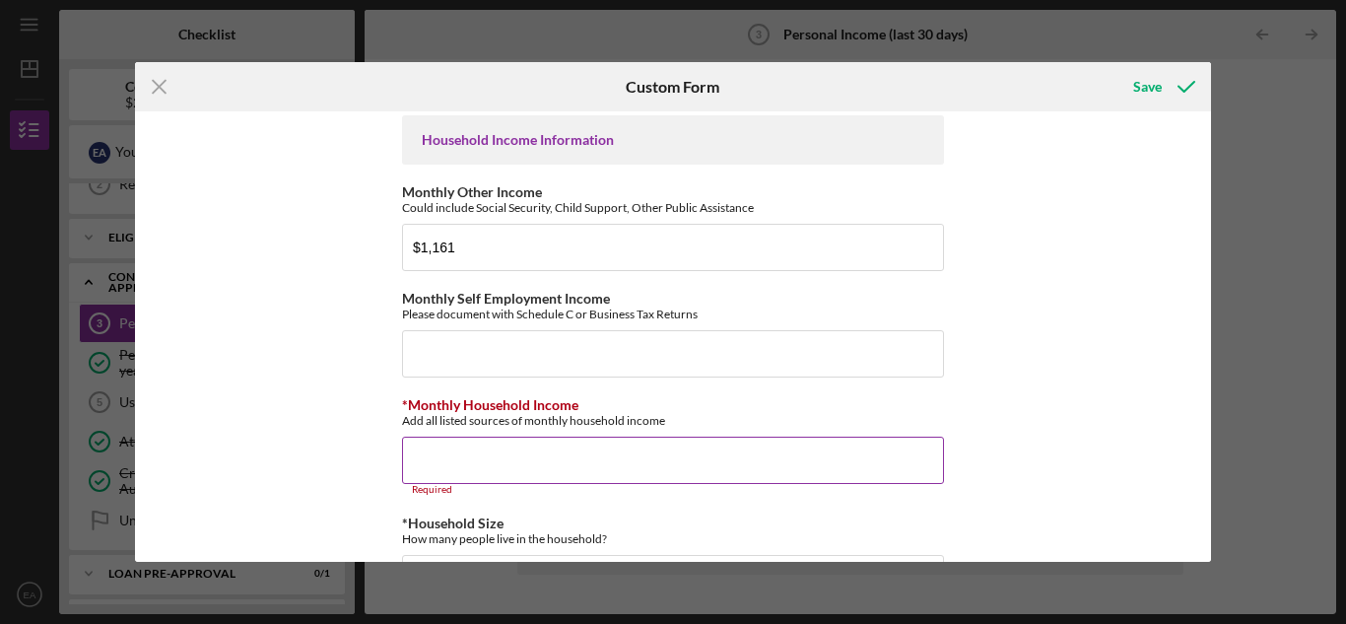
click at [456, 473] on input "*Monthly Household Income" at bounding box center [673, 460] width 542 height 47
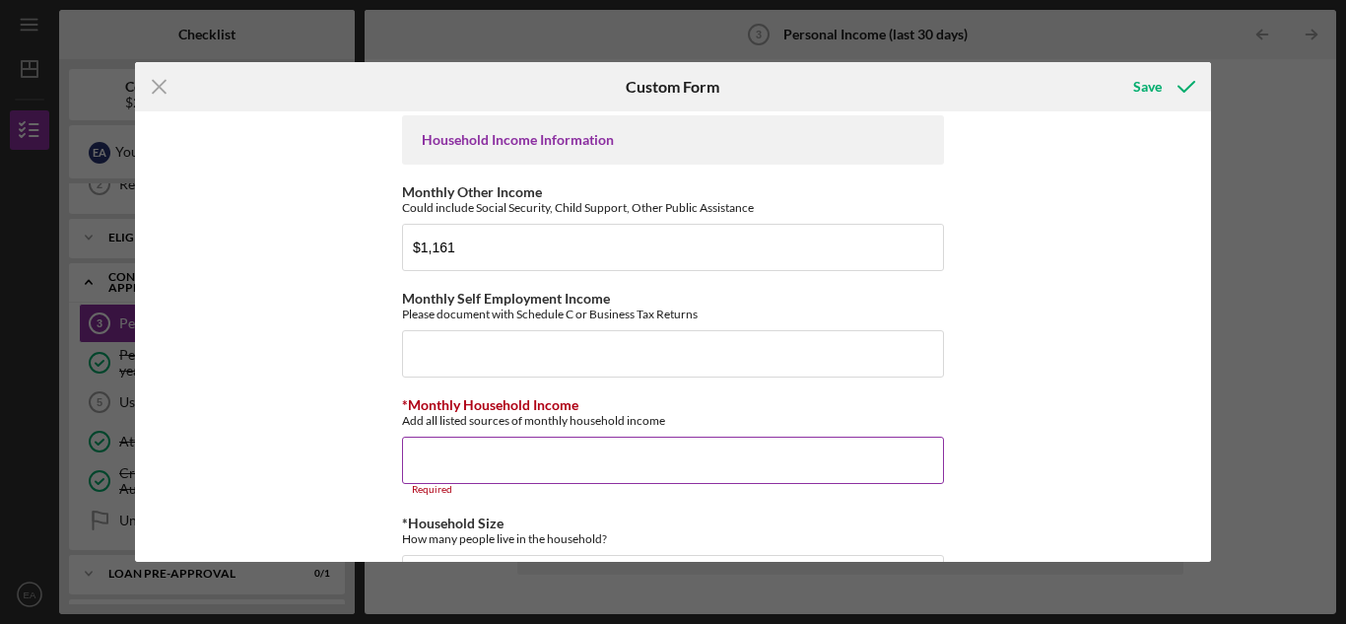
click at [456, 473] on input "*Monthly Household Income" at bounding box center [673, 460] width 542 height 47
click at [439, 353] on input "Monthly Self Employment Income" at bounding box center [673, 353] width 542 height 47
type input "$0"
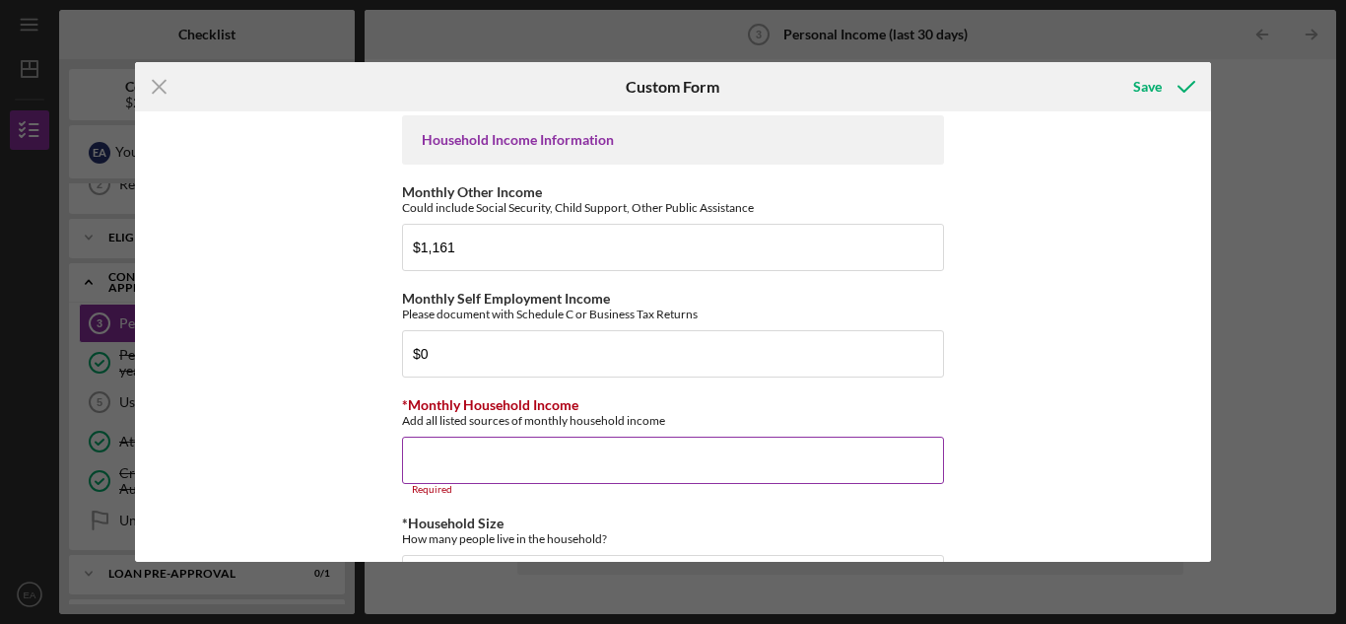
click at [425, 461] on input "*Monthly Household Income" at bounding box center [673, 460] width 542 height 47
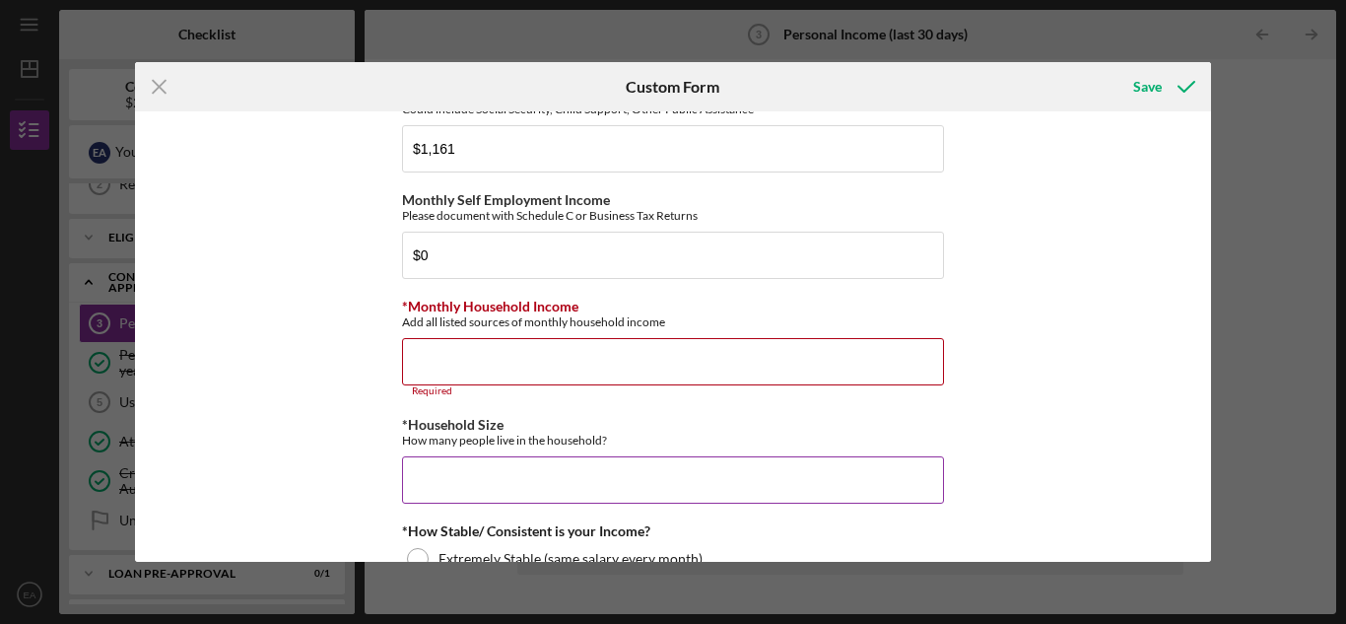
click at [448, 491] on input "*Household Size" at bounding box center [673, 479] width 542 height 47
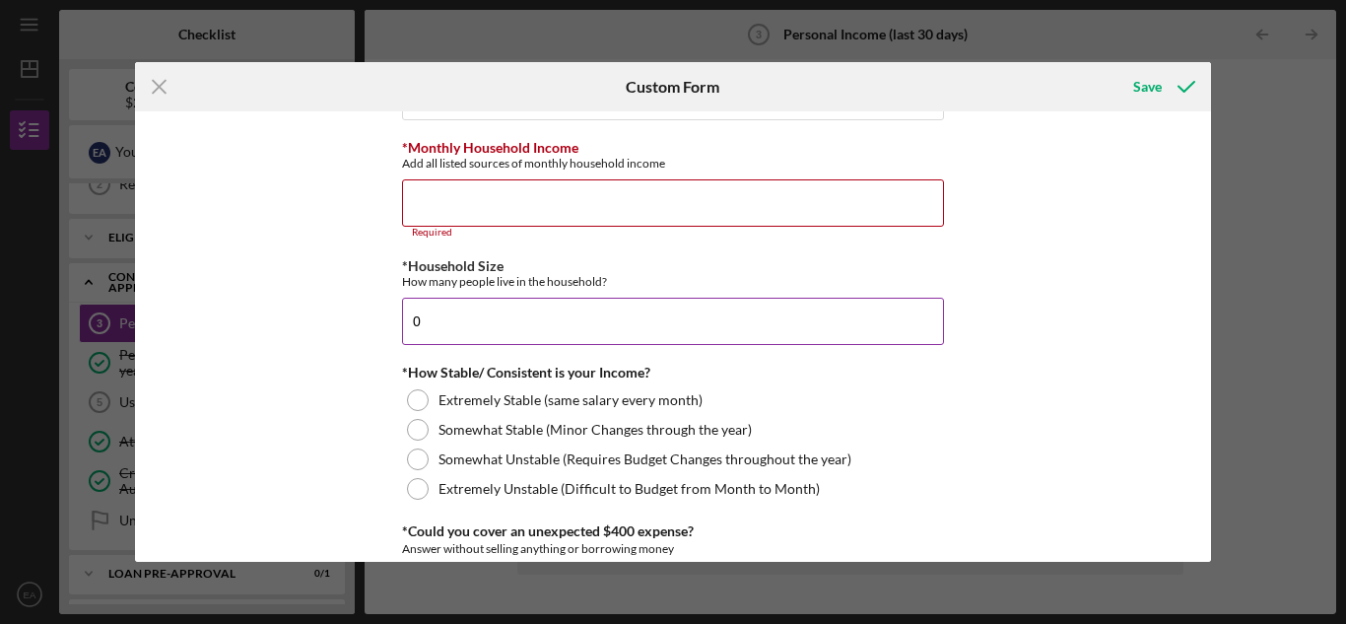
scroll to position [985, 0]
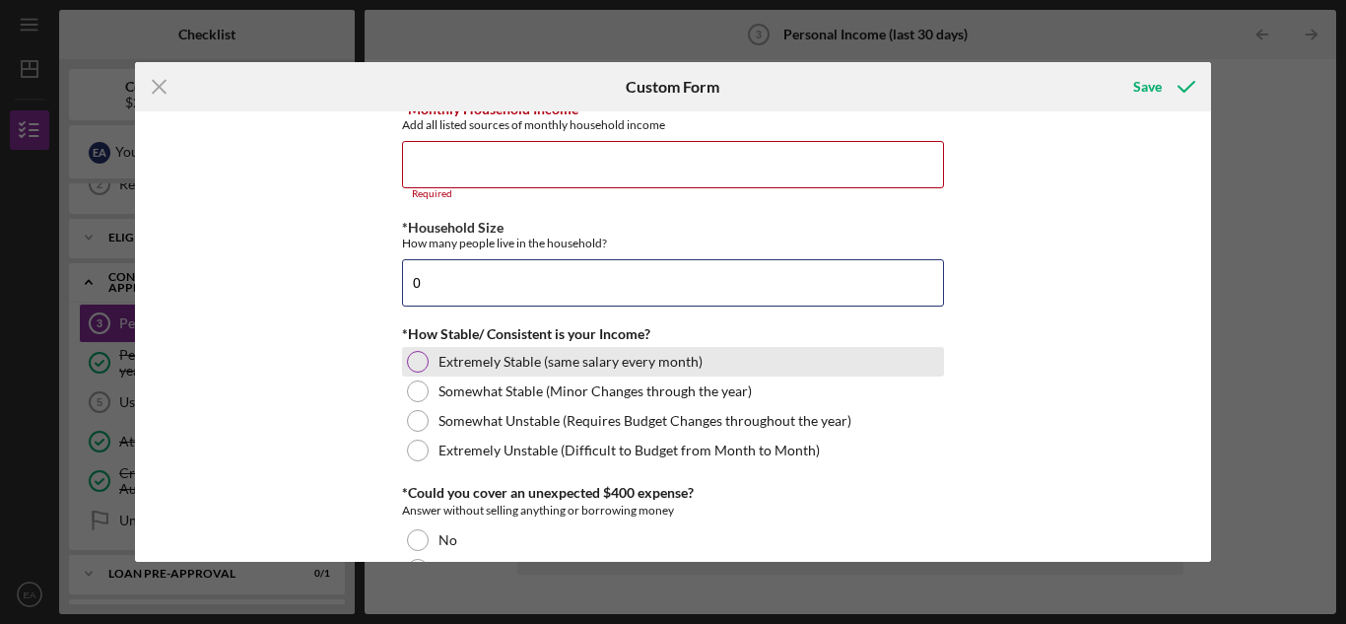
type input "0"
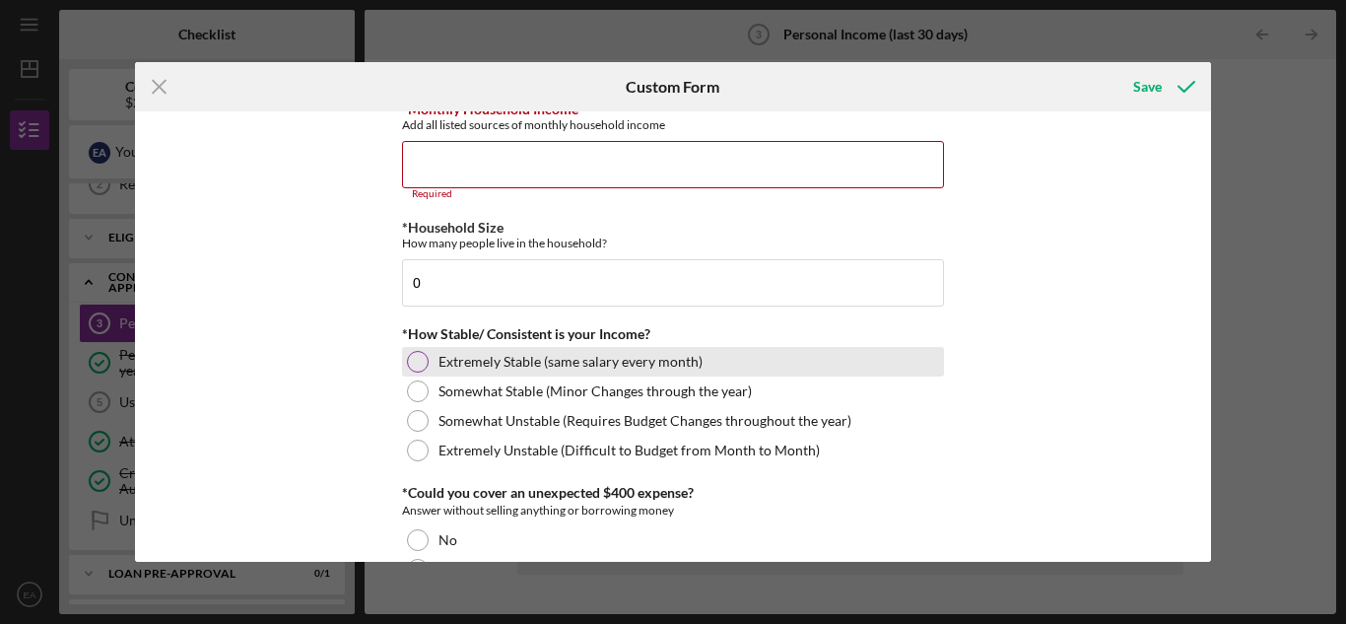
click at [421, 358] on div at bounding box center [418, 362] width 22 height 22
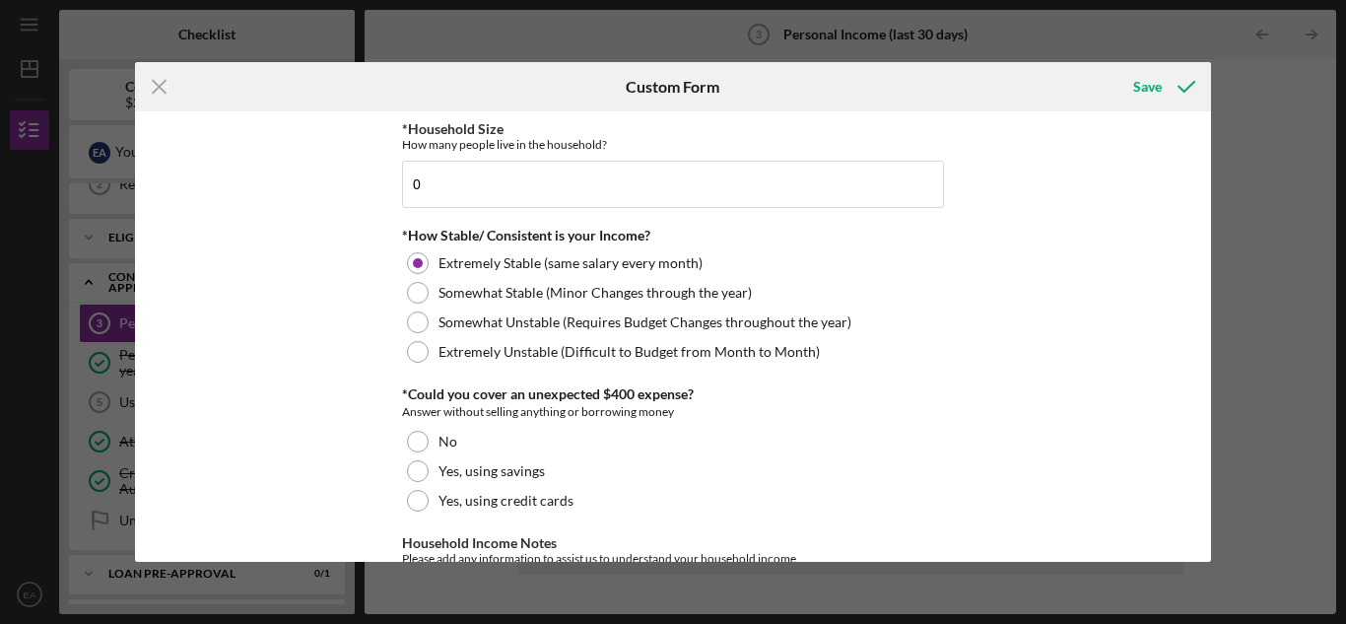
scroll to position [1182, 0]
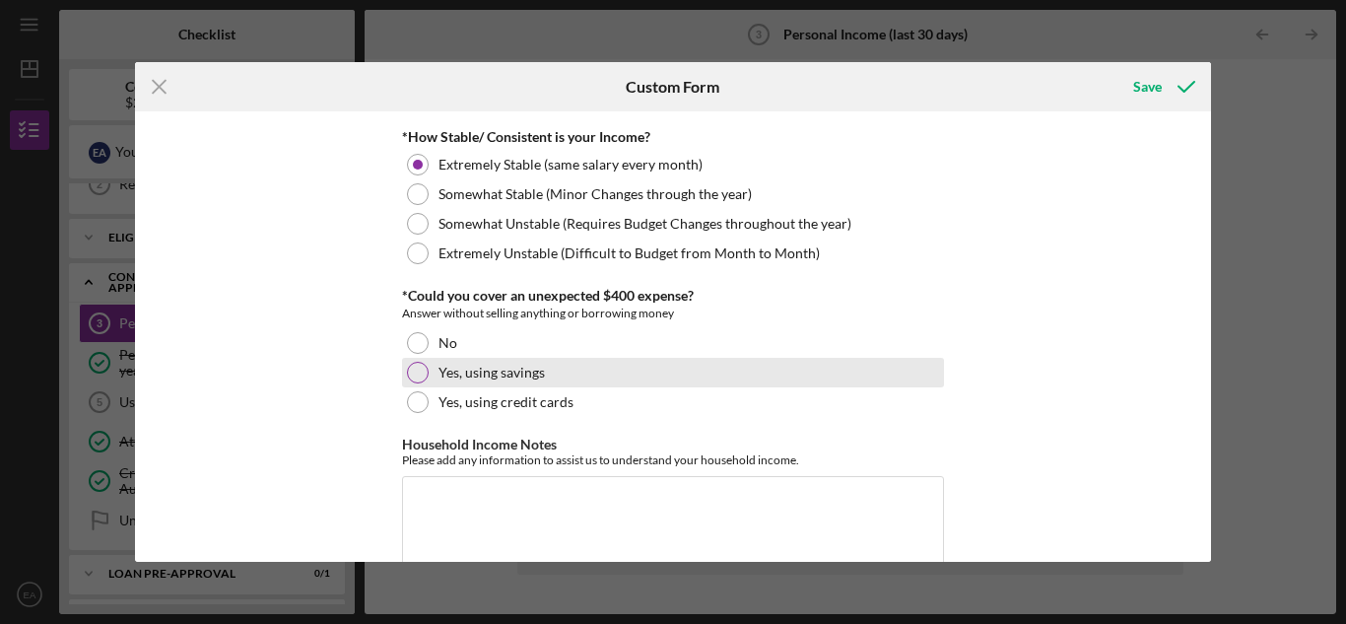
click at [414, 368] on div at bounding box center [418, 373] width 22 height 22
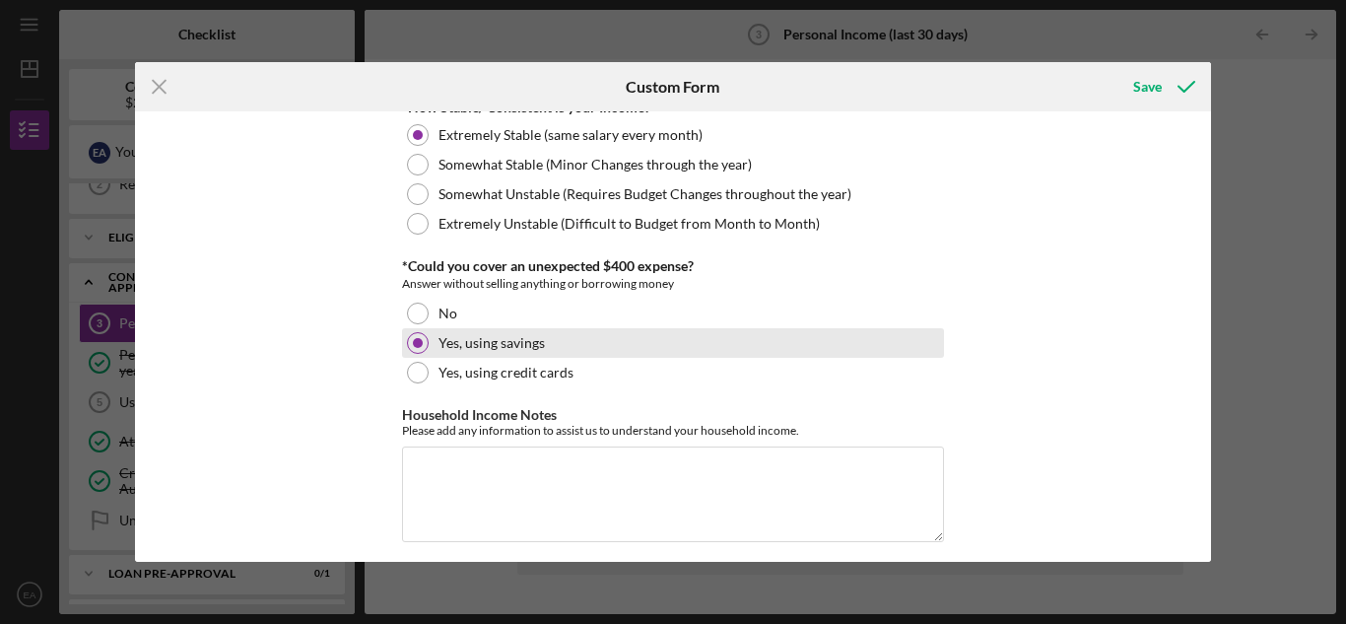
scroll to position [1225, 0]
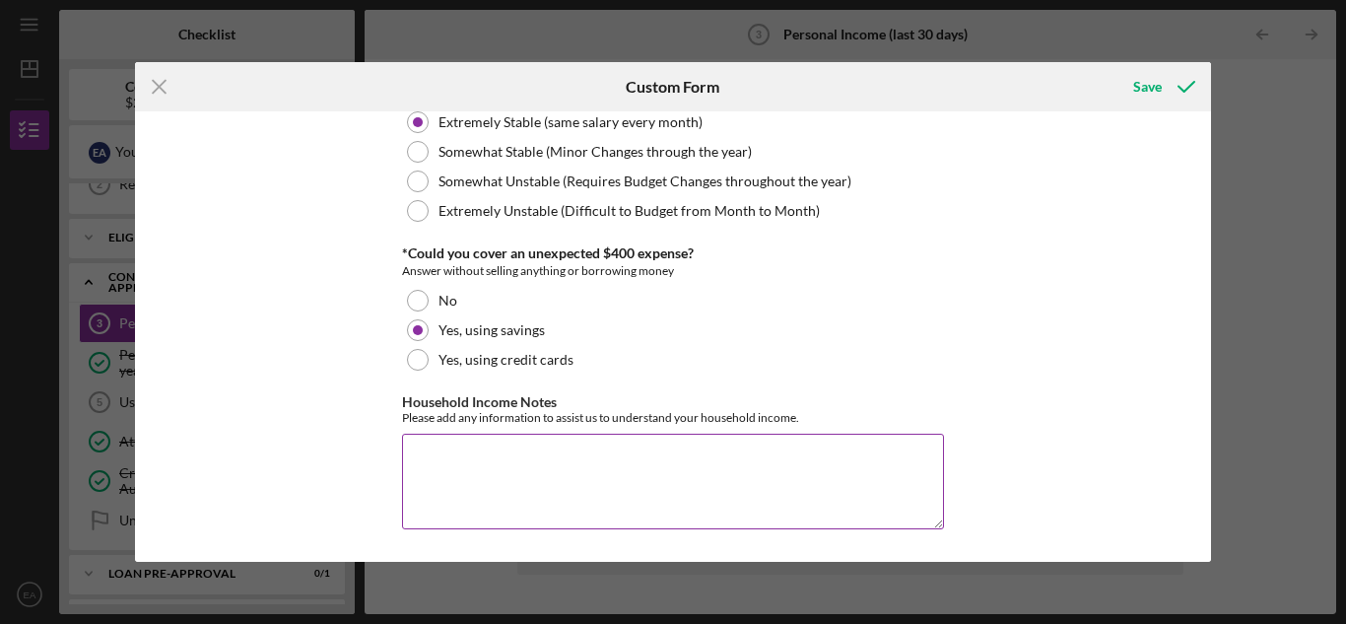
click at [429, 454] on textarea "Household Income Notes" at bounding box center [673, 481] width 542 height 95
click at [697, 456] on textarea "Social Security and Furlough income is about 20252" at bounding box center [673, 481] width 542 height 95
click at [688, 456] on textarea "Social Security and Furlough income is about 2,0252" at bounding box center [673, 481] width 542 height 95
click at [690, 461] on textarea "Social Security and Furlough income is about 2,0252" at bounding box center [673, 481] width 542 height 95
click at [764, 460] on textarea "Social Security and Furlough income is about $2,0252" at bounding box center [673, 481] width 542 height 95
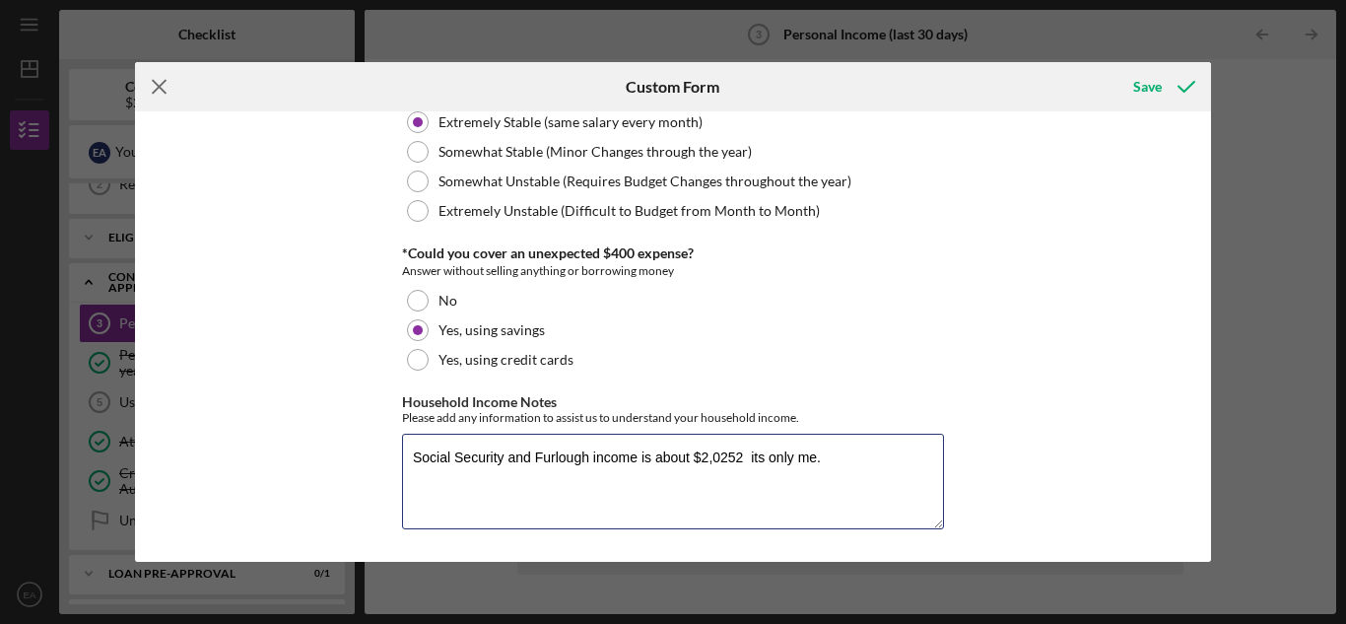
type textarea "Social Security and Furlough income is about $2,0252 its only me."
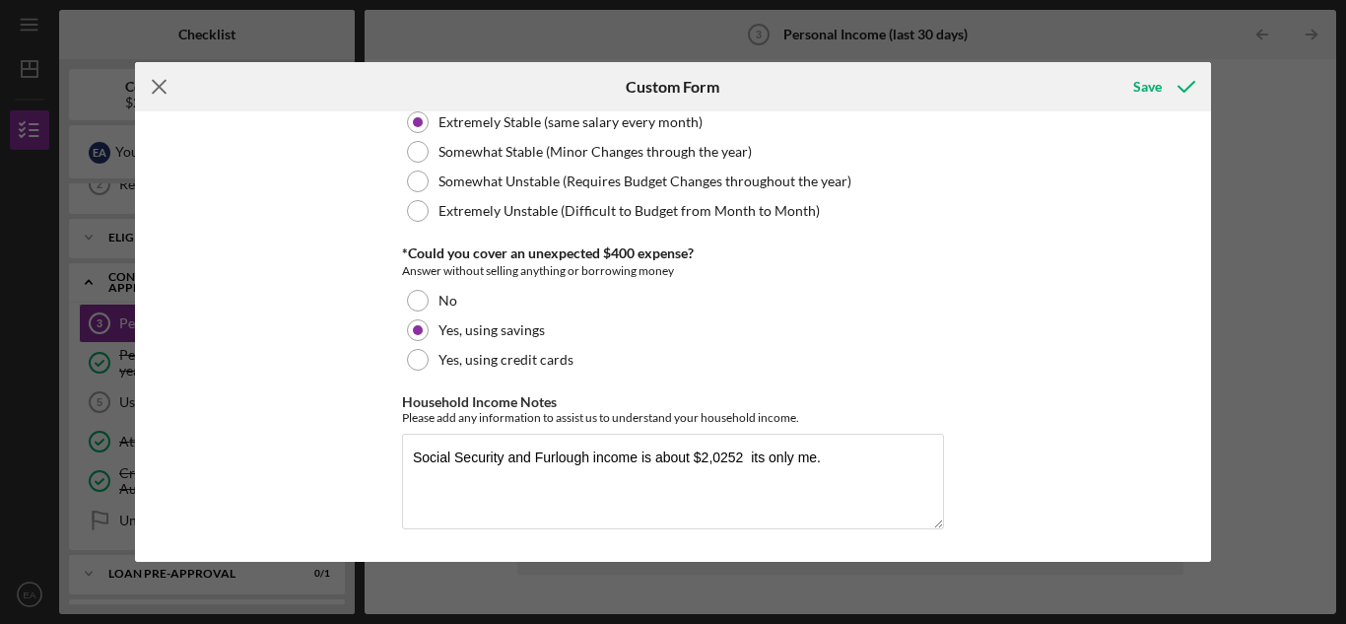
click at [164, 86] on icon "Icon/Menu Close" at bounding box center [159, 86] width 49 height 49
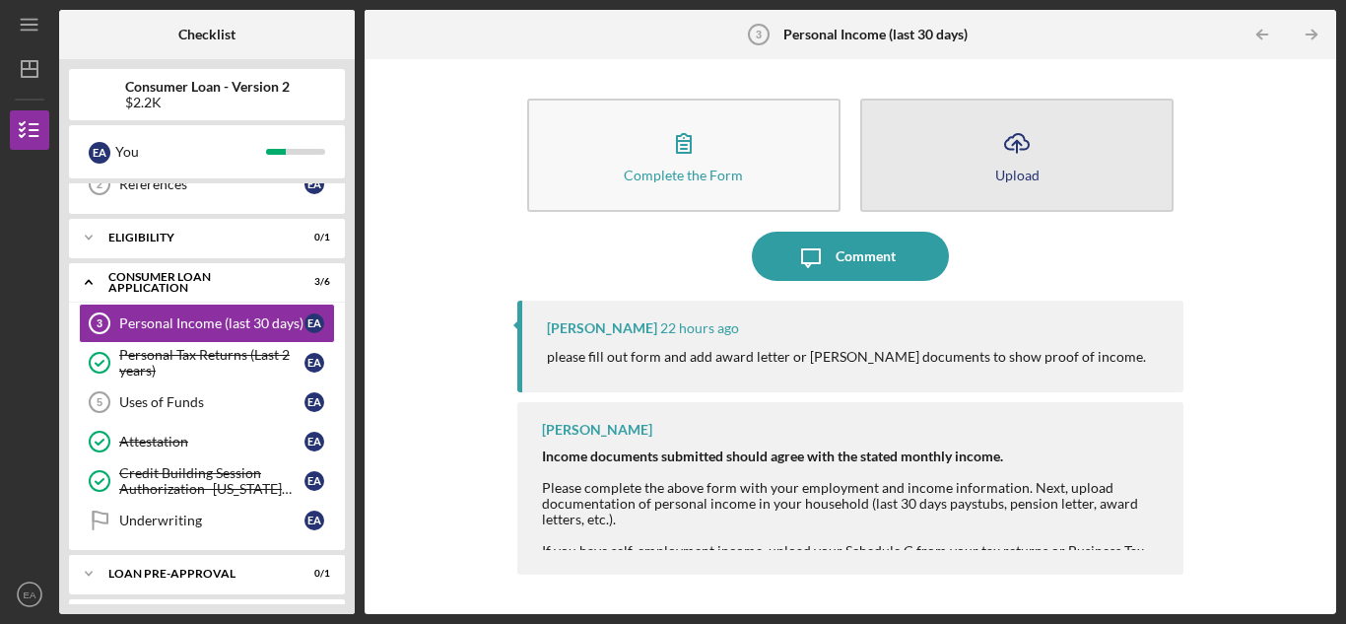
click at [1037, 171] on div "Upload" at bounding box center [1017, 175] width 44 height 15
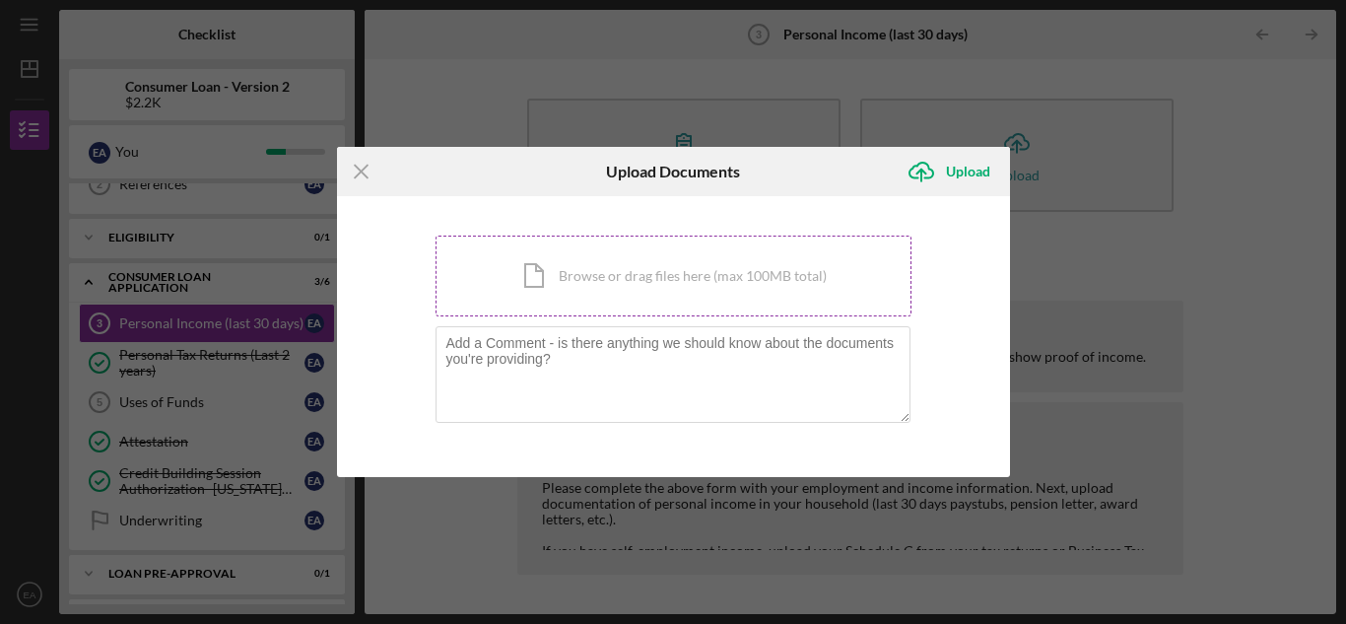
click at [633, 274] on div "Icon/Document Browse or drag files here (max 100MB total) Tap to choose files o…" at bounding box center [674, 276] width 476 height 81
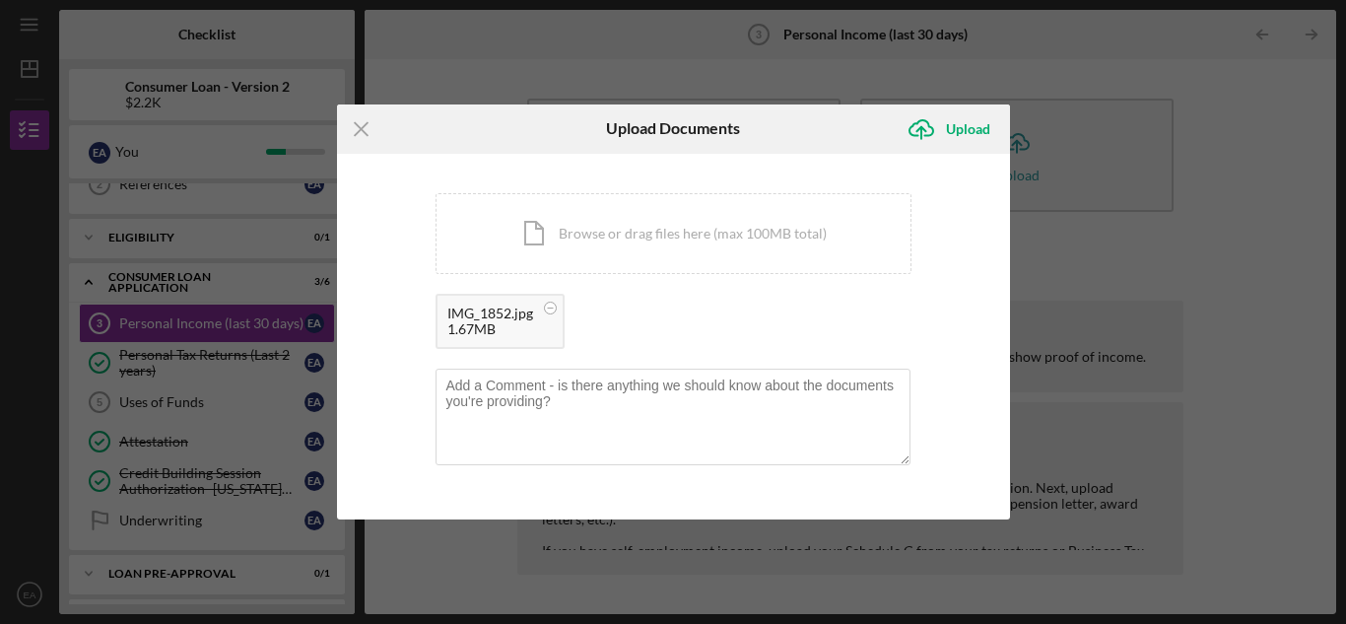
click at [505, 327] on div "1.67MB" at bounding box center [490, 329] width 86 height 16
click at [551, 311] on circle at bounding box center [550, 308] width 12 height 12
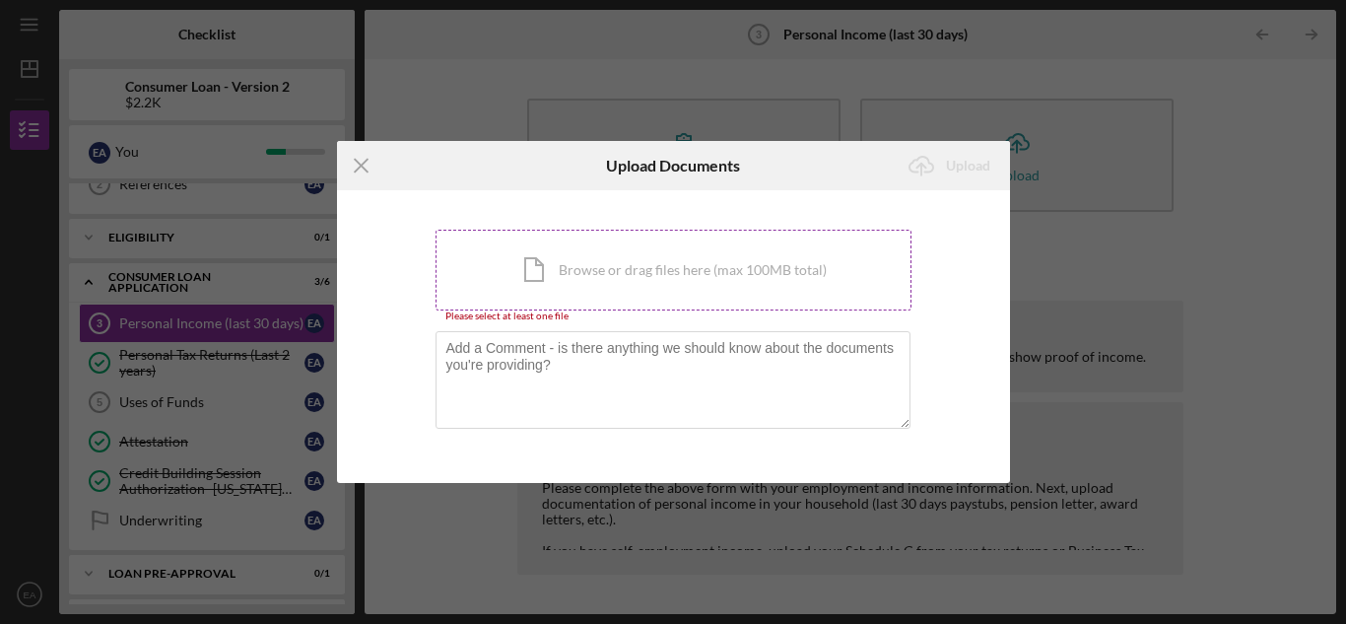
click at [577, 279] on div "Icon/Document Browse or drag files here (max 100MB total) Tap to choose files o…" at bounding box center [674, 270] width 476 height 81
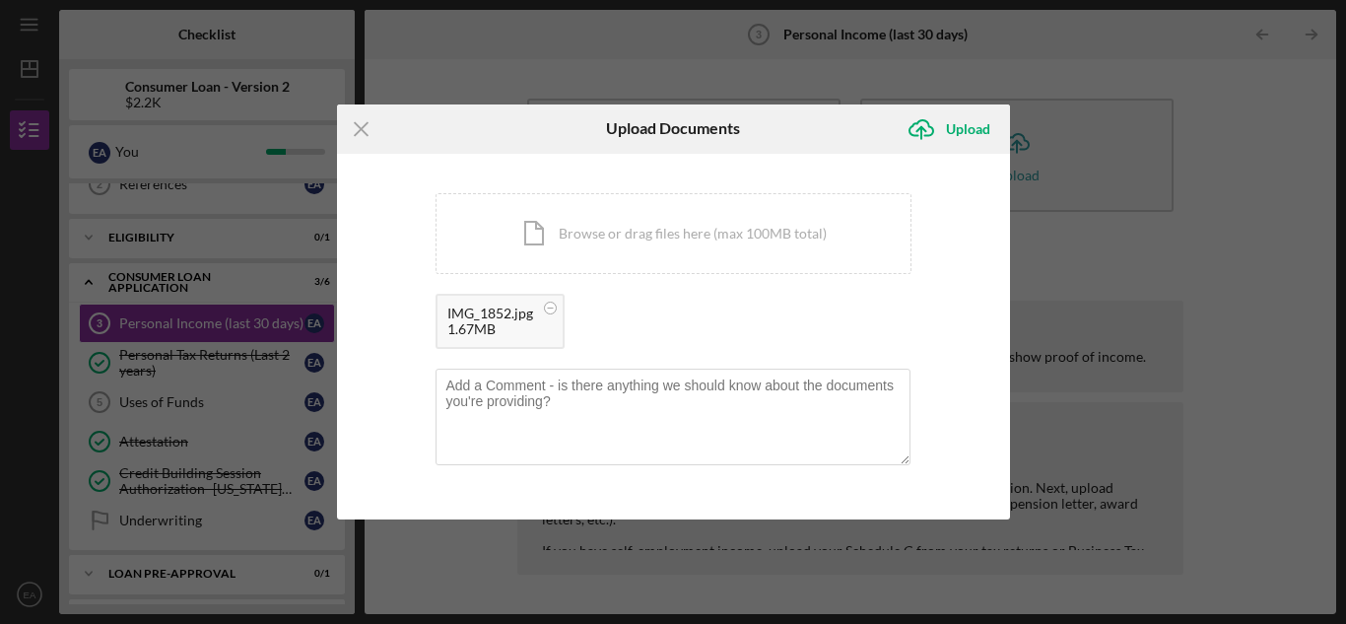
click at [372, 125] on icon "Icon/Menu Close" at bounding box center [361, 128] width 49 height 49
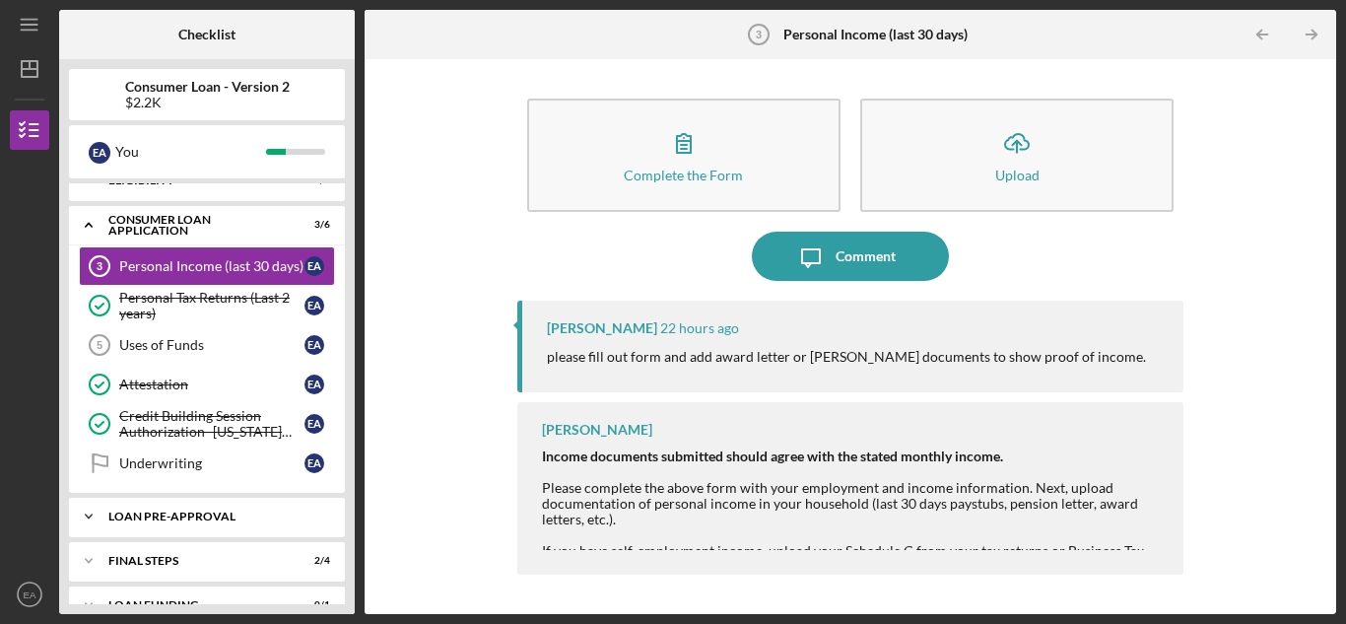
scroll to position [187, 0]
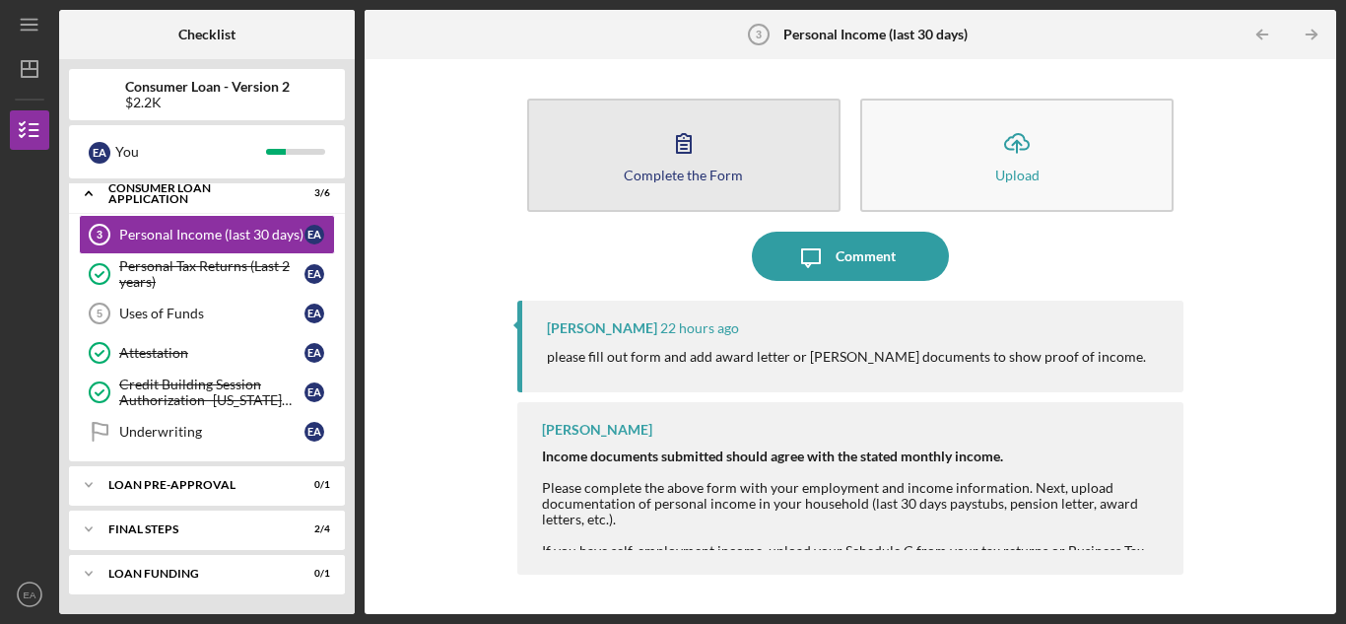
click at [640, 143] on button "Complete the Form Form" at bounding box center [683, 155] width 313 height 113
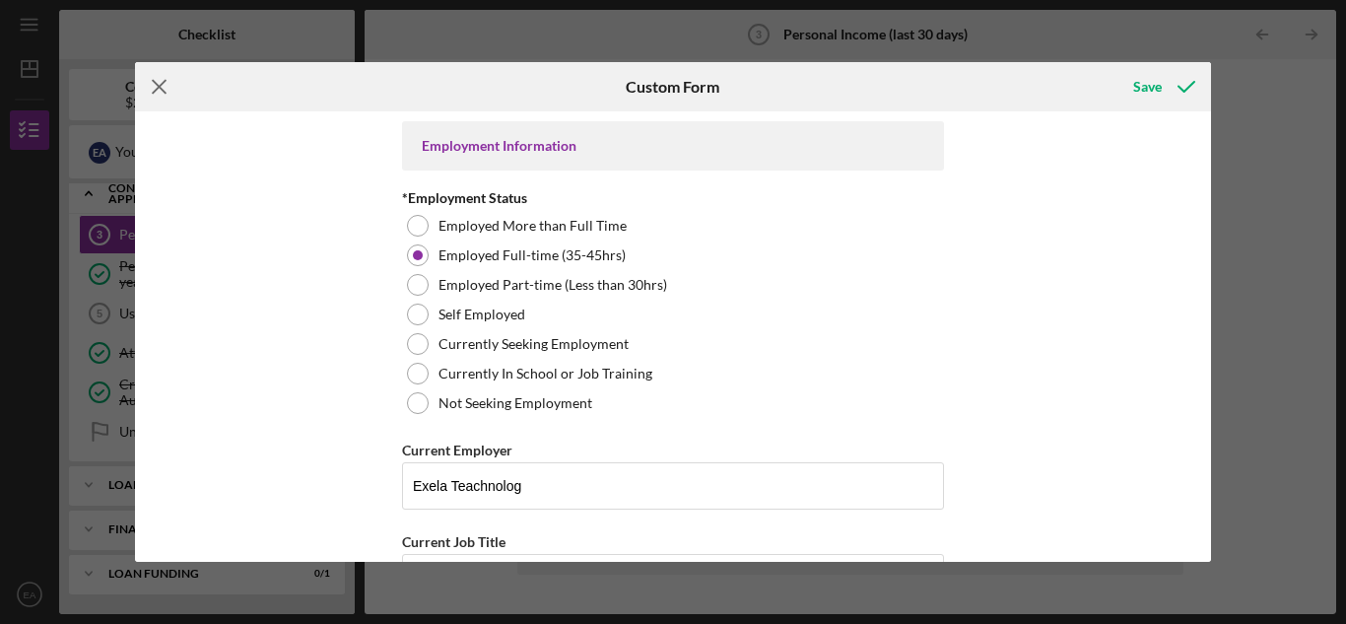
click at [163, 90] on line at bounding box center [159, 87] width 13 height 13
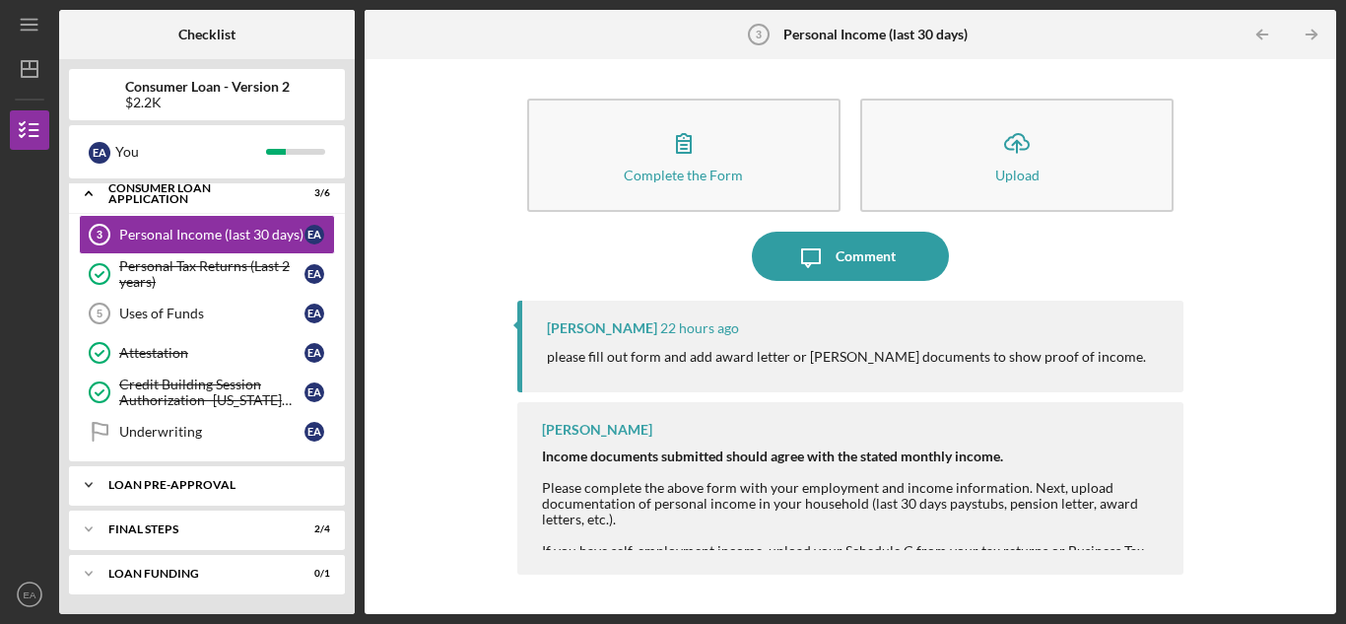
click at [278, 479] on div "Loan Pre-Approval" at bounding box center [214, 485] width 212 height 12
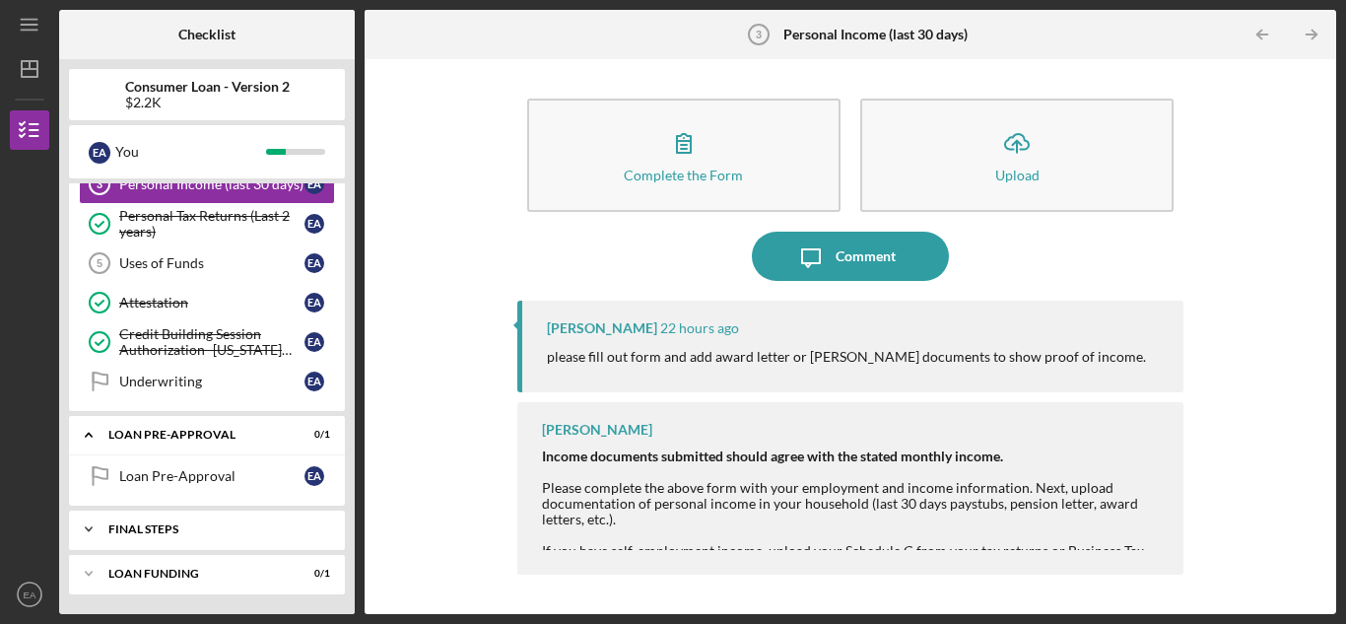
click at [223, 522] on div "Icon/Expander FINAL STEPS 2 / 4" at bounding box center [207, 528] width 276 height 39
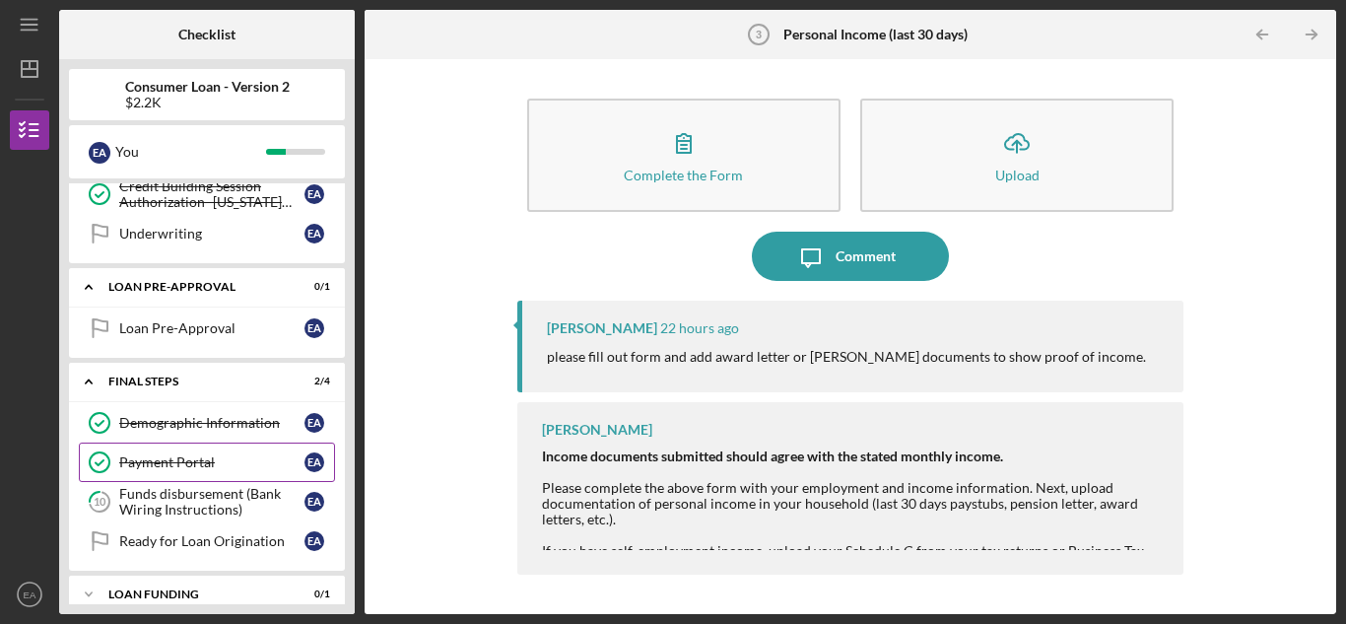
scroll to position [406, 0]
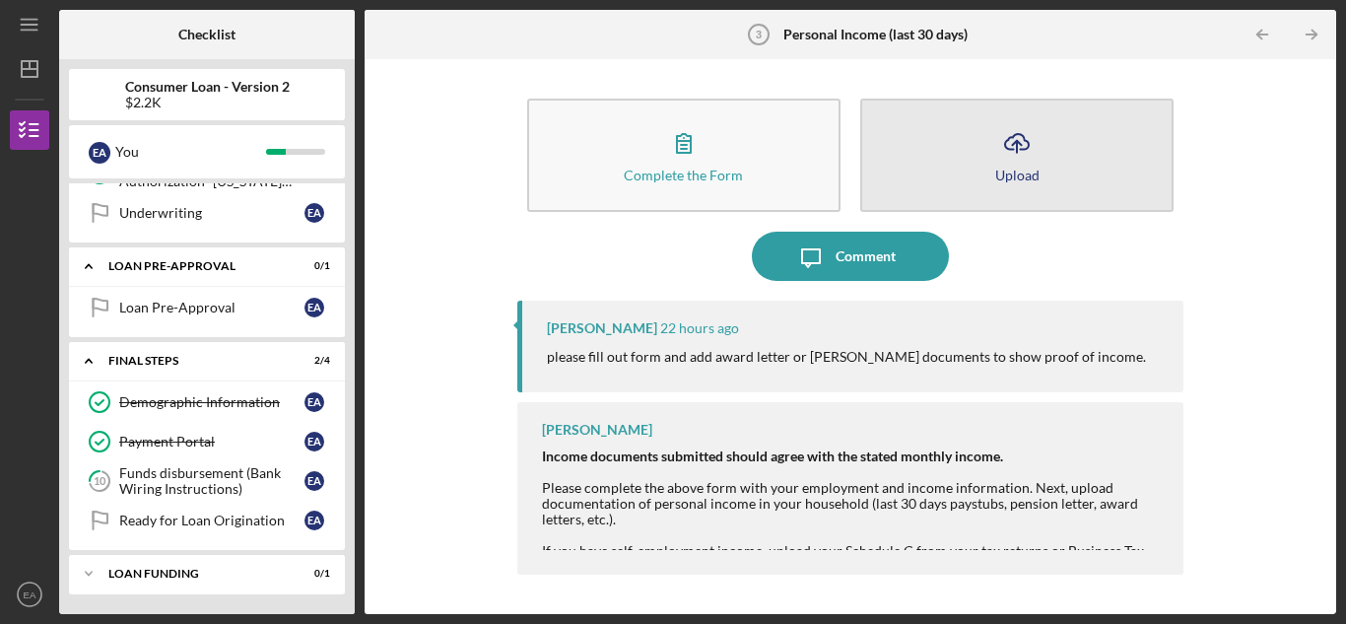
click at [1067, 168] on button "Icon/Upload Upload" at bounding box center [1016, 155] width 313 height 113
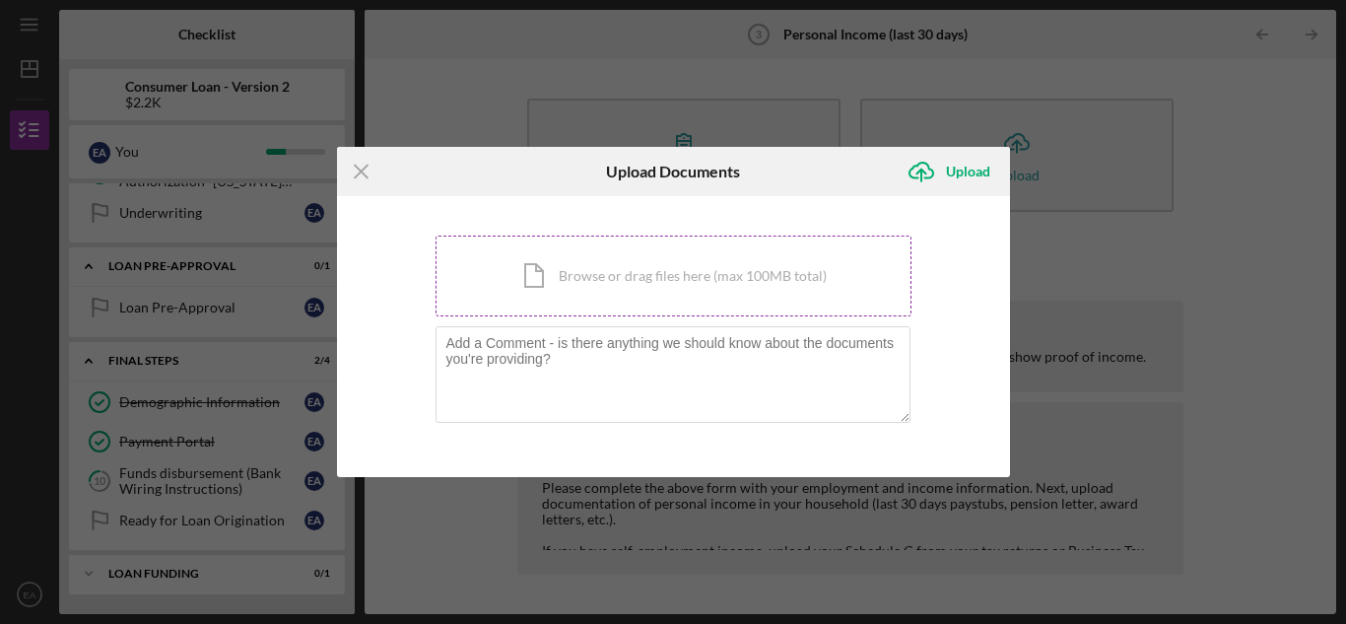
click at [608, 287] on div "Icon/Document Browse or drag files here (max 100MB total) Tap to choose files o…" at bounding box center [674, 276] width 476 height 81
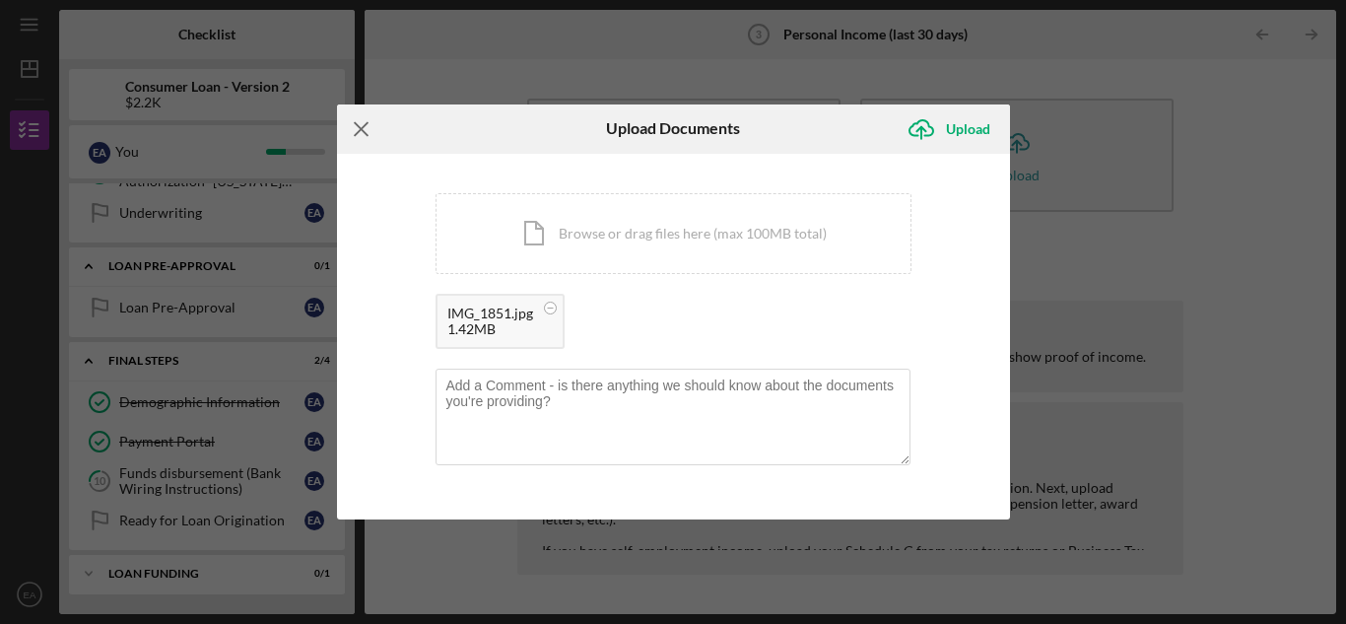
click at [362, 131] on line at bounding box center [361, 128] width 13 height 13
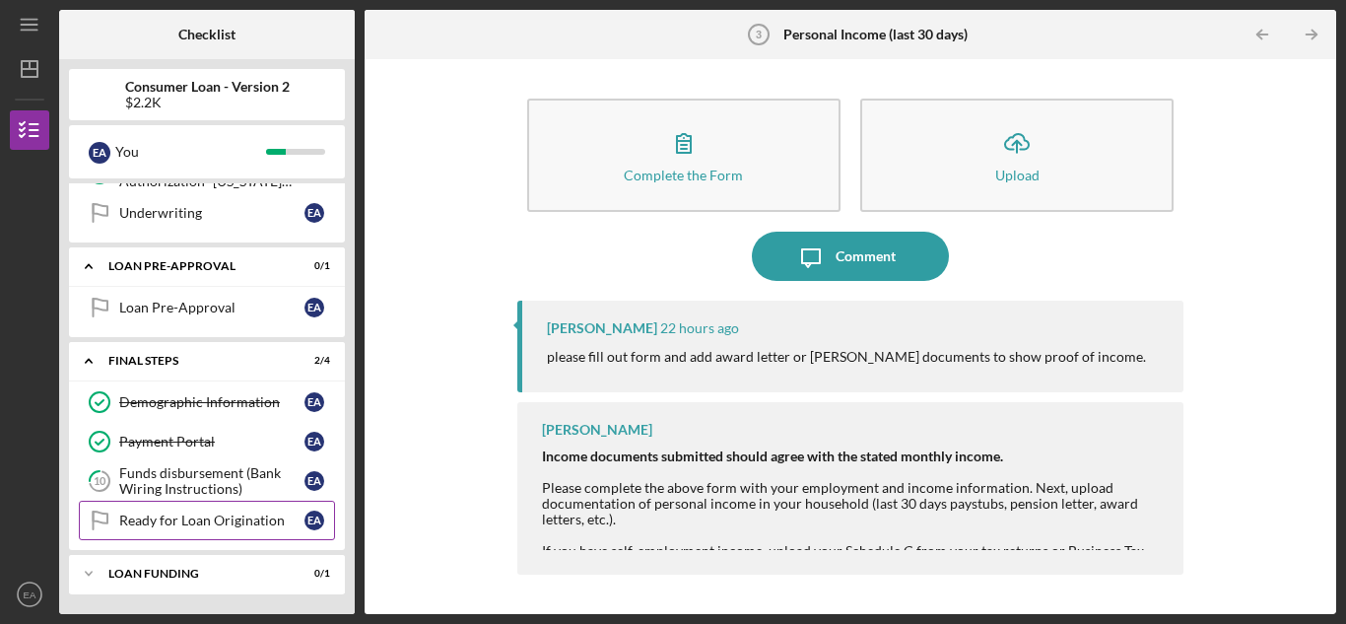
click at [239, 509] on link "Ready for Loan Origination Ready for Loan Origination E A" at bounding box center [207, 520] width 256 height 39
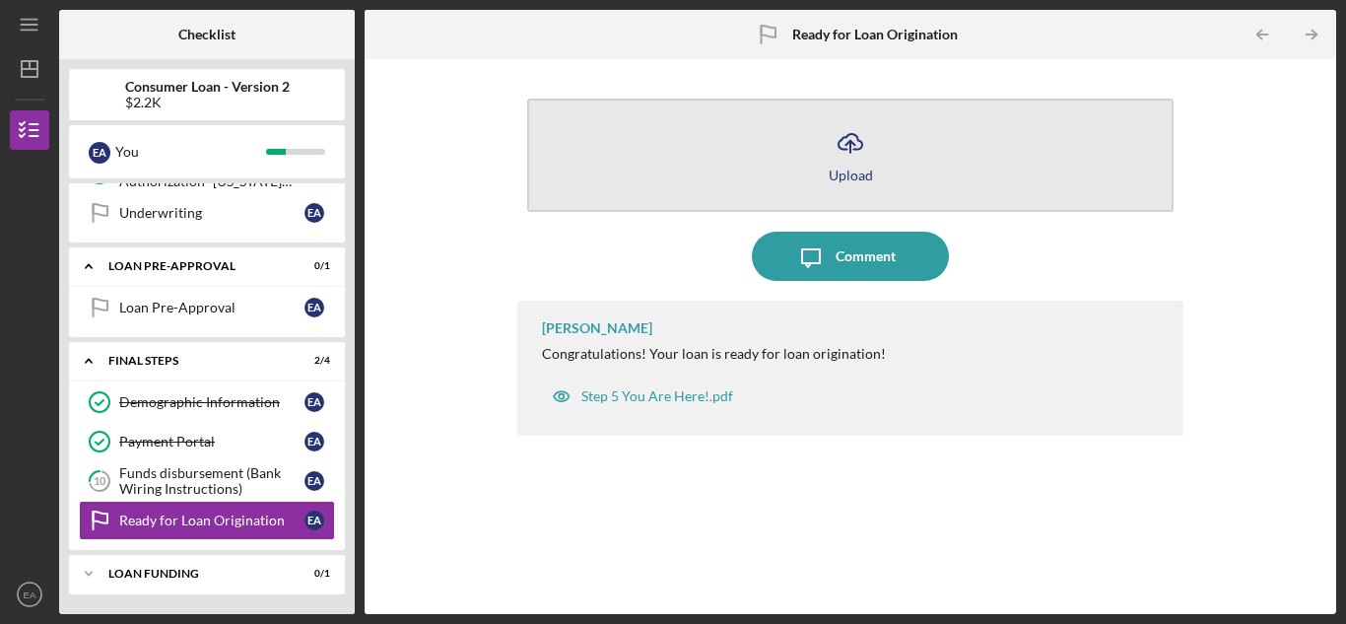
click at [919, 161] on button "Icon/Upload Upload" at bounding box center [850, 155] width 646 height 113
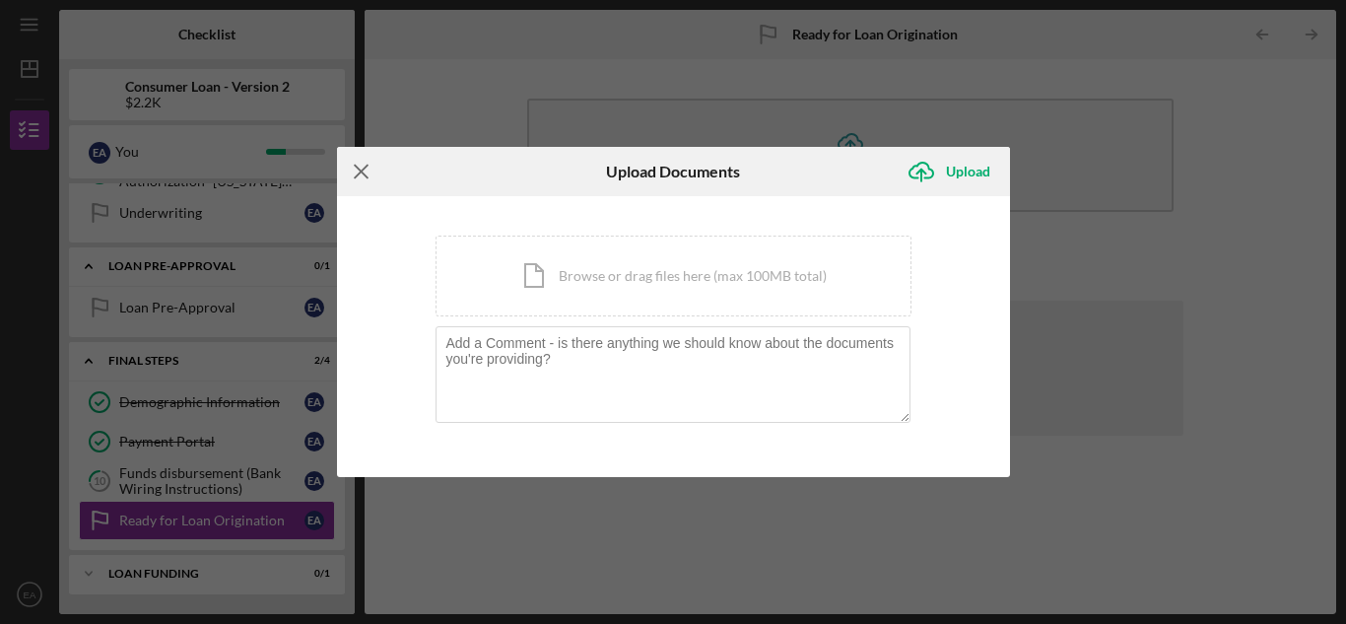
click at [368, 166] on line at bounding box center [361, 171] width 13 height 13
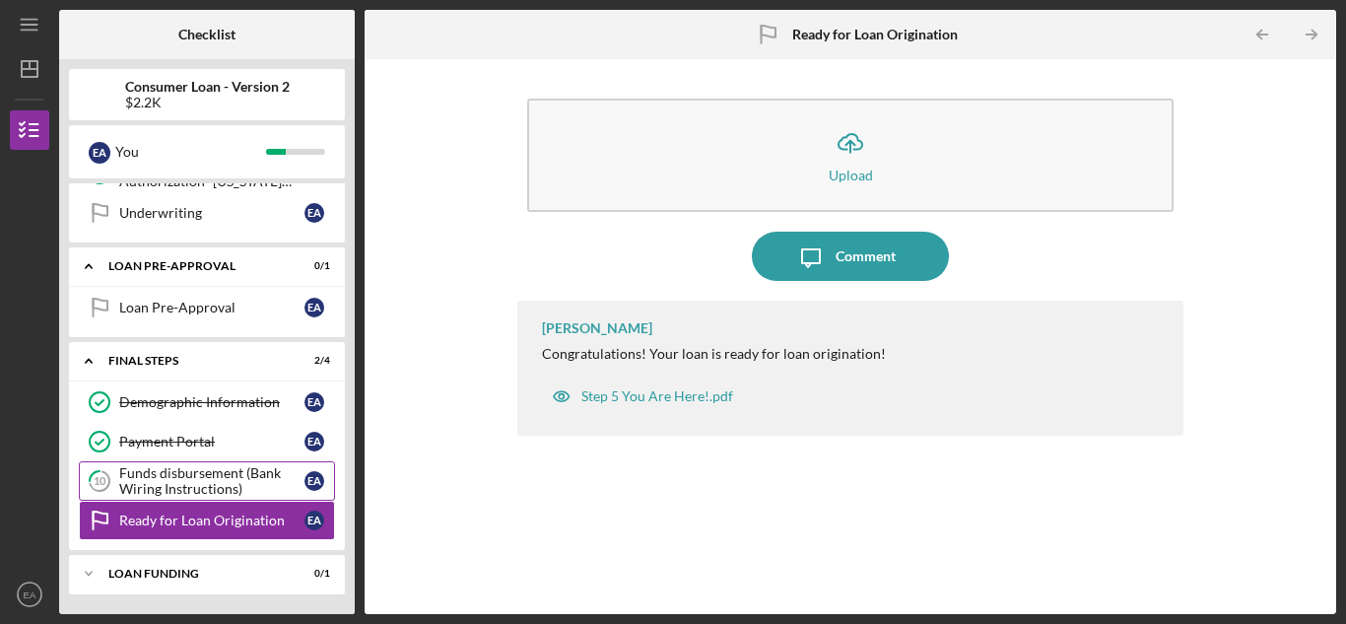
click at [222, 475] on div "Funds disbursement (Bank Wiring Instructions)" at bounding box center [211, 481] width 185 height 32
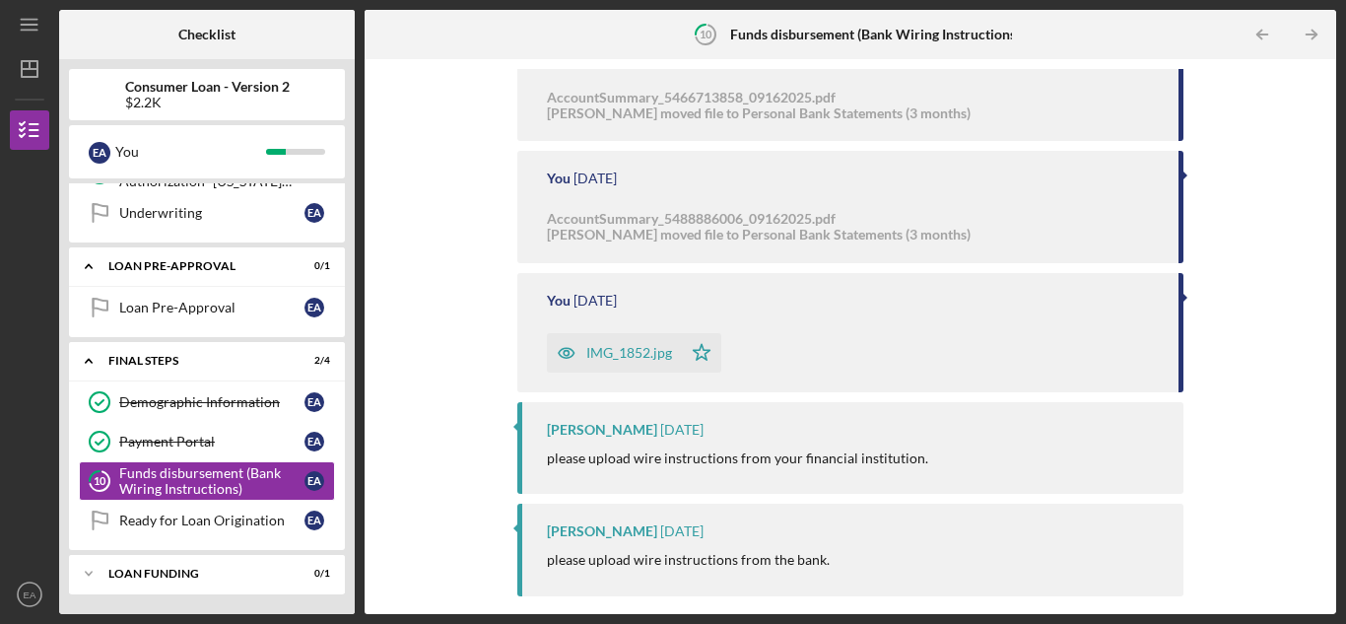
scroll to position [296, 0]
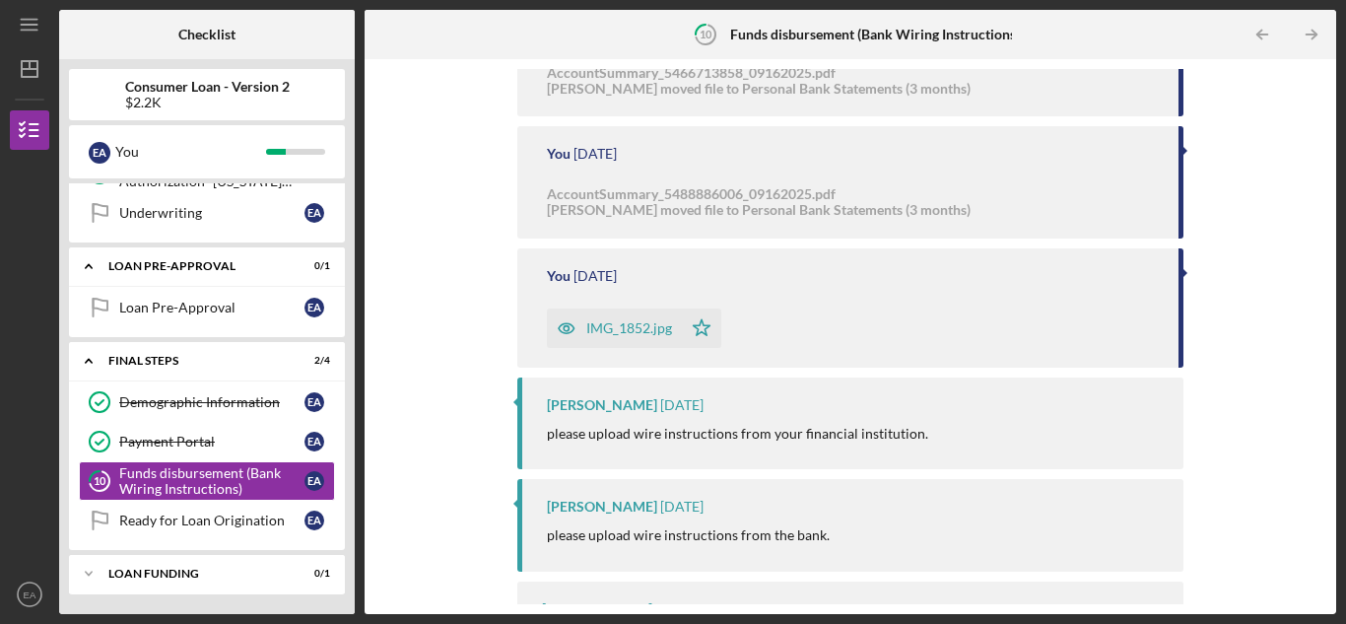
click at [807, 431] on p "please upload wire instructions from your financial institution." at bounding box center [737, 434] width 381 height 22
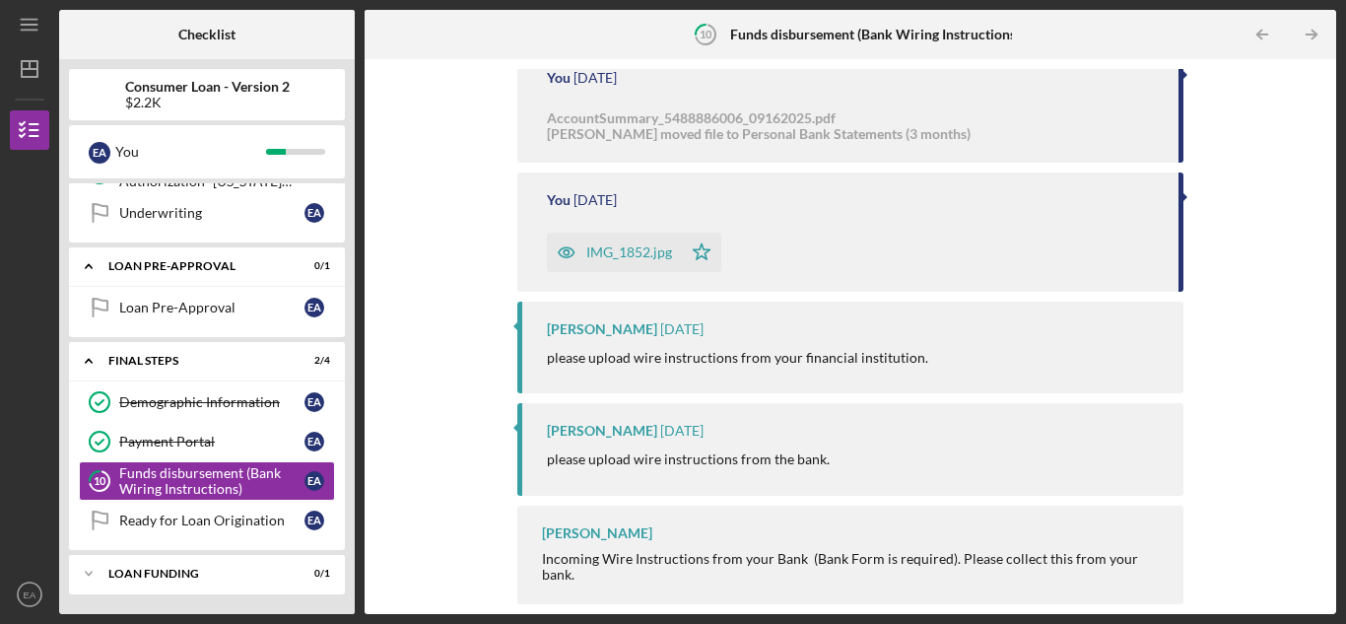
click at [573, 586] on div "[PERSON_NAME] Incoming Wire Instructions from your Bank (Bank Form is required)…" at bounding box center [850, 554] width 666 height 99
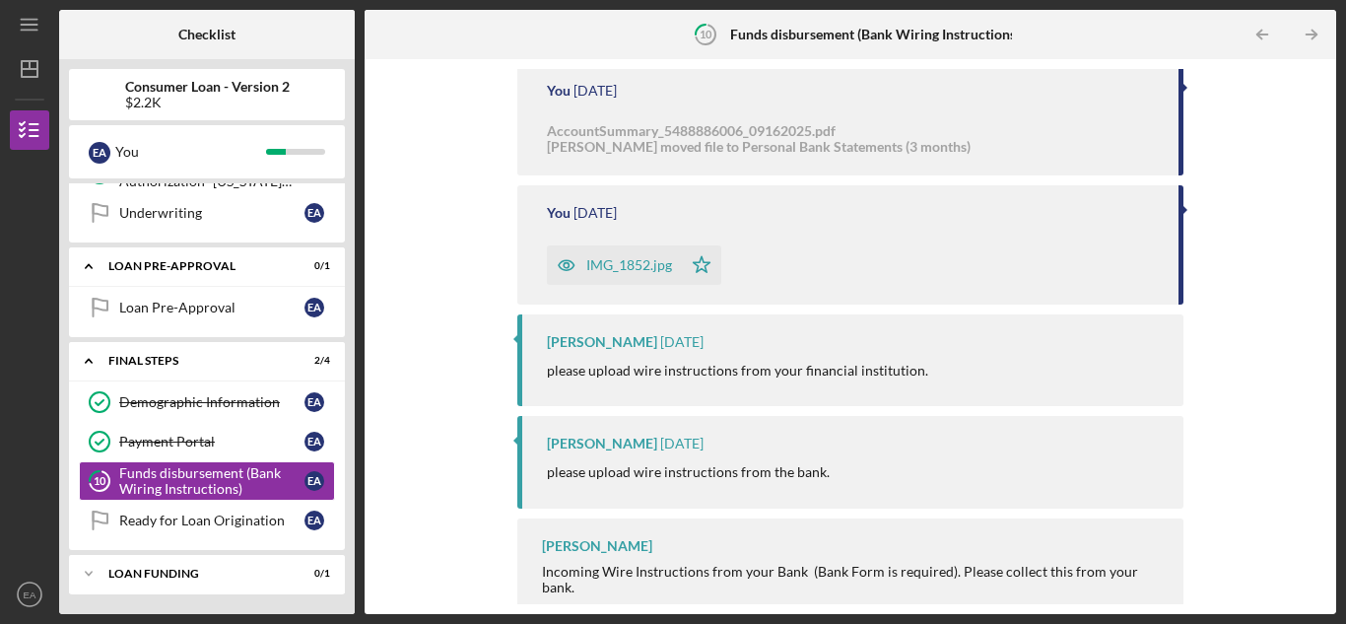
scroll to position [358, 0]
click at [632, 265] on div "IMG_1852.jpg" at bounding box center [629, 266] width 86 height 16
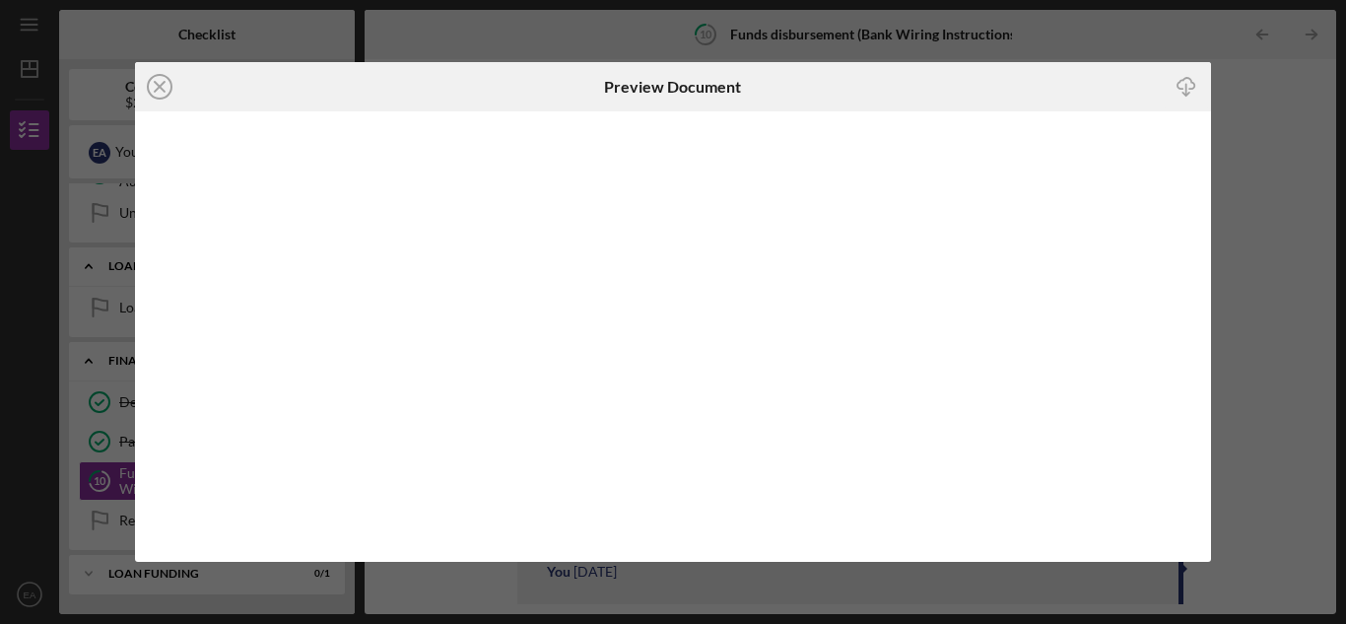
scroll to position [39, 0]
click at [168, 89] on icon "Icon/Close" at bounding box center [159, 86] width 49 height 49
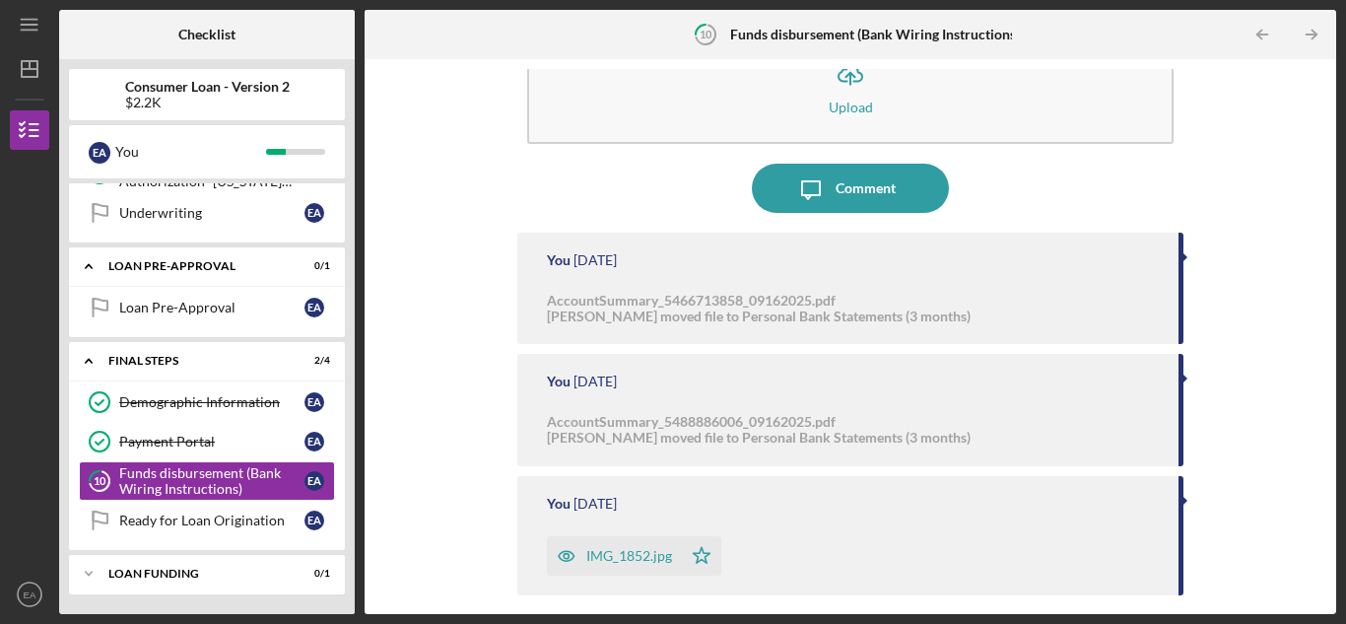
scroll to position [371, 0]
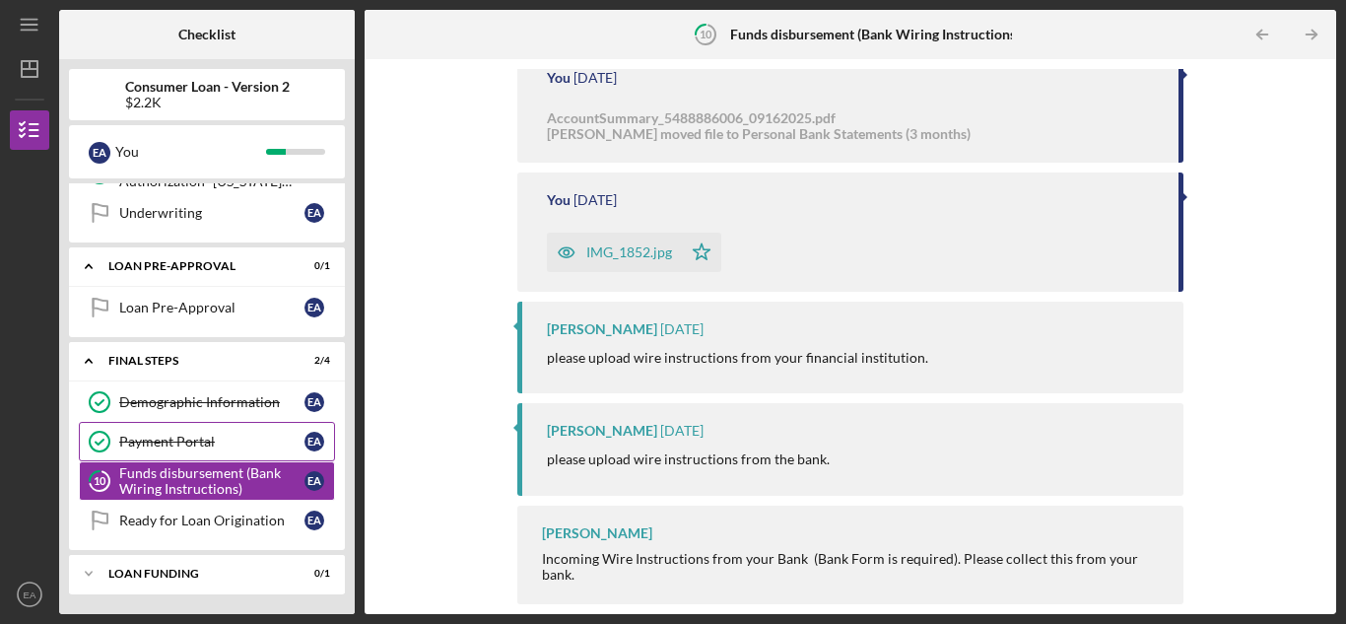
click at [240, 430] on link "Payment Portal Payment Portal E A" at bounding box center [207, 441] width 256 height 39
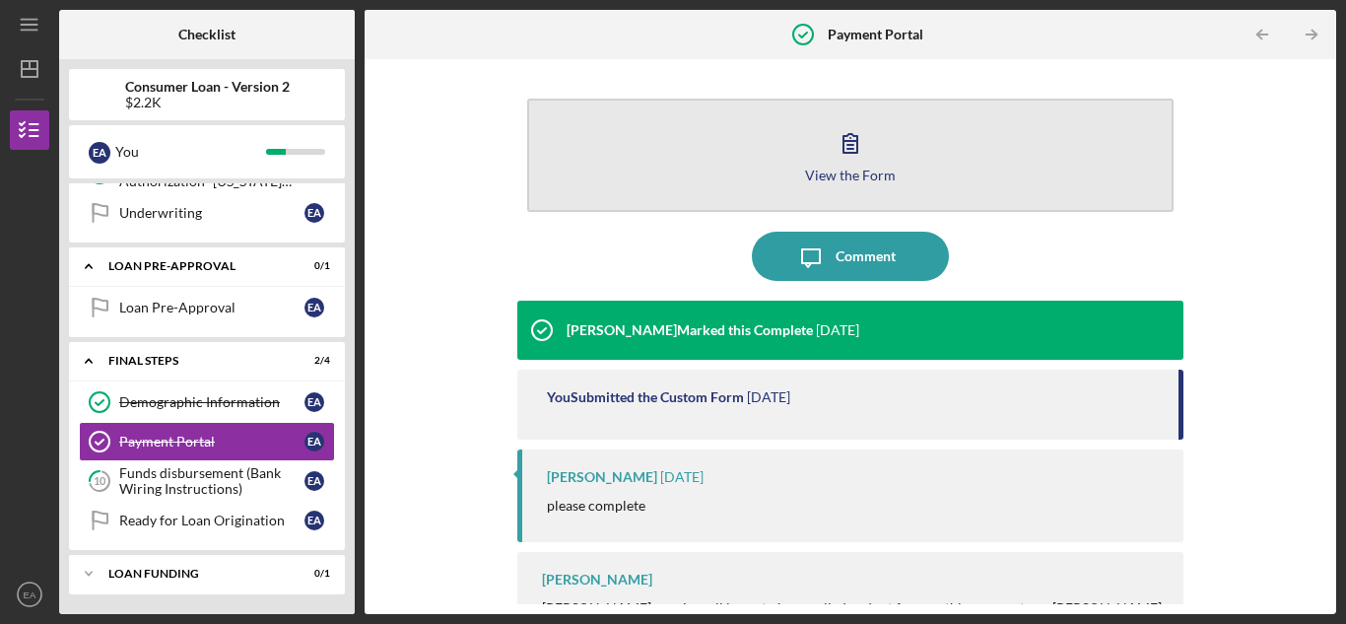
click at [893, 152] on button "View the Form Form" at bounding box center [850, 155] width 646 height 113
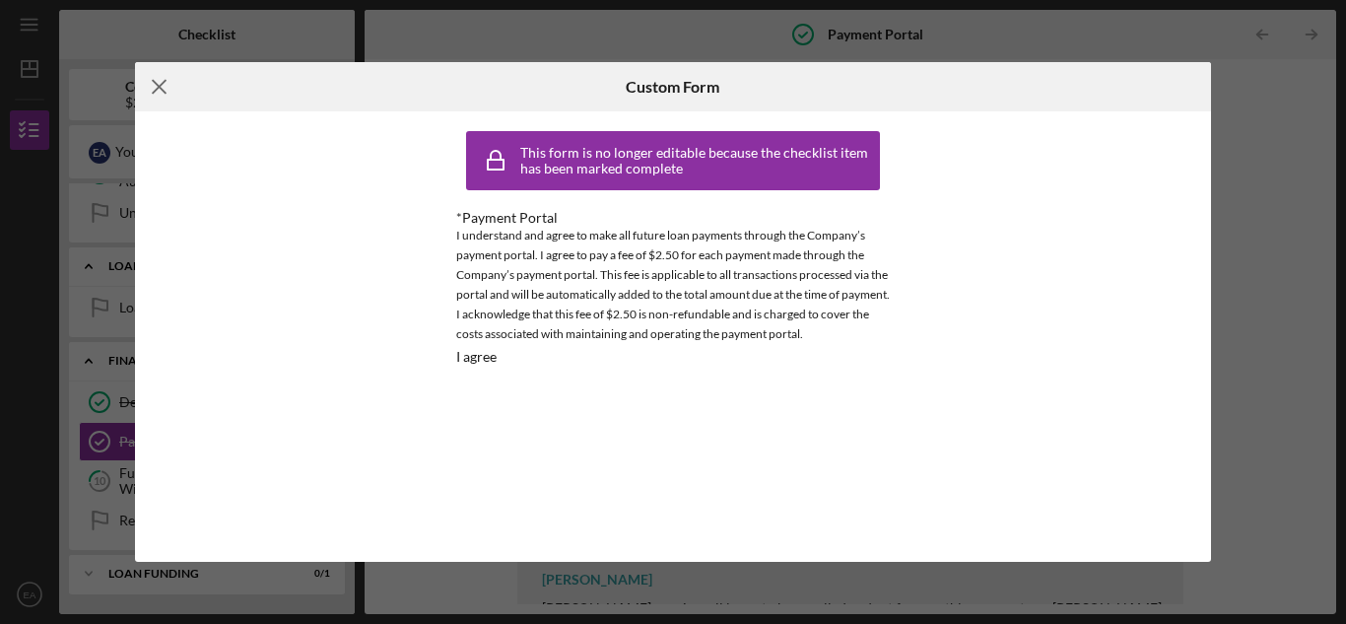
click at [158, 75] on icon "Icon/Menu Close" at bounding box center [159, 86] width 49 height 49
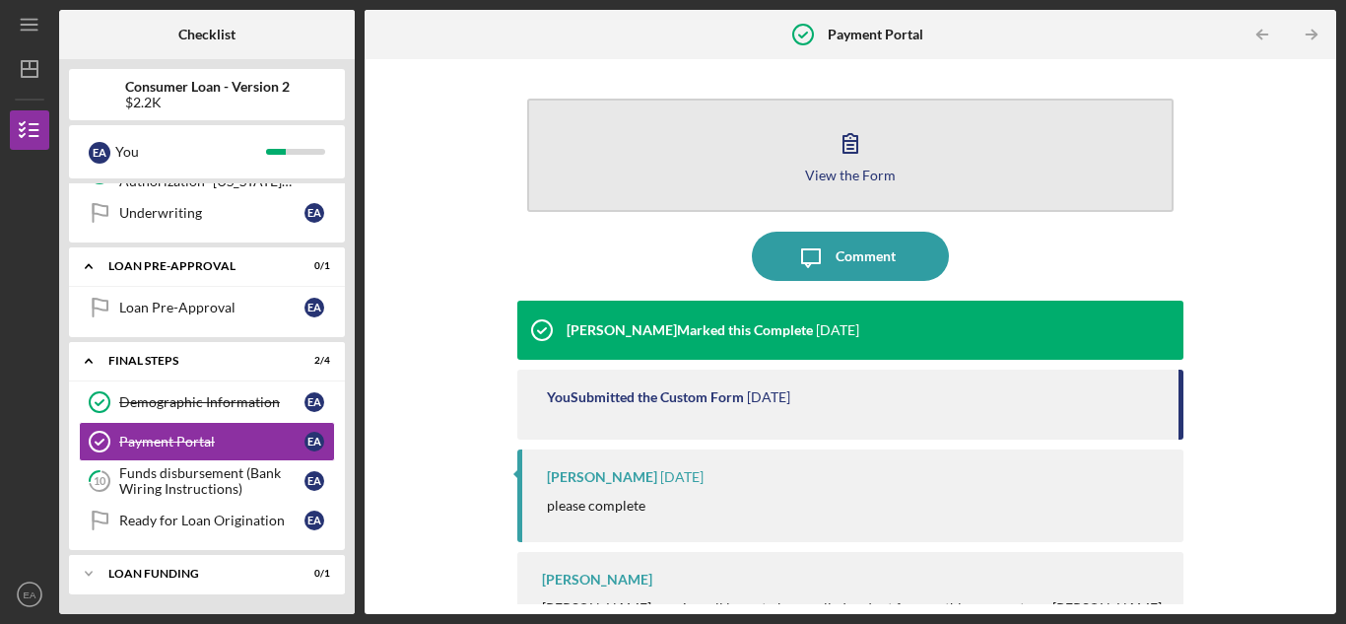
click at [843, 138] on icon "button" at bounding box center [850, 142] width 49 height 49
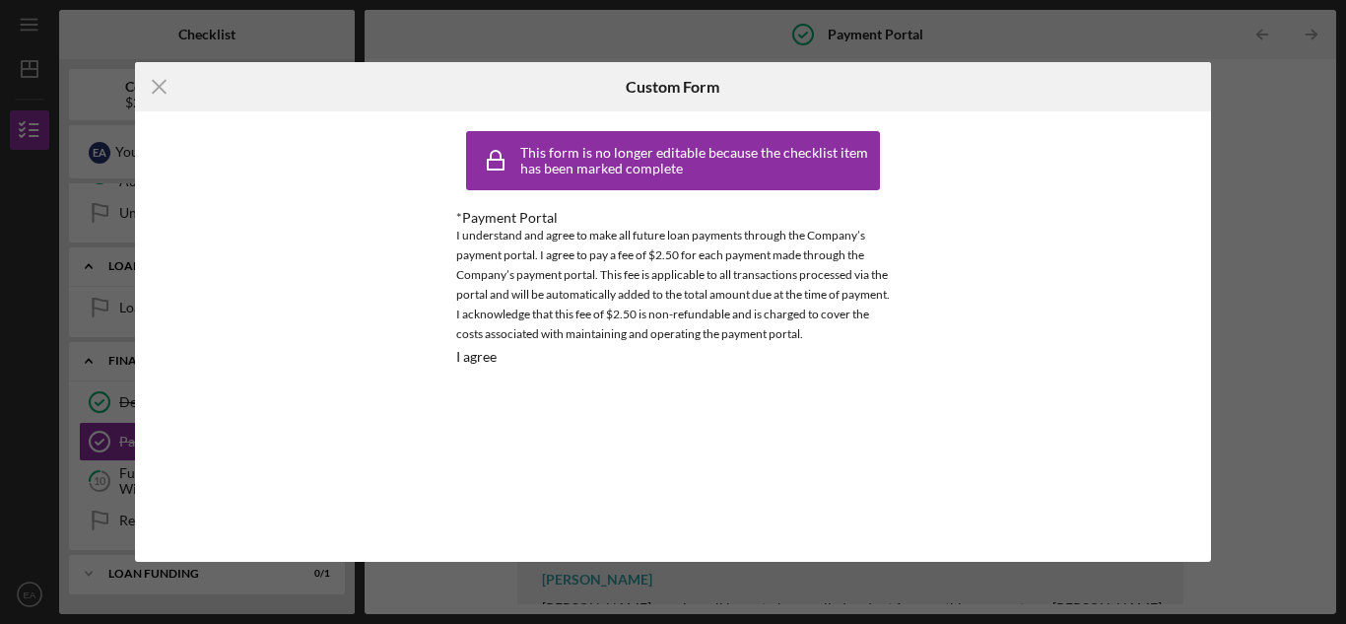
click at [158, 85] on icon "Icon/Menu Close" at bounding box center [159, 86] width 49 height 49
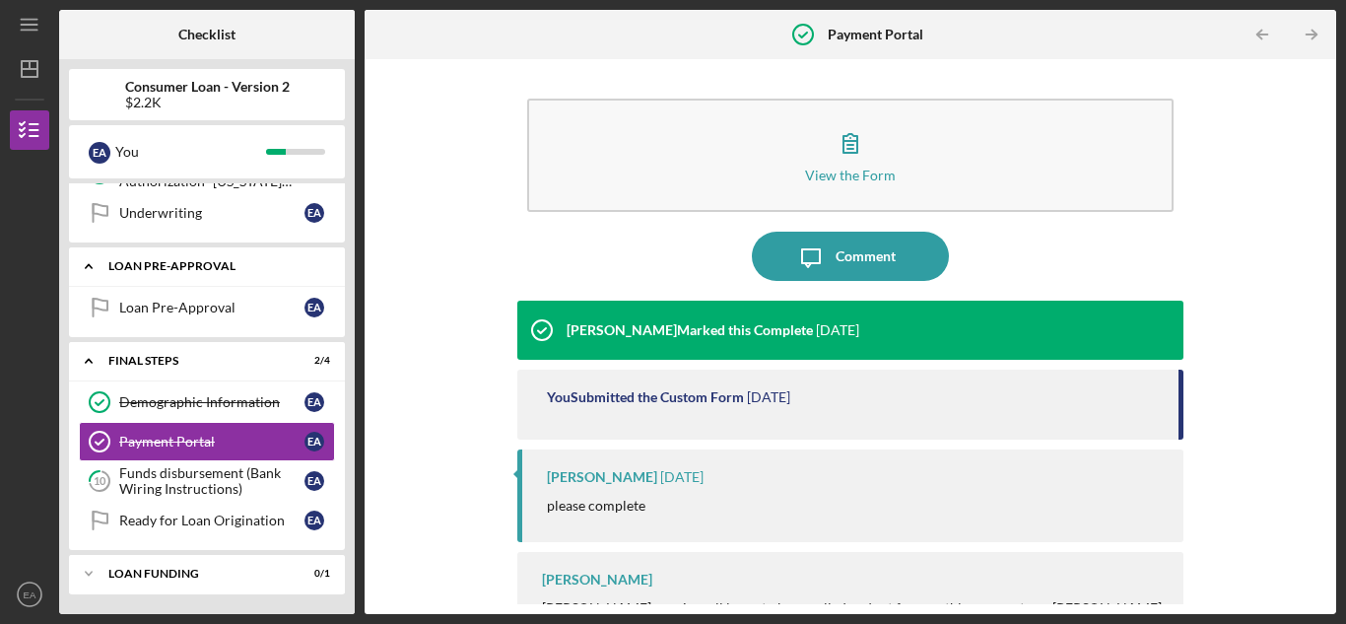
click at [205, 258] on div "Icon/Expander Loan Pre-Approval 0 / 1" at bounding box center [207, 266] width 276 height 40
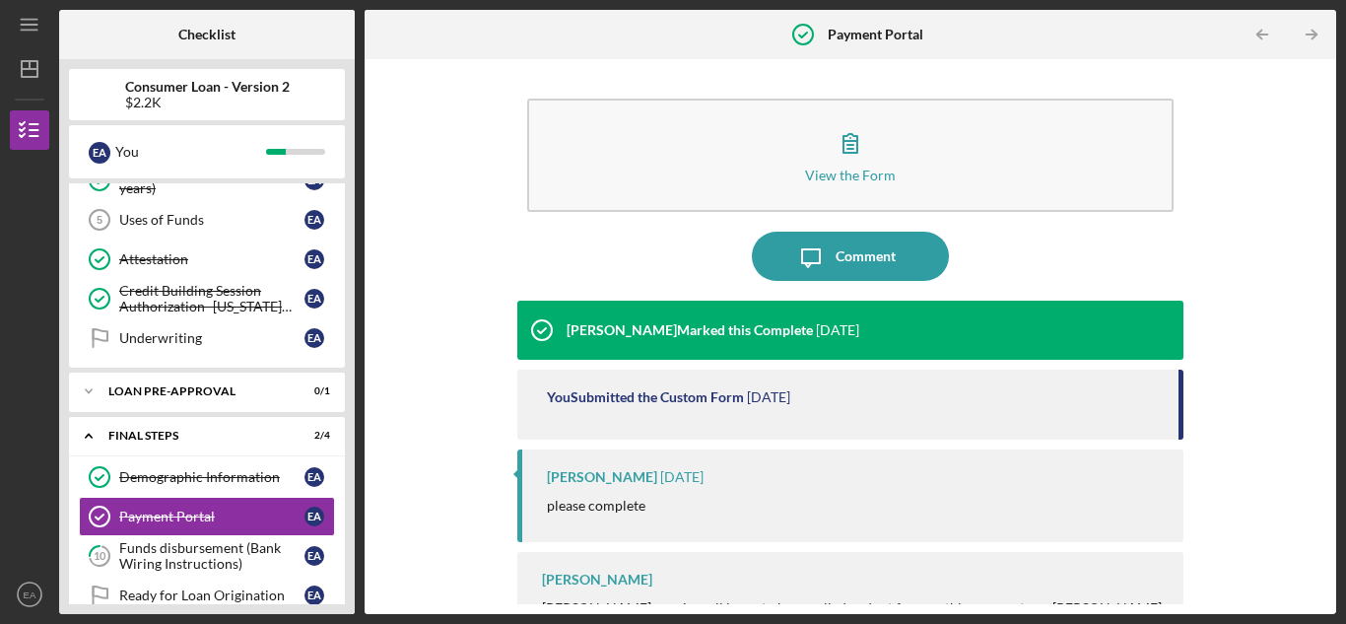
scroll to position [356, 0]
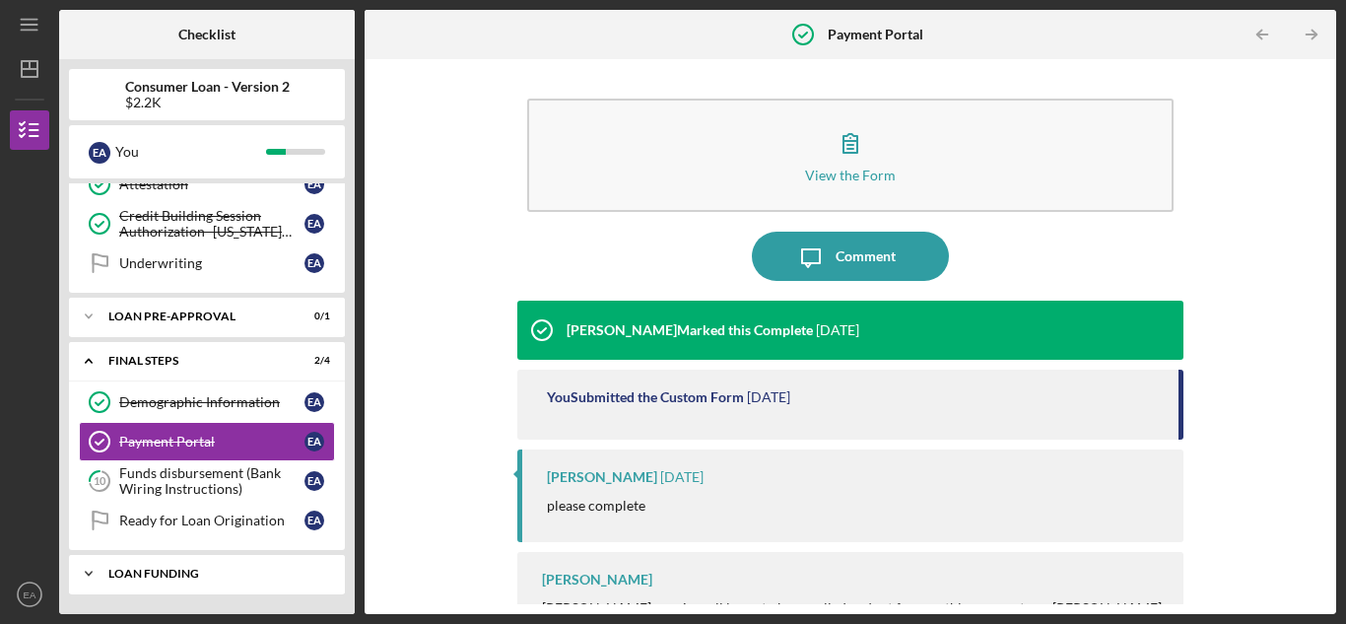
click at [150, 571] on div "Loan Funding" at bounding box center [214, 574] width 212 height 12
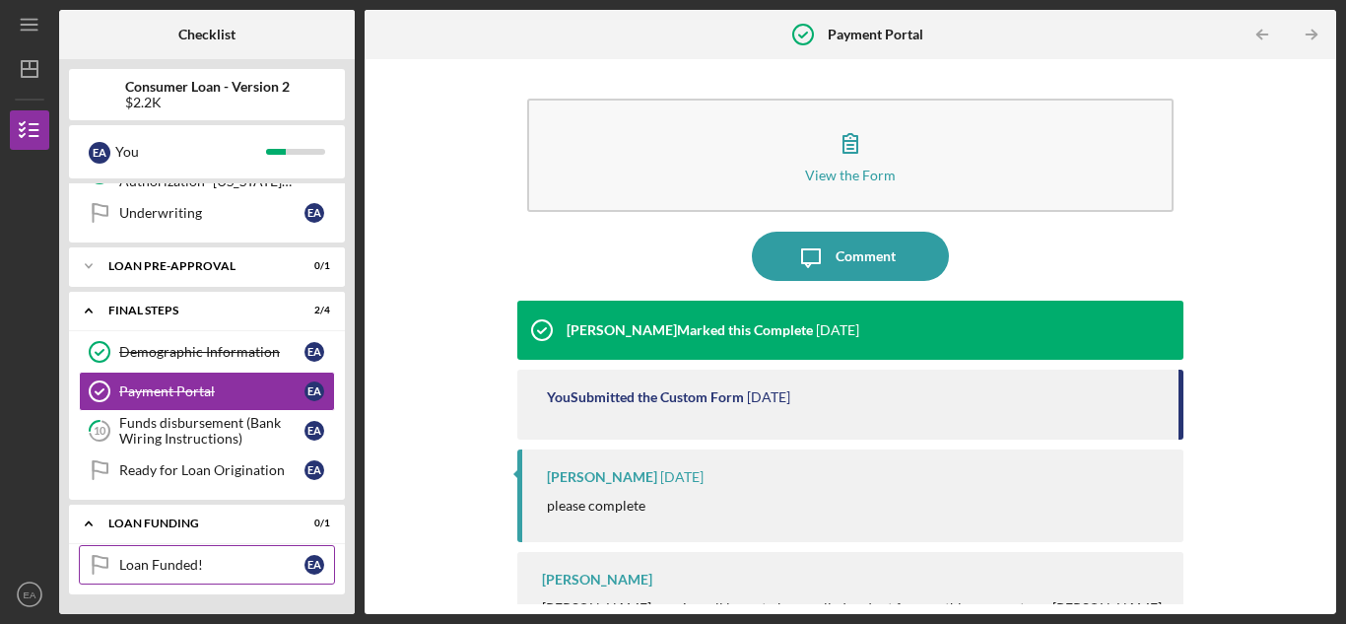
click at [234, 555] on link "Loan Funded! Loan Funded! E A" at bounding box center [207, 564] width 256 height 39
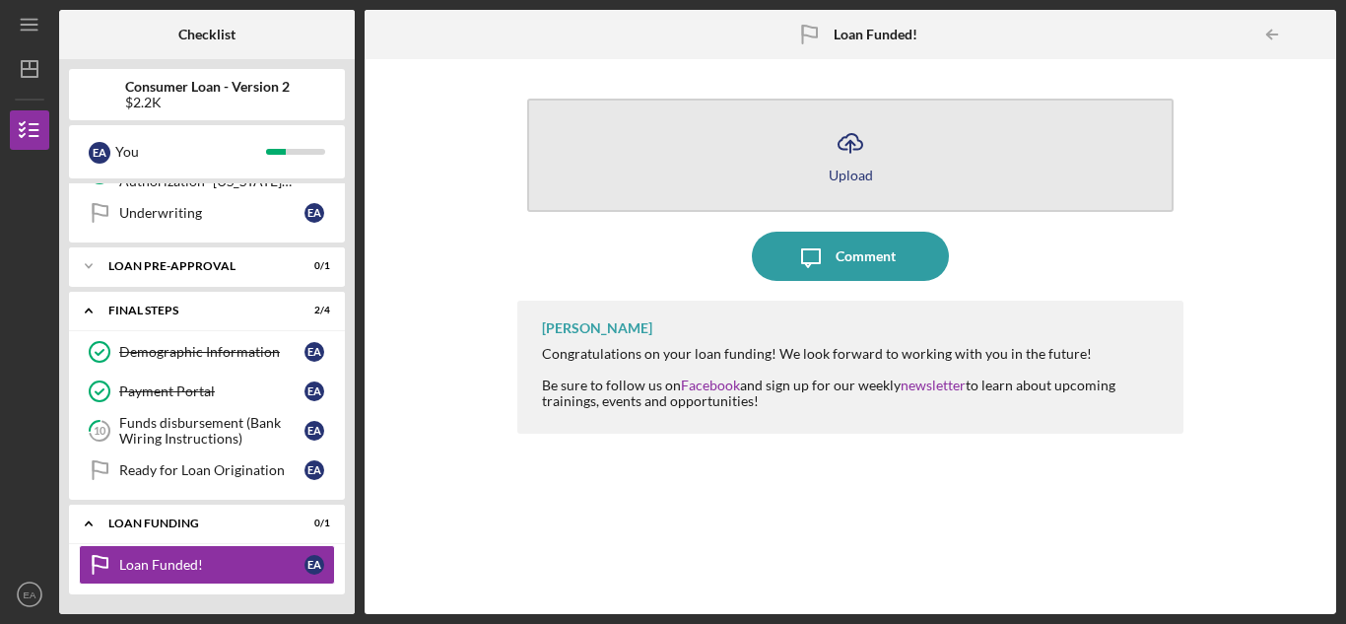
click at [829, 155] on icon "Icon/Upload" at bounding box center [850, 142] width 49 height 49
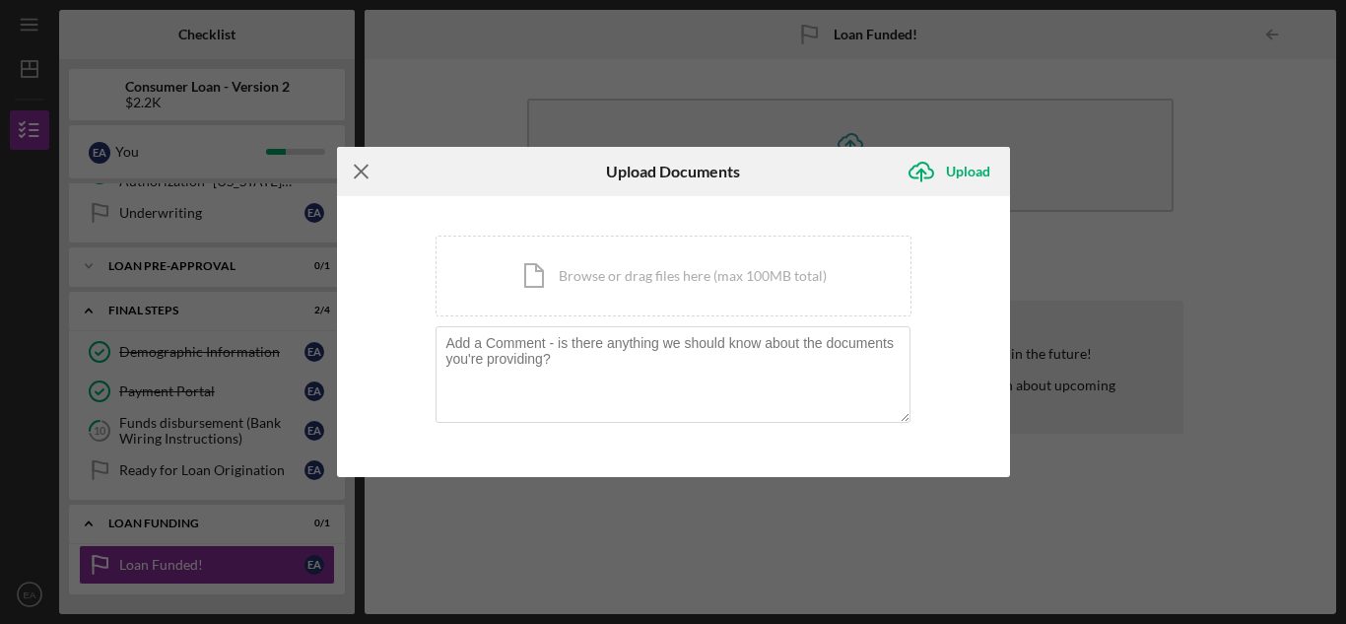
click at [355, 174] on icon "Icon/Menu Close" at bounding box center [361, 171] width 49 height 49
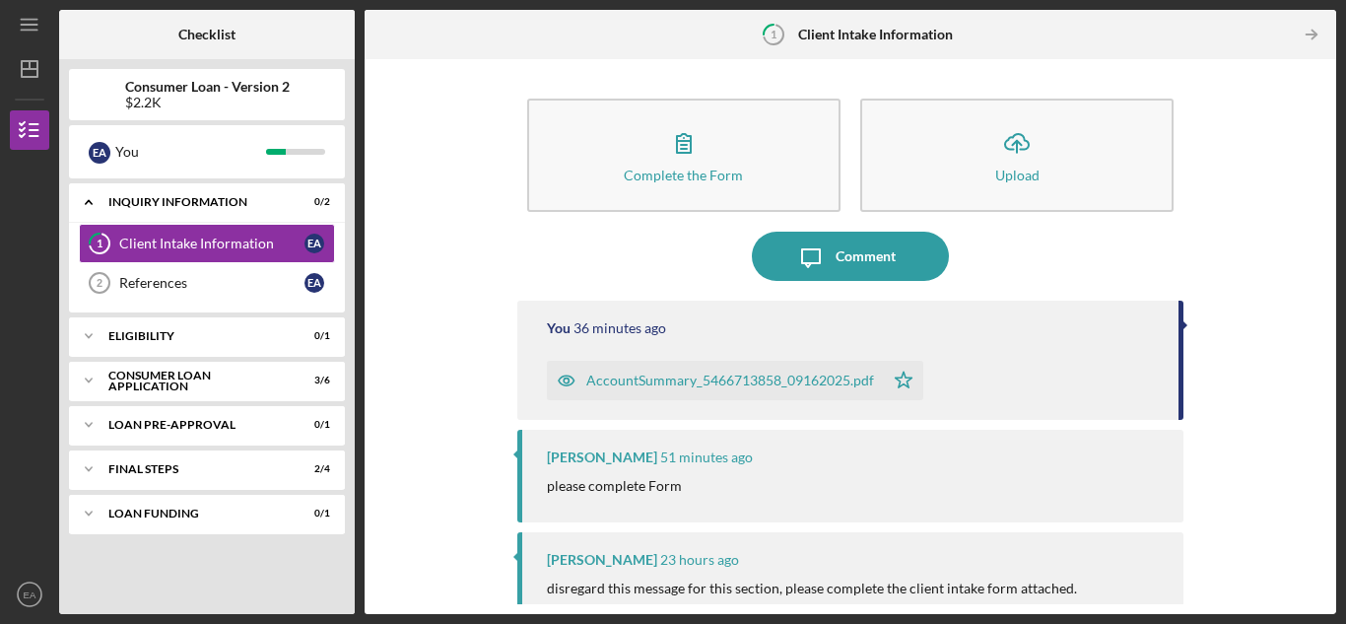
click at [758, 474] on div "[PERSON_NAME] 51 minutes ago please complete Form" at bounding box center [850, 476] width 666 height 92
click at [758, 474] on div "Nikki Wilson 51 minutes ago please complete Form" at bounding box center [850, 476] width 666 height 92
